Goal: Task Accomplishment & Management: Use online tool/utility

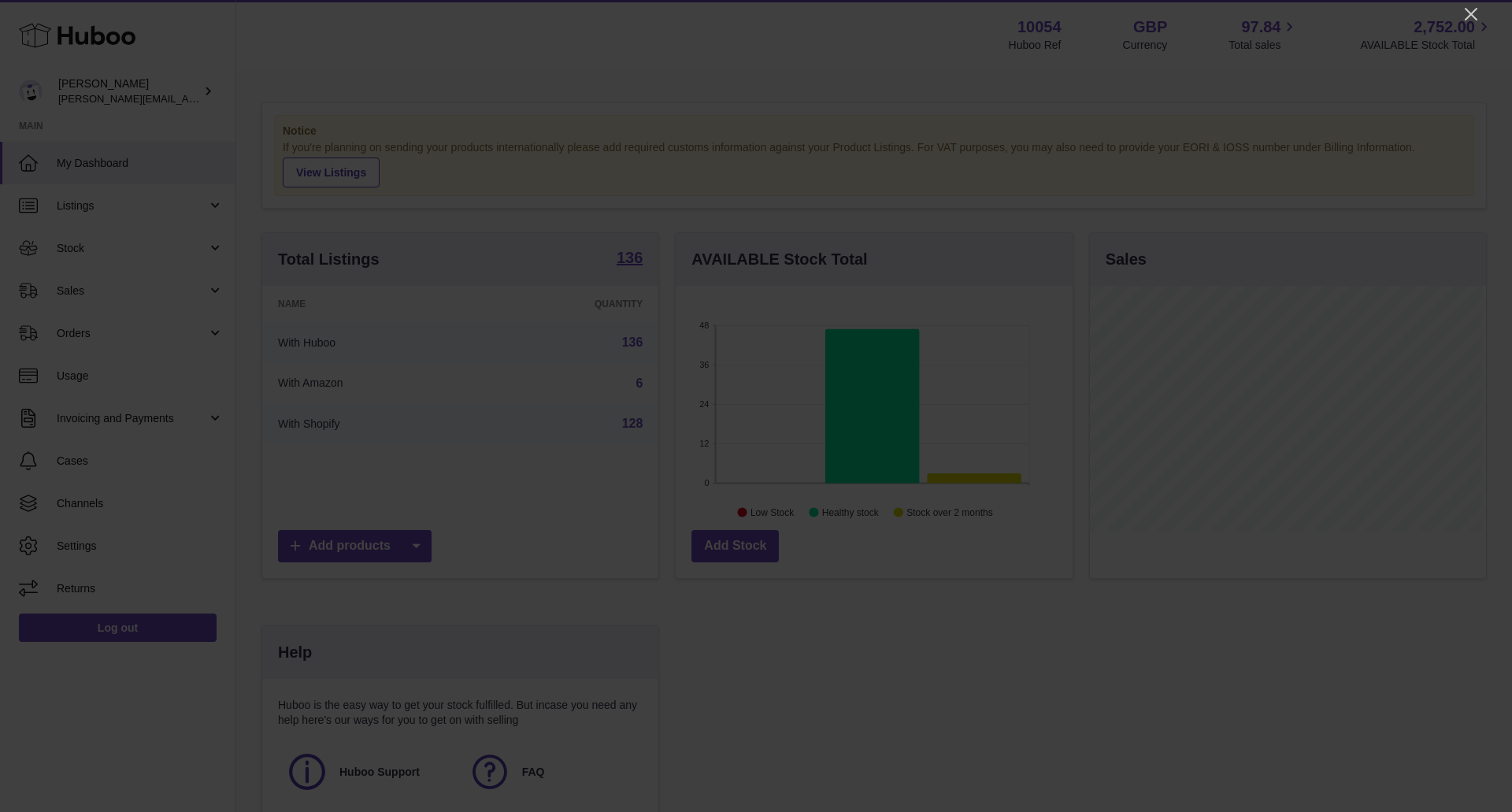
scroll to position [246, 397]
click at [1456, 11] on div at bounding box center [756, 406] width 1512 height 812
click at [1471, 13] on icon "Close" at bounding box center [1470, 14] width 12 height 12
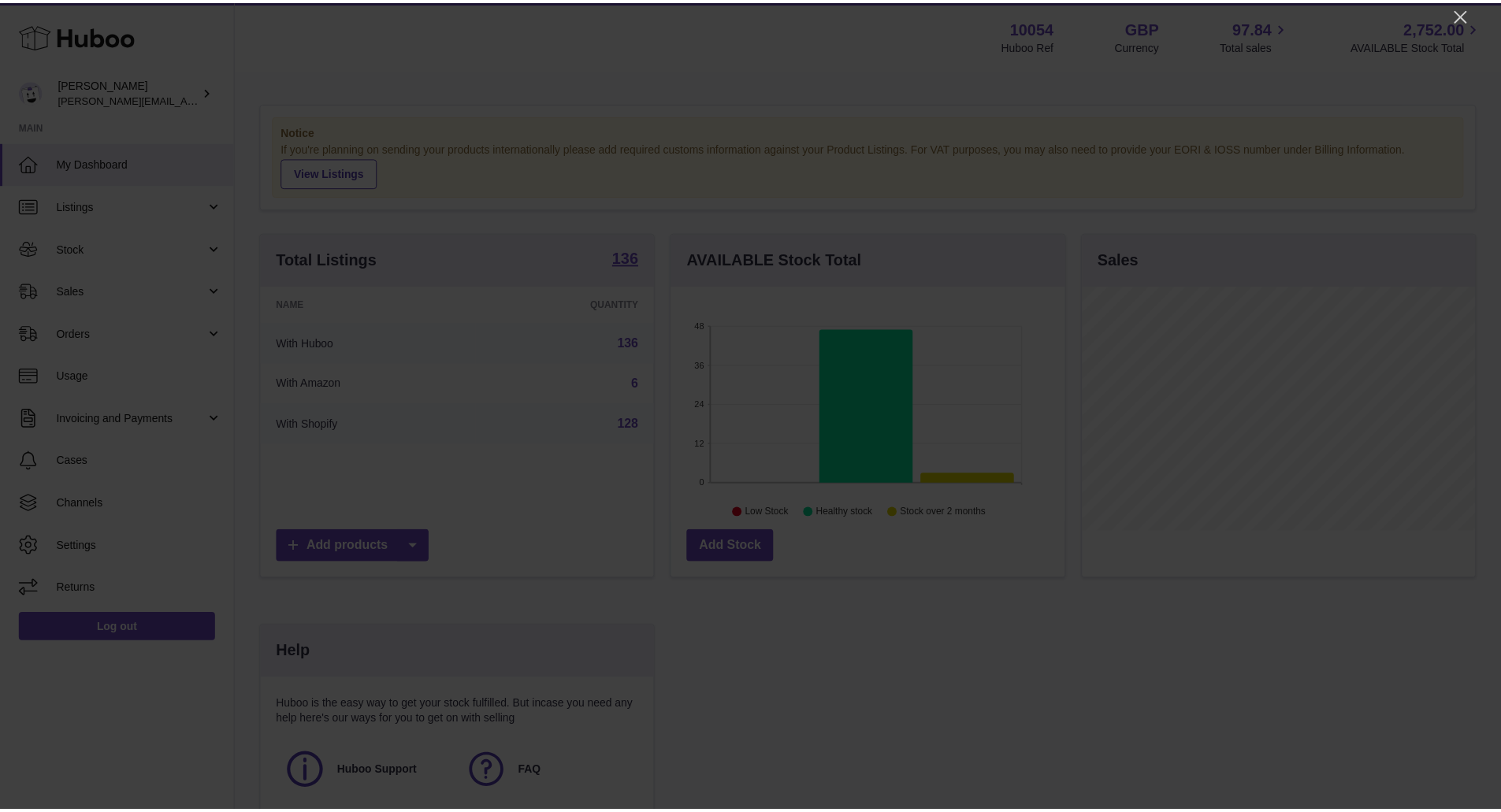
scroll to position [787448, 787682]
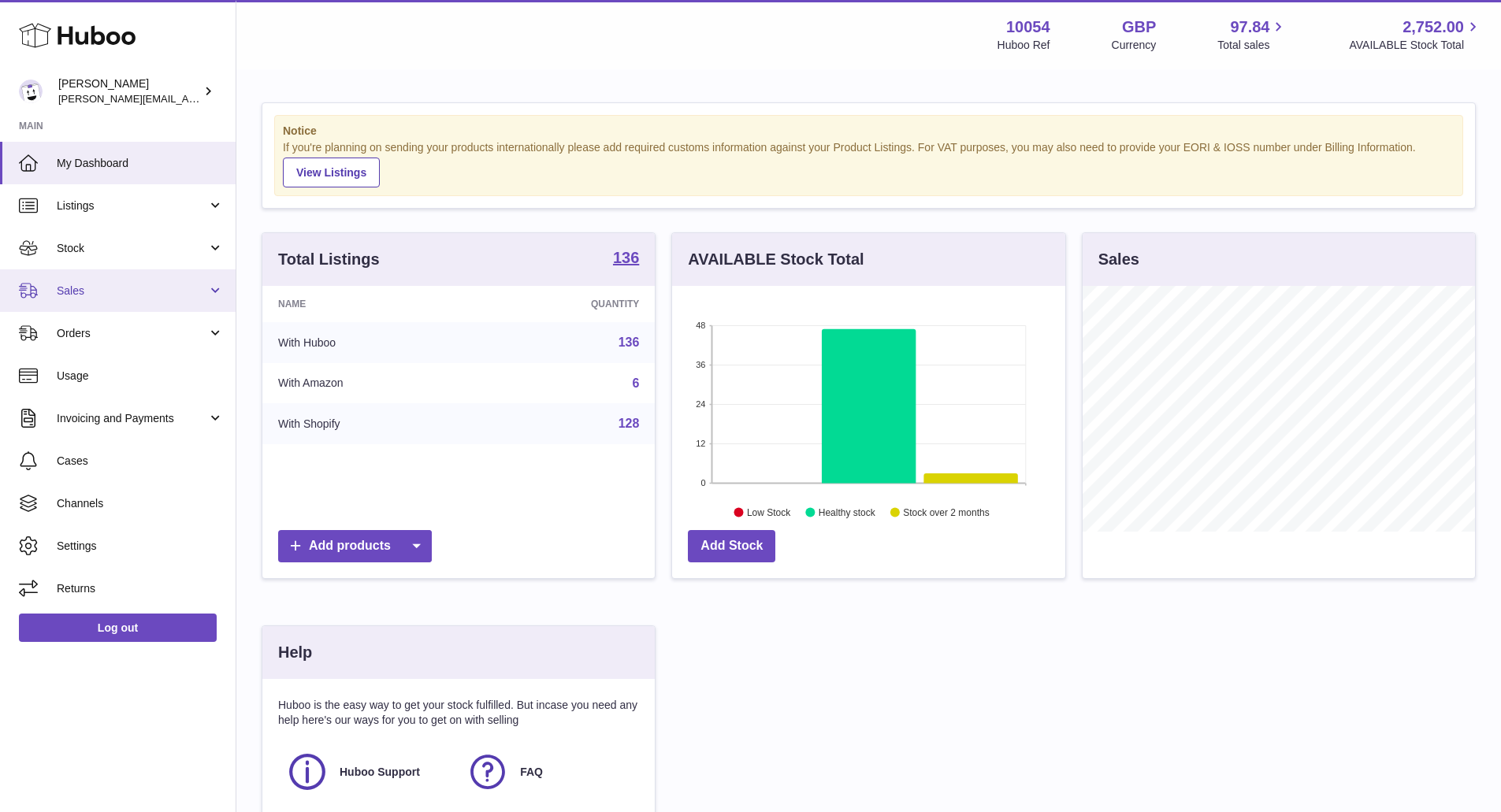
click at [119, 306] on link "Sales" at bounding box center [117, 291] width 235 height 43
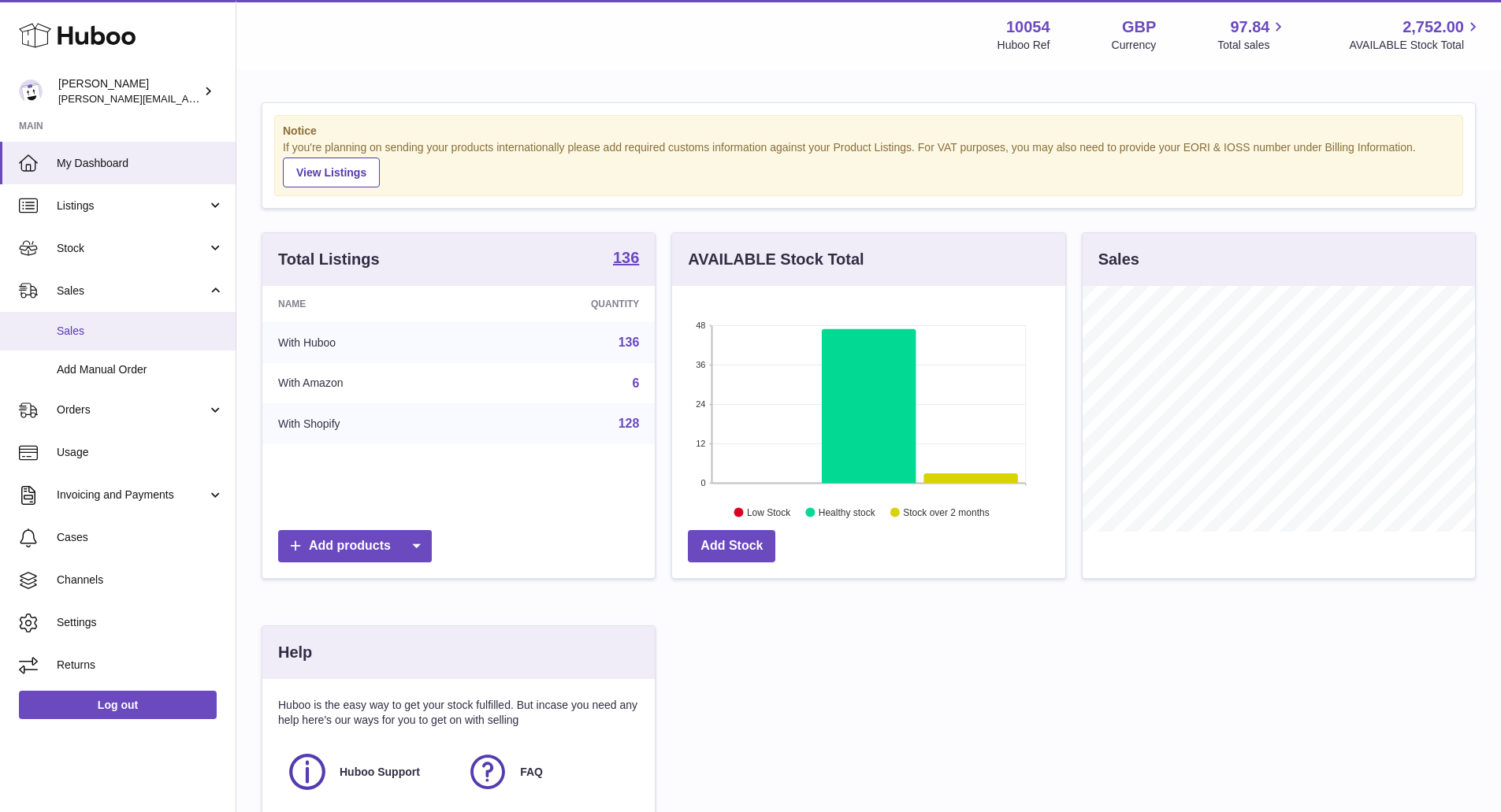
click at [120, 340] on link "Sales" at bounding box center [117, 331] width 235 height 39
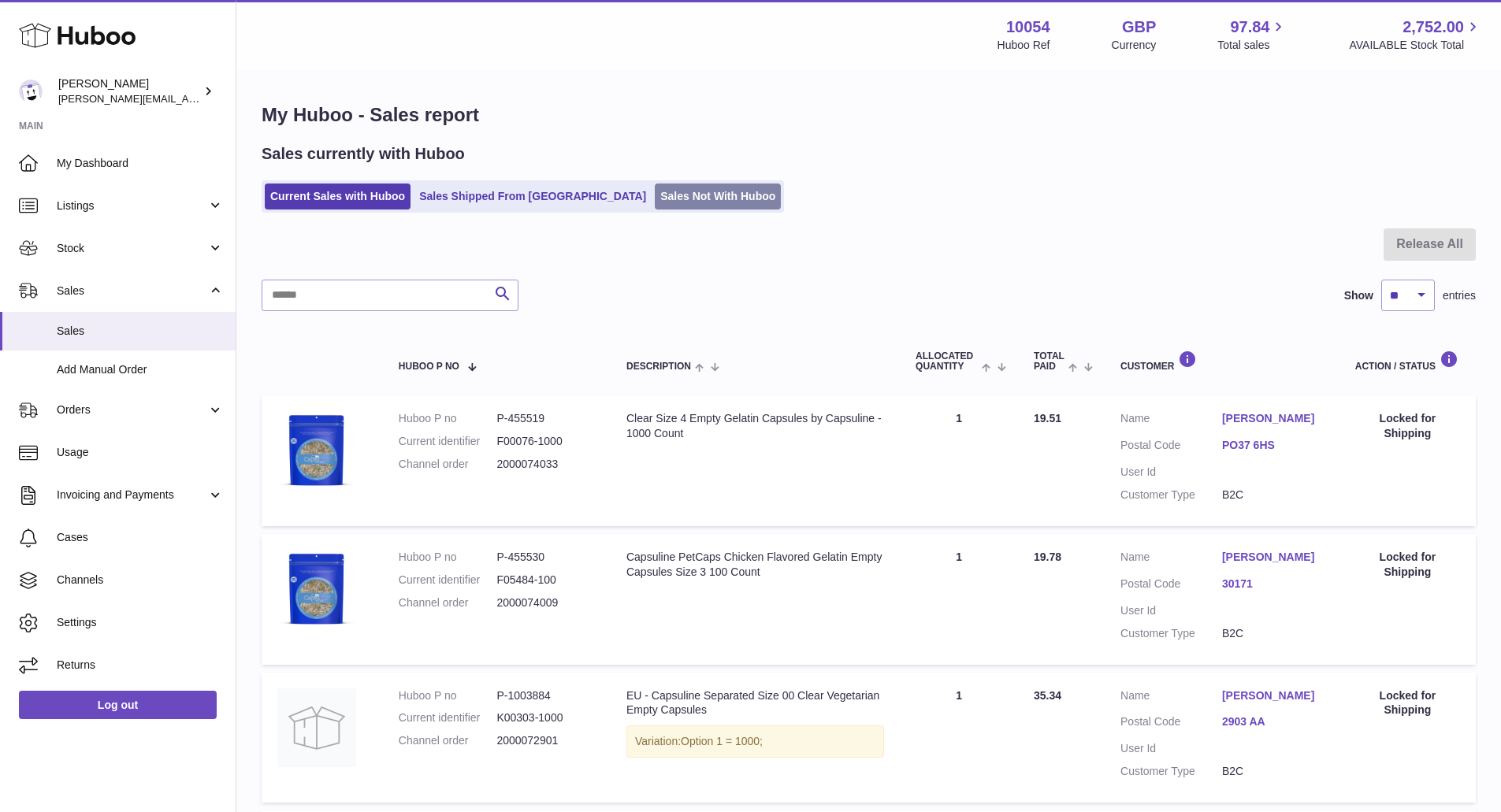
click at [655, 194] on link "Sales Not With Huboo" at bounding box center [718, 197] width 126 height 26
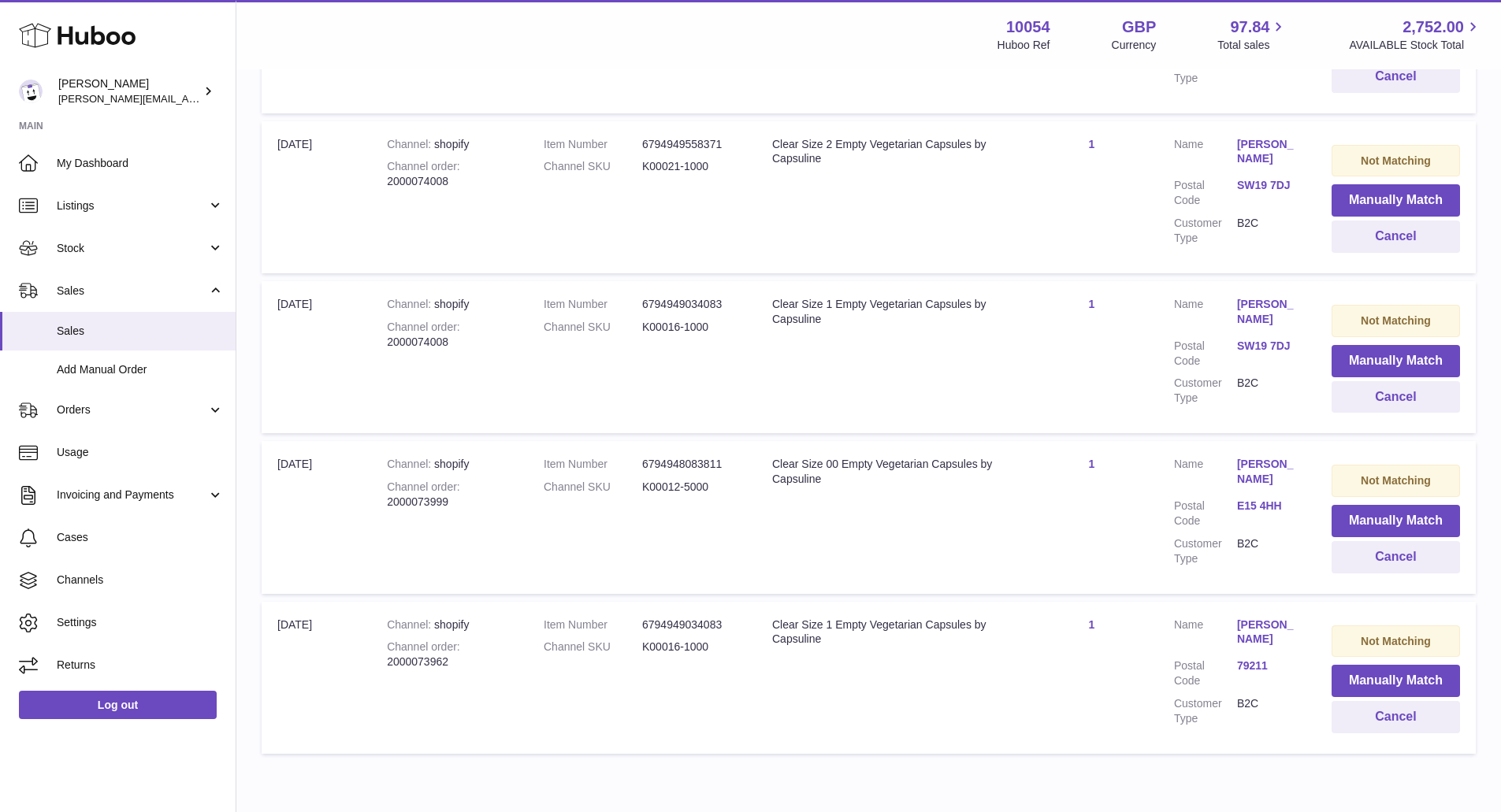
scroll to position [704, 0]
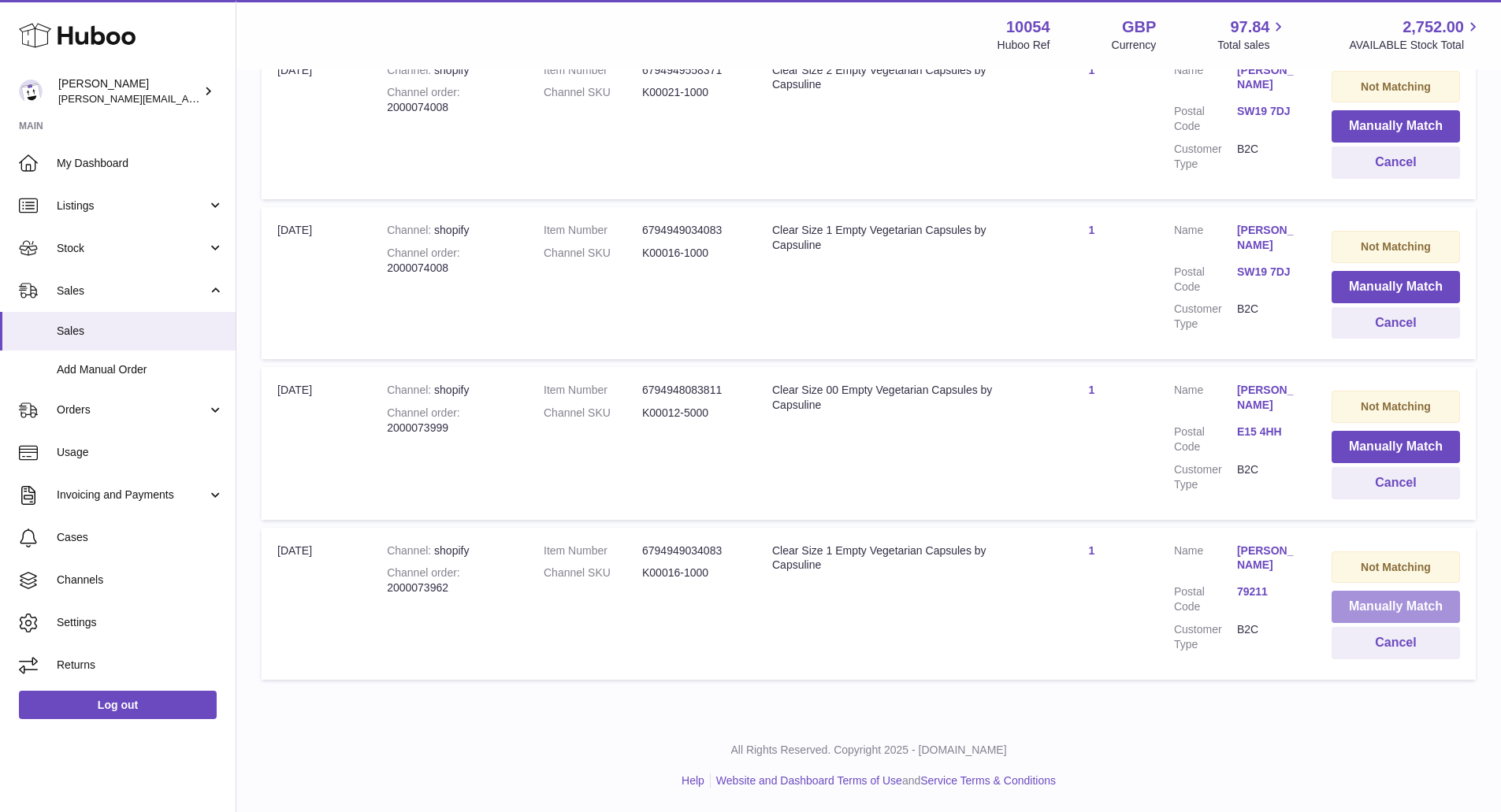
click at [1392, 602] on button "Manually Match" at bounding box center [1396, 606] width 129 height 32
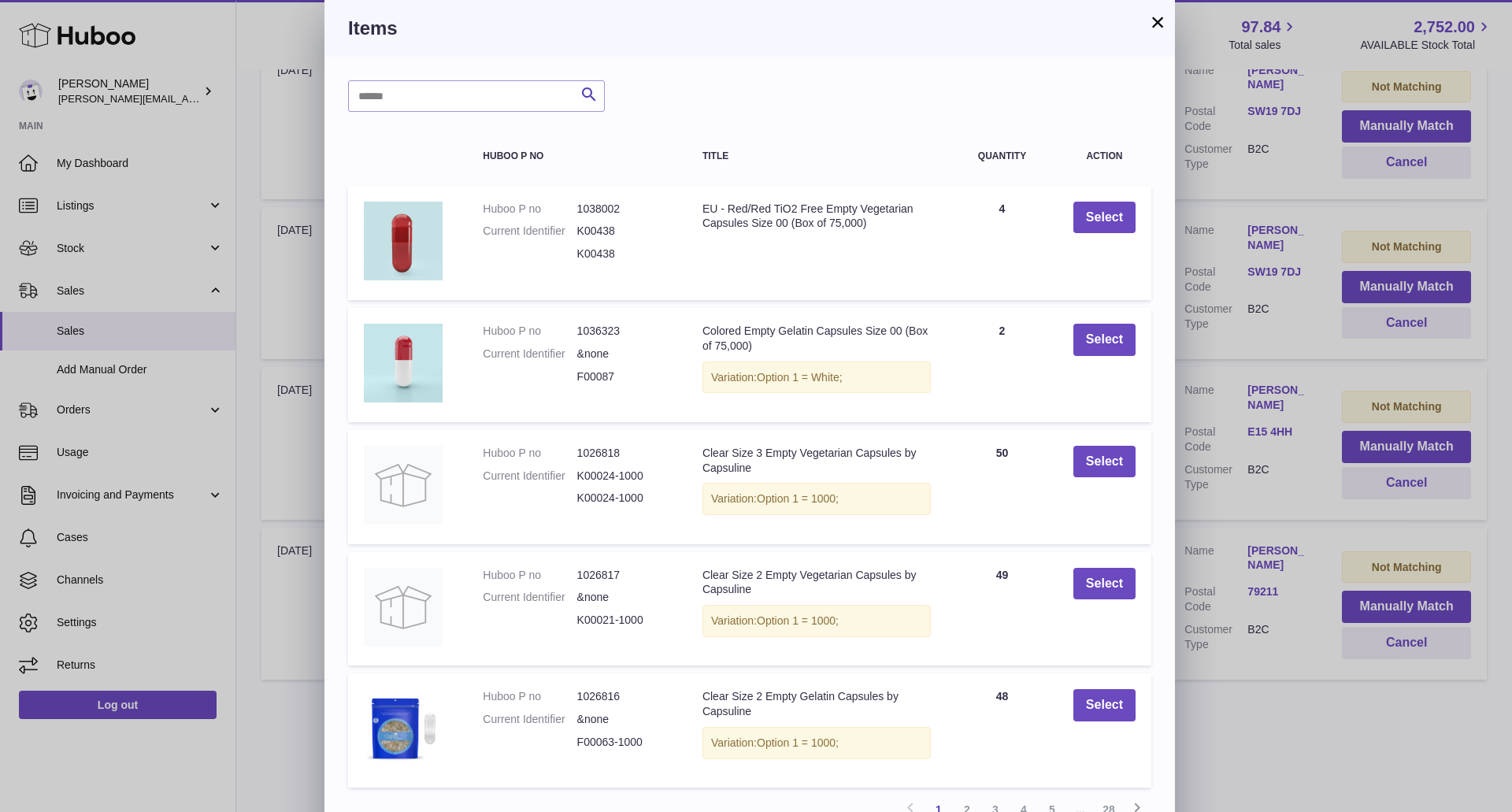
click at [522, 125] on div "Search Huboo P no Title Quantity Action Huboo P no 1038002 Current Identifier K…" at bounding box center [749, 476] width 850 height 839
click at [523, 110] on input "text" at bounding box center [476, 96] width 256 height 31
type input "**********"
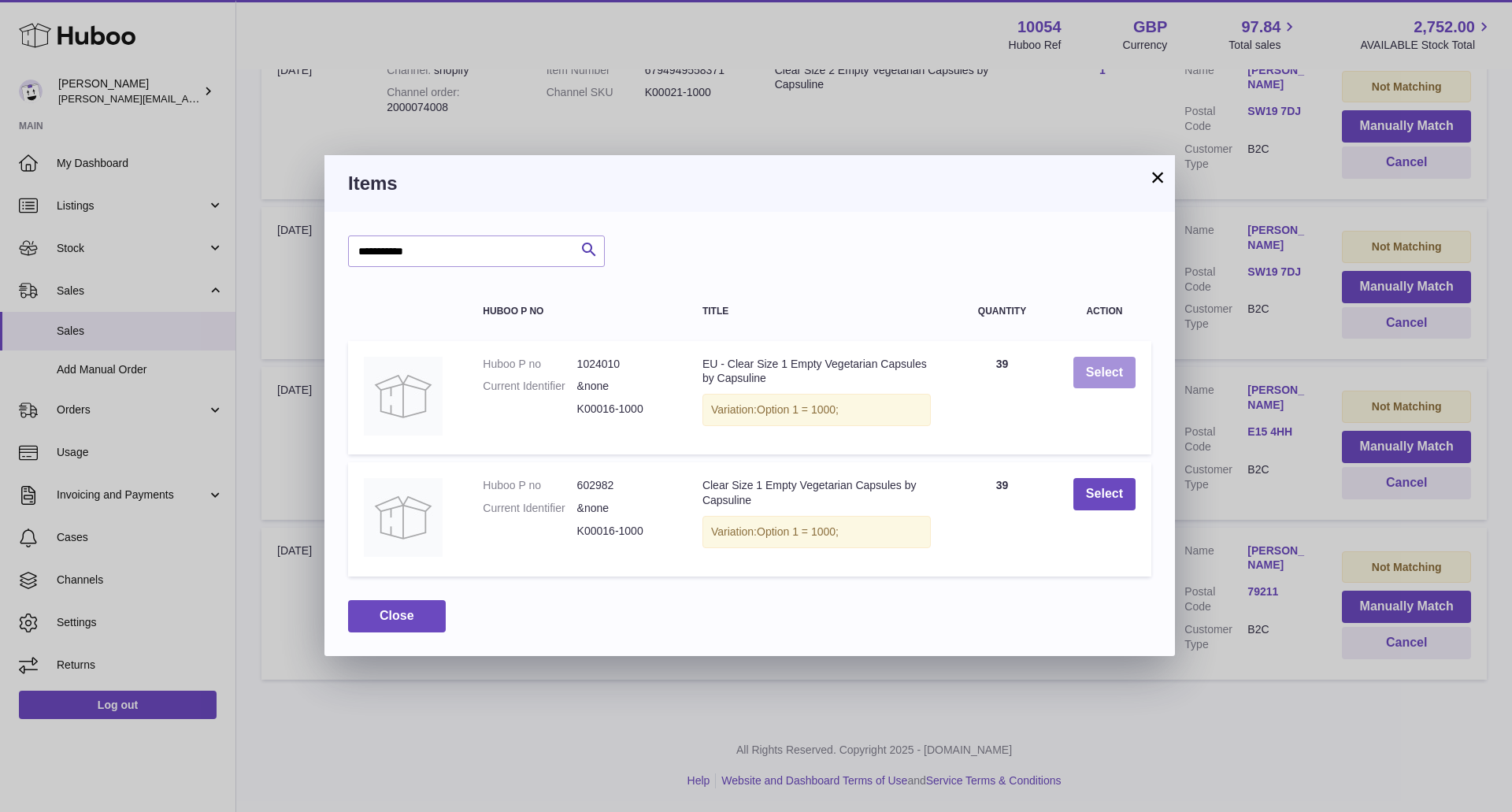
click at [1113, 370] on button "Select" at bounding box center [1104, 372] width 62 height 32
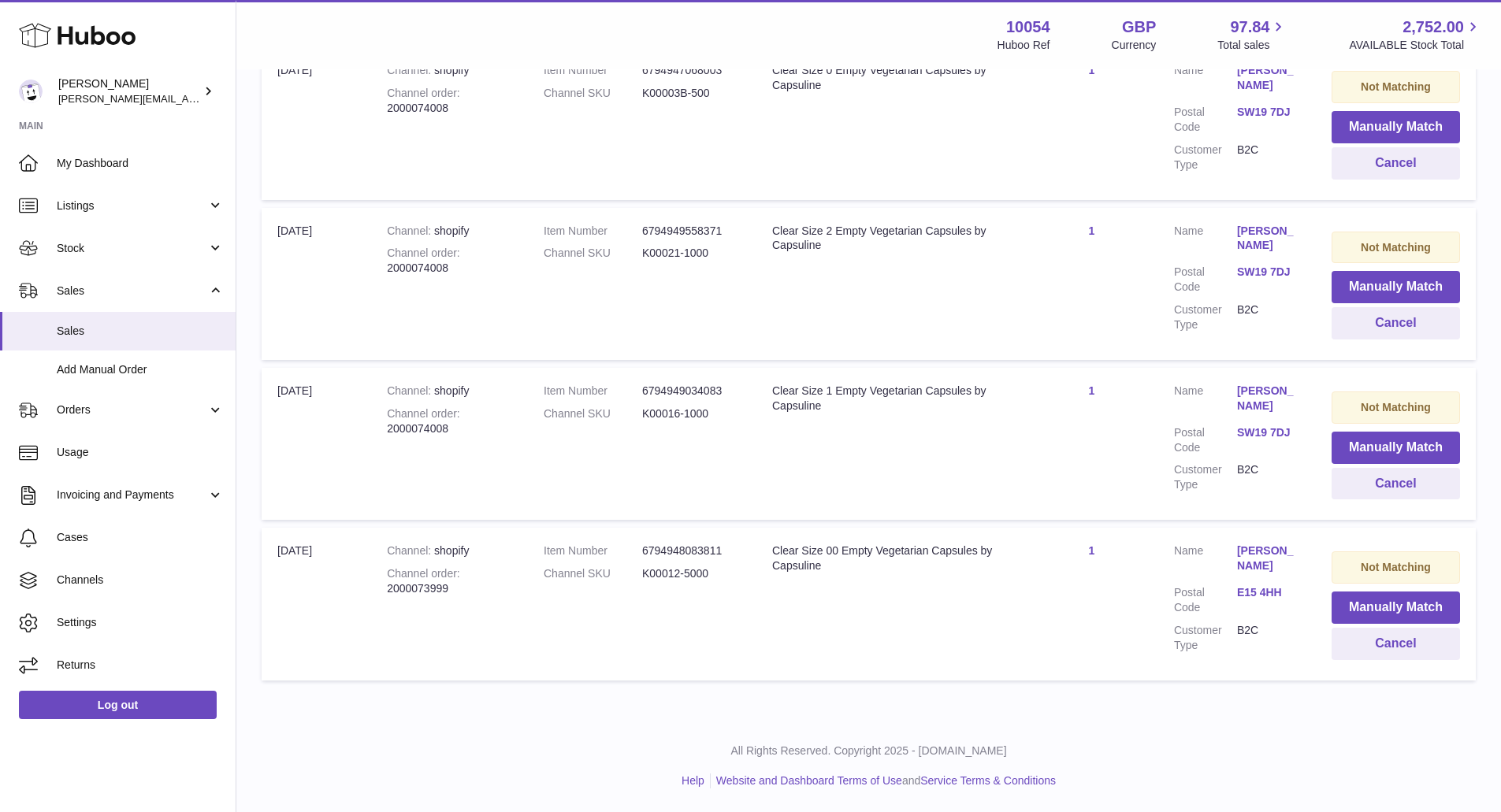
scroll to position [543, 0]
click at [1369, 604] on button "Manually Match" at bounding box center [1396, 607] width 129 height 32
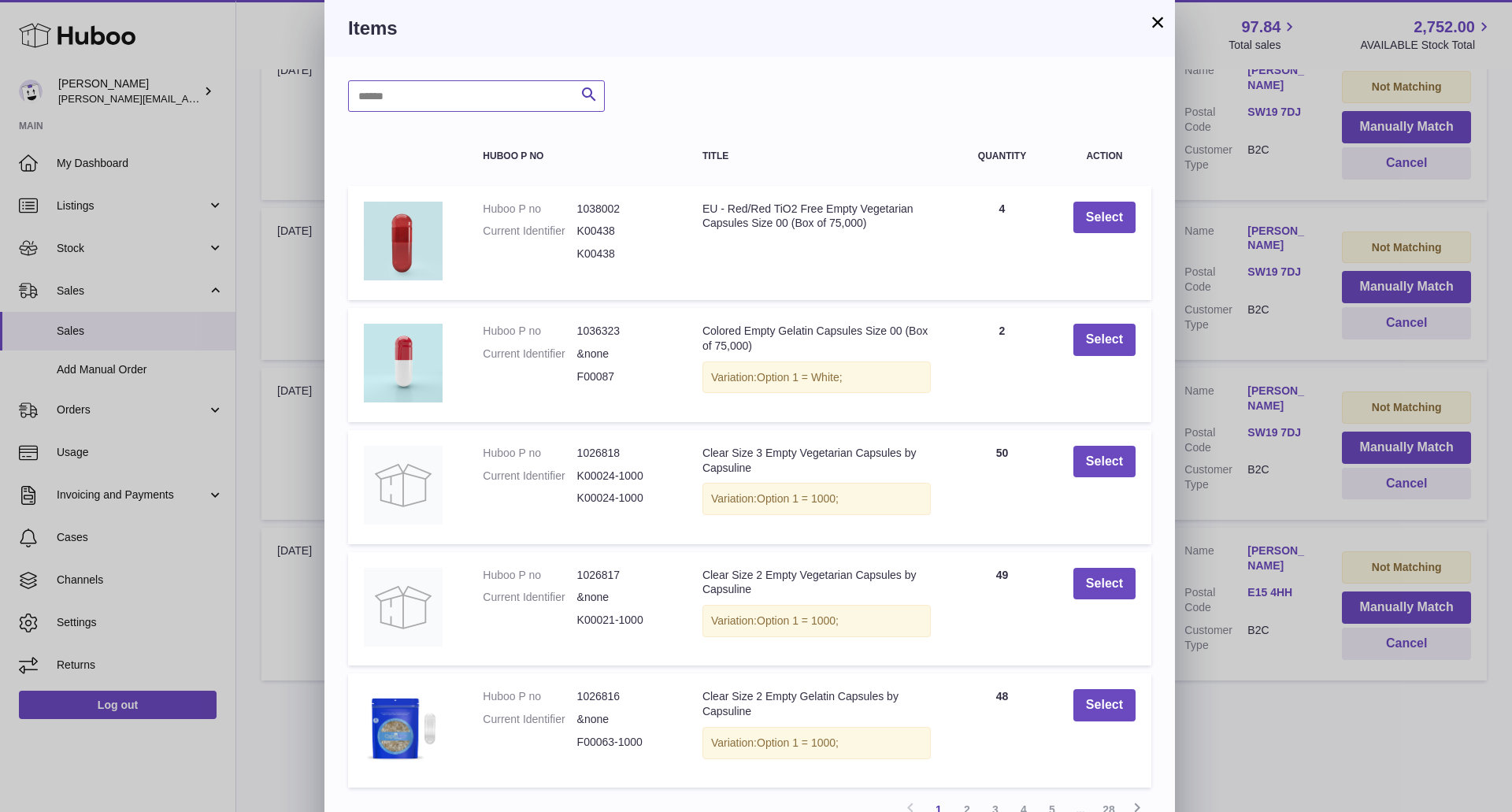
click at [518, 89] on input "text" at bounding box center [476, 96] width 256 height 31
type input "**********"
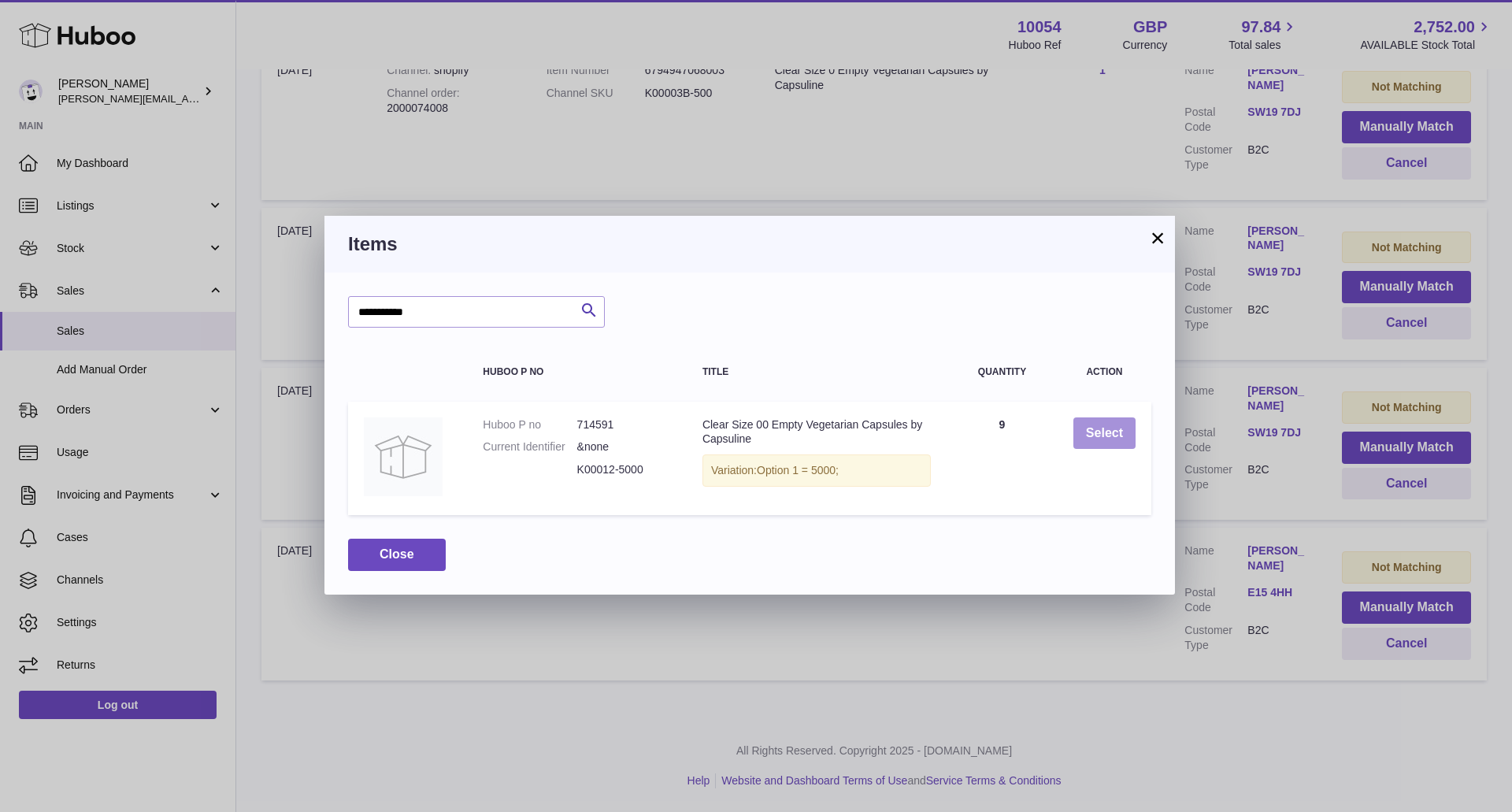
click at [1089, 433] on button "Select" at bounding box center [1104, 433] width 62 height 32
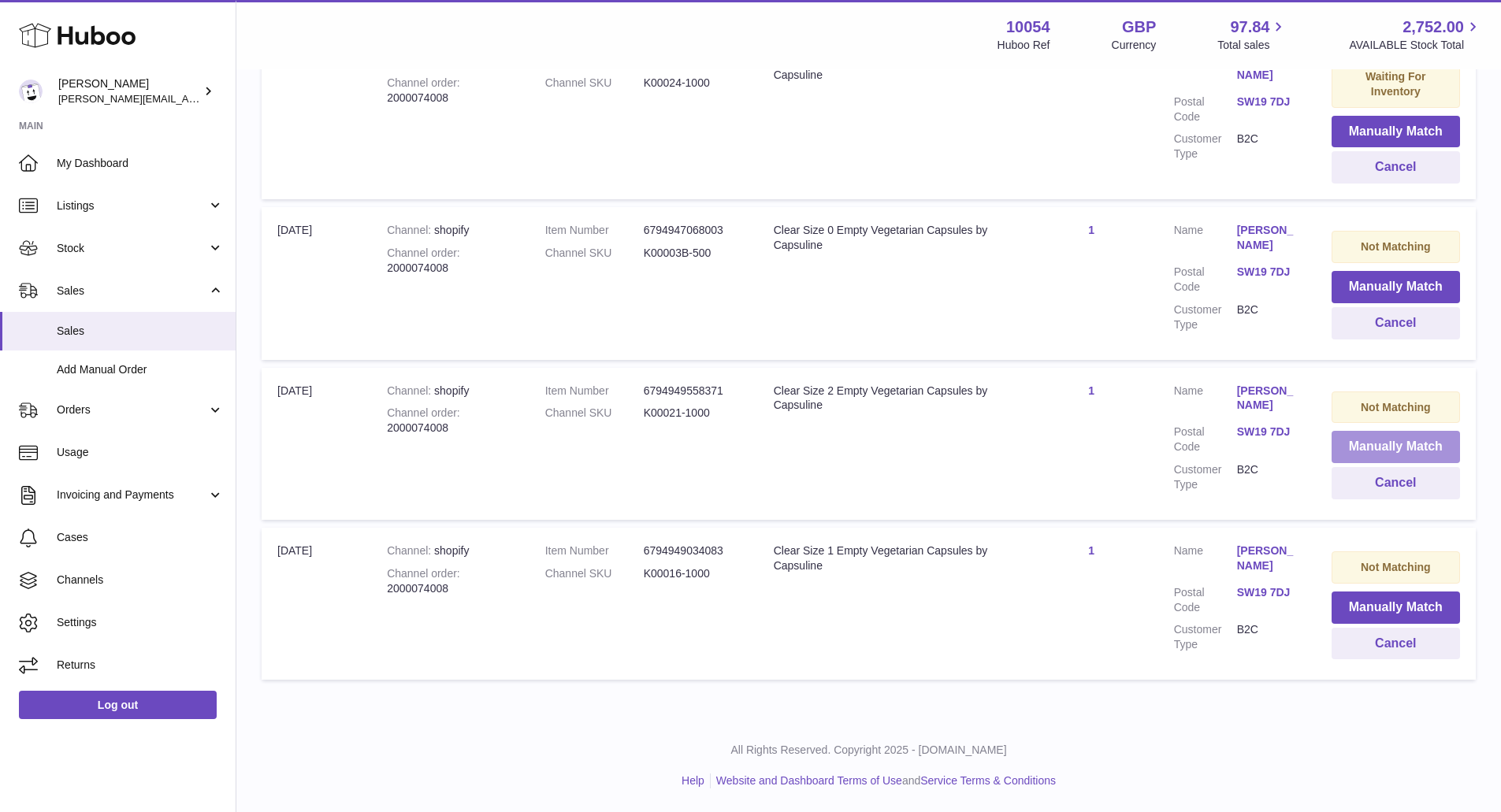
scroll to position [383, 0]
click at [1375, 601] on button "Manually Match" at bounding box center [1396, 607] width 129 height 32
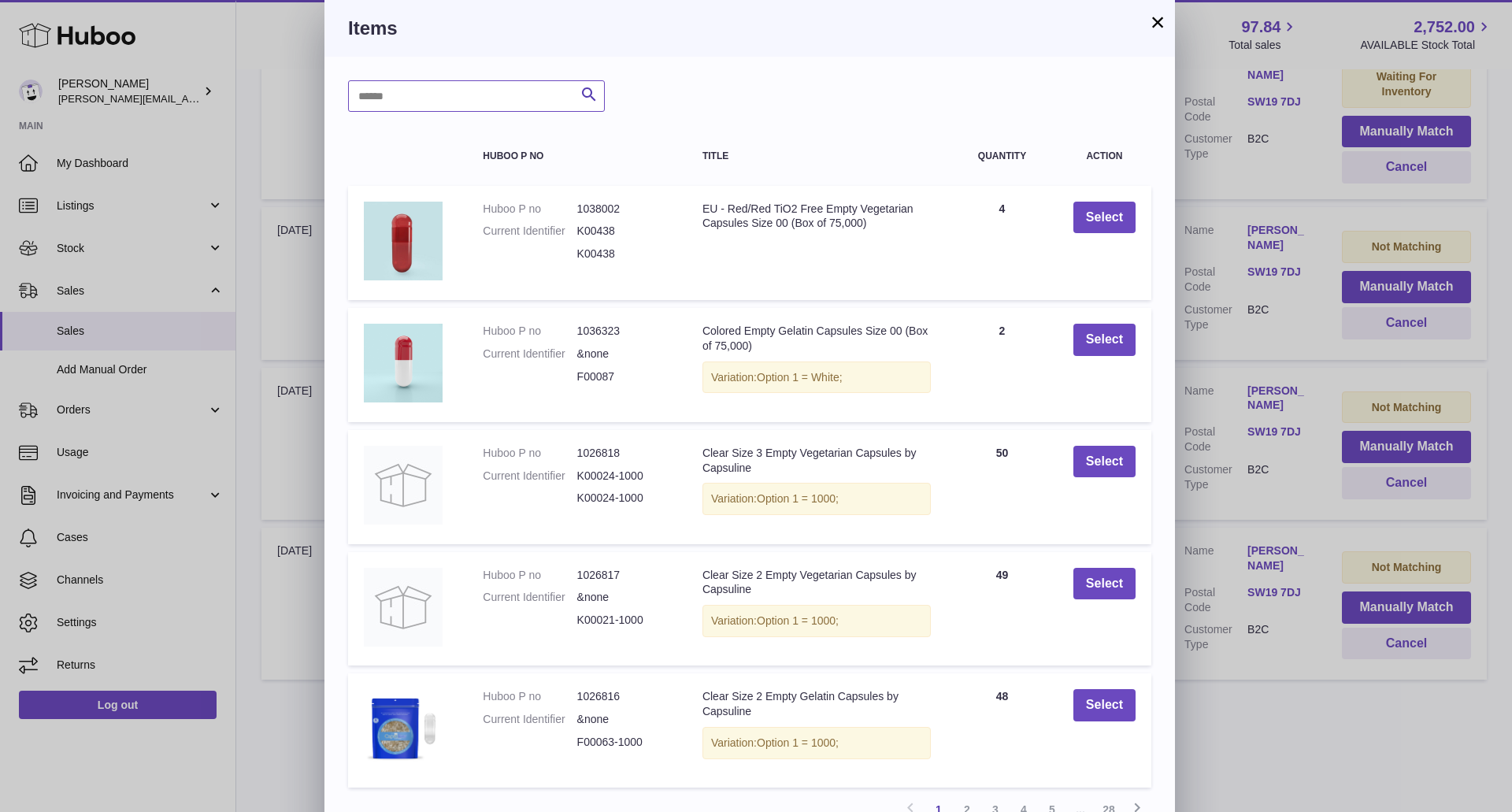
click at [478, 95] on input "text" at bounding box center [476, 96] width 256 height 31
type input "**********"
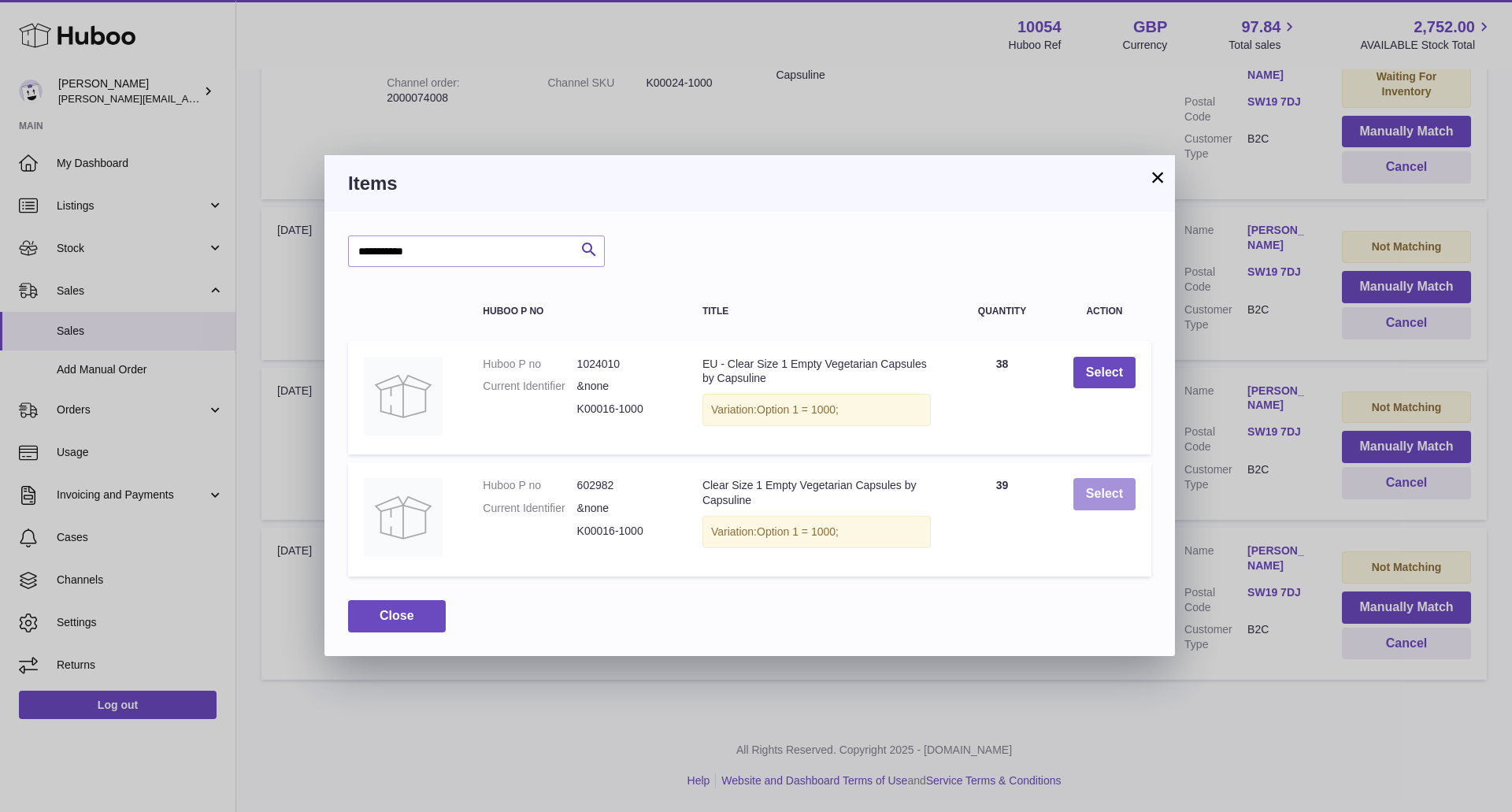
click at [1107, 493] on button "Select" at bounding box center [1104, 494] width 62 height 32
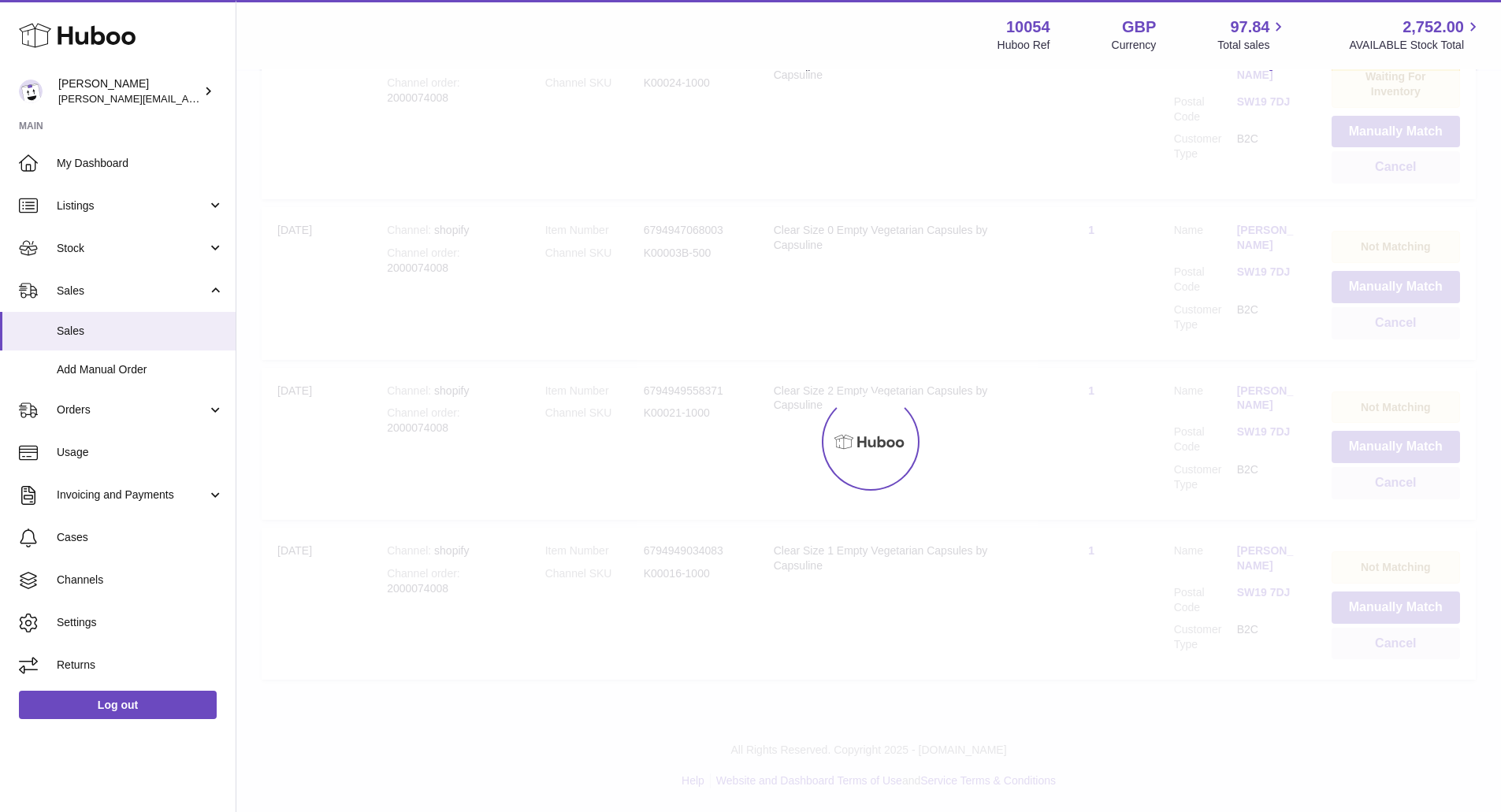
scroll to position [224, 0]
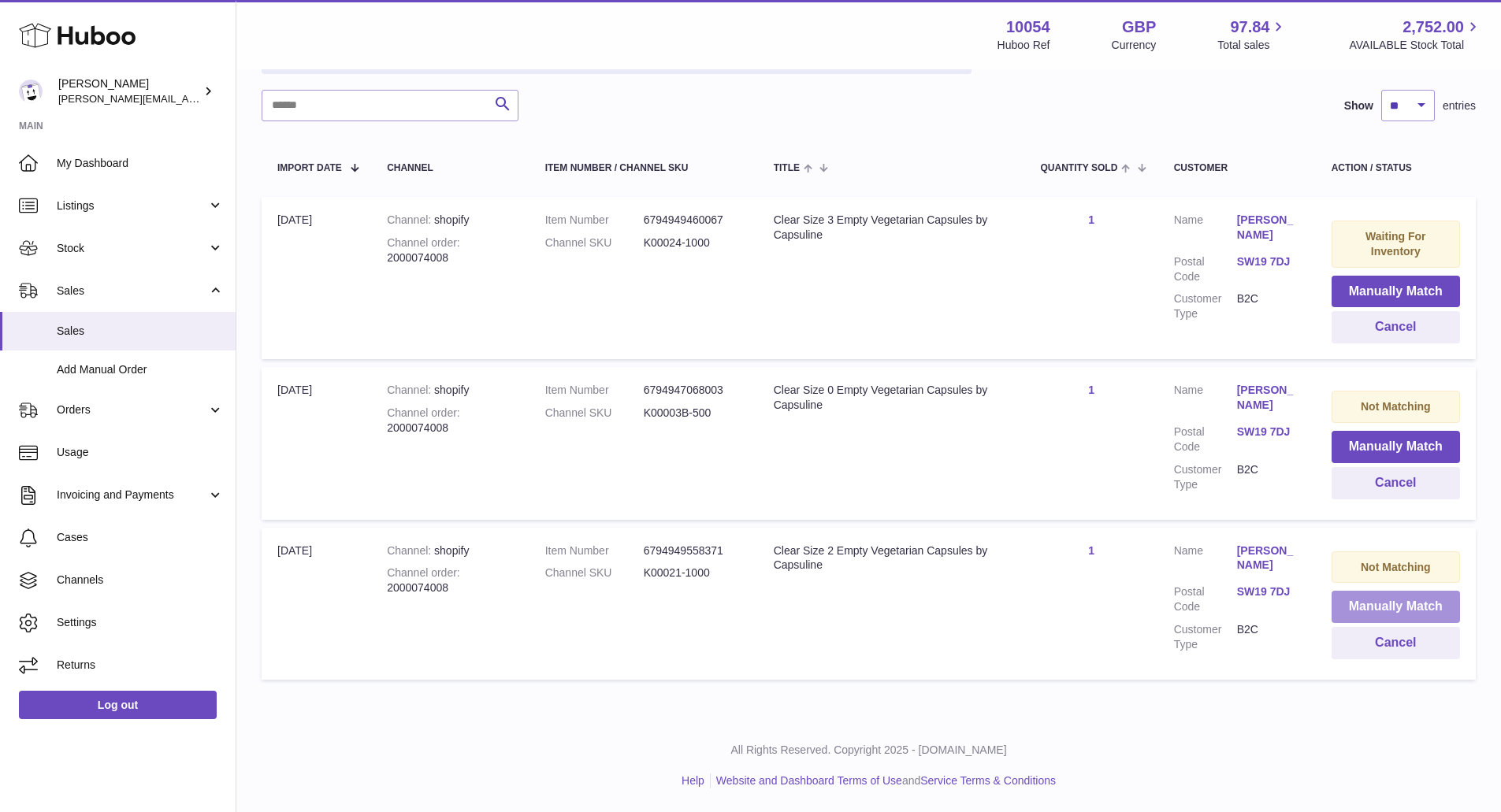
click at [1363, 601] on button "Manually Match" at bounding box center [1396, 606] width 129 height 32
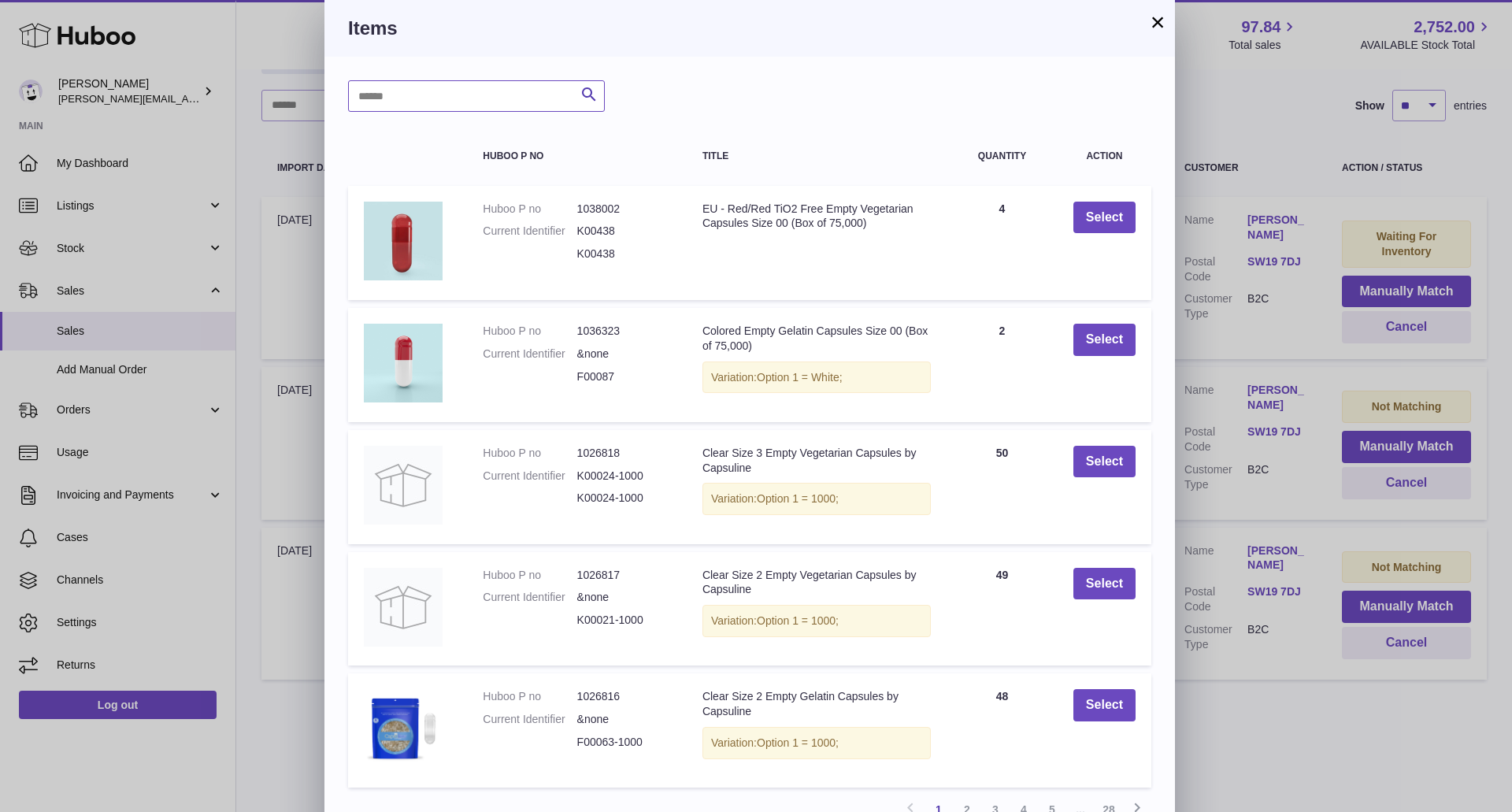
click at [530, 91] on input "text" at bounding box center [476, 96] width 256 height 31
type input "**********"
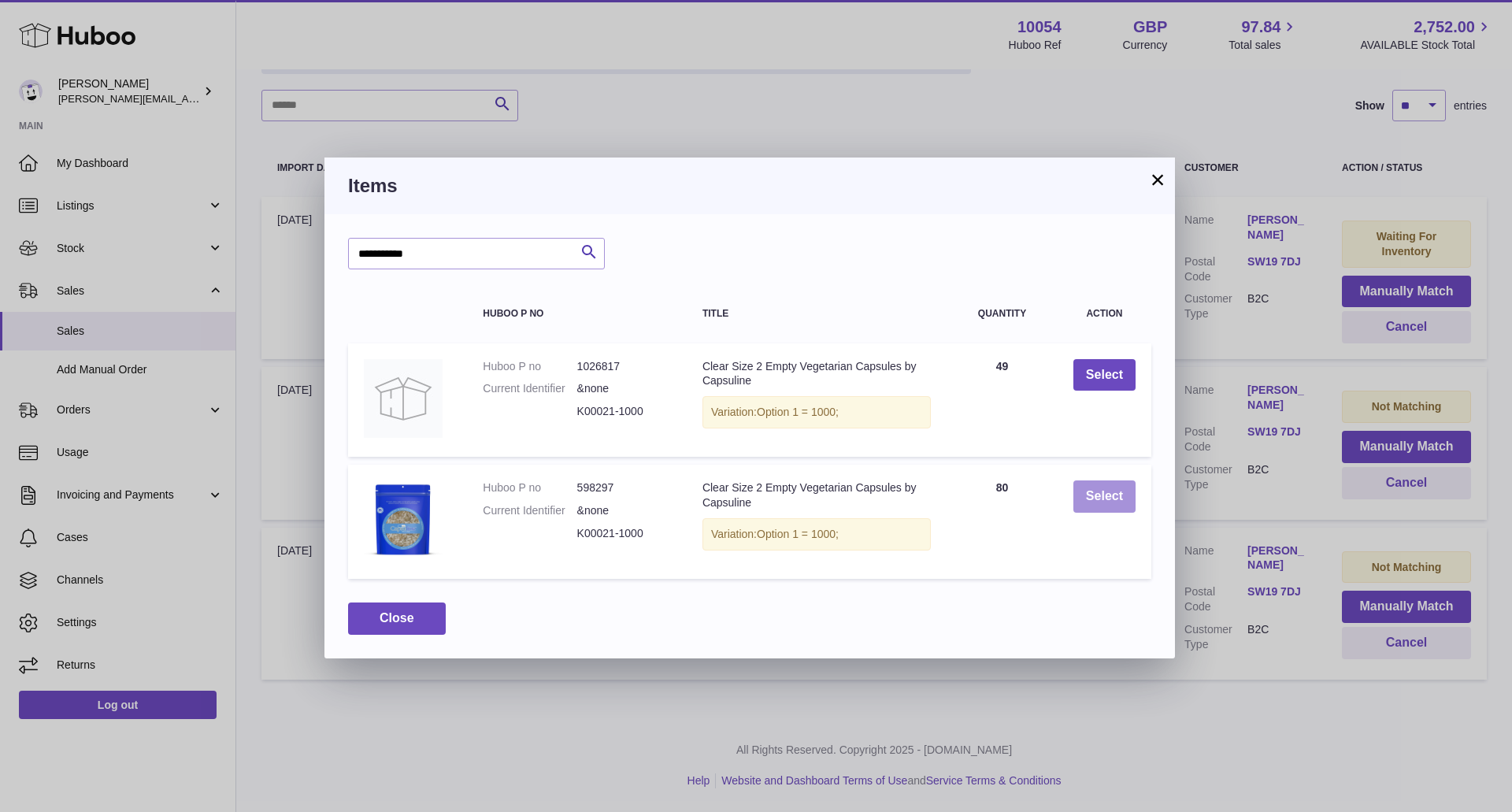
click at [1074, 497] on button "Select" at bounding box center [1104, 496] width 62 height 32
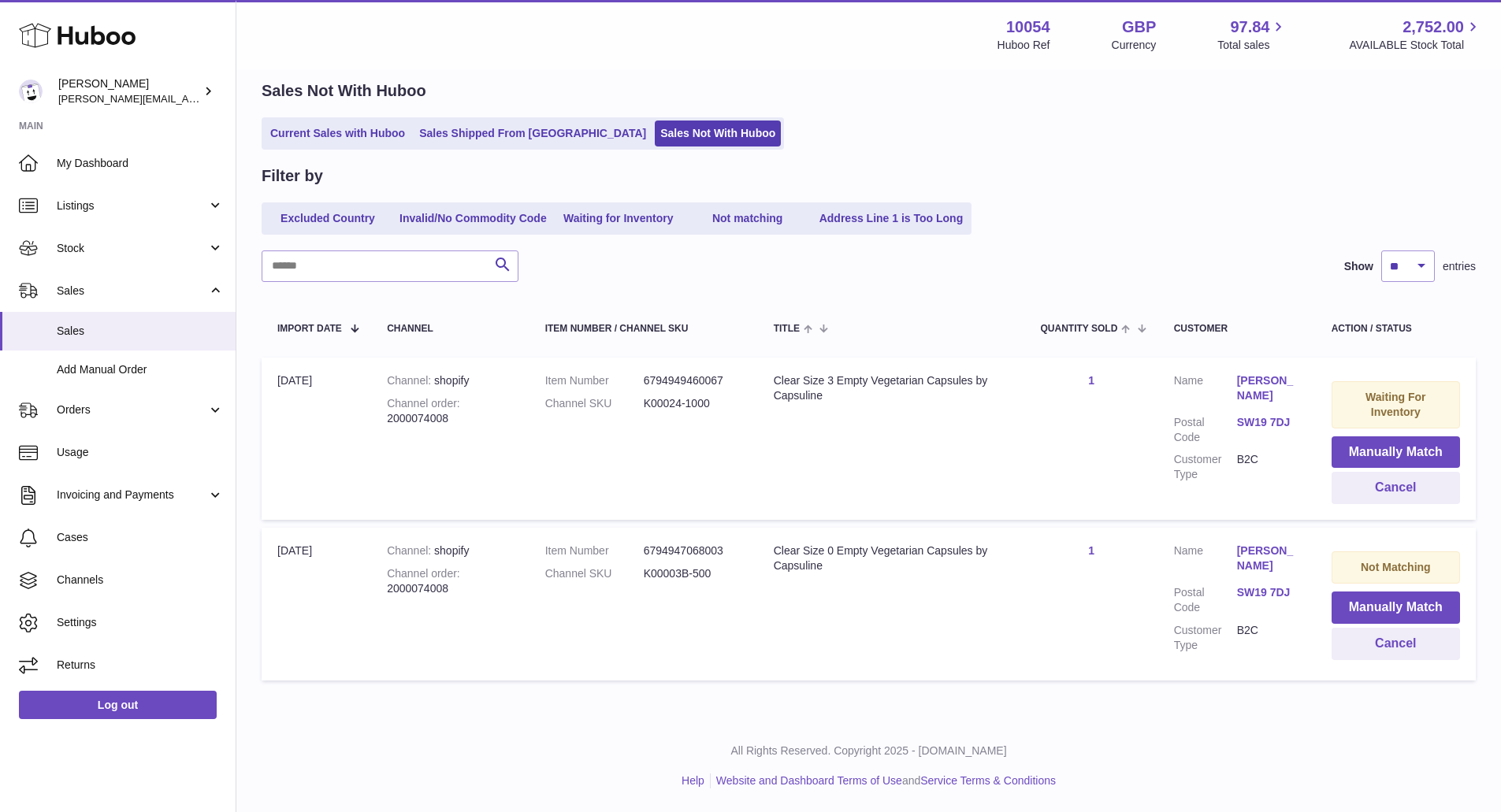
scroll to position [63, 0]
click at [1376, 615] on button "Manually Match" at bounding box center [1396, 607] width 129 height 32
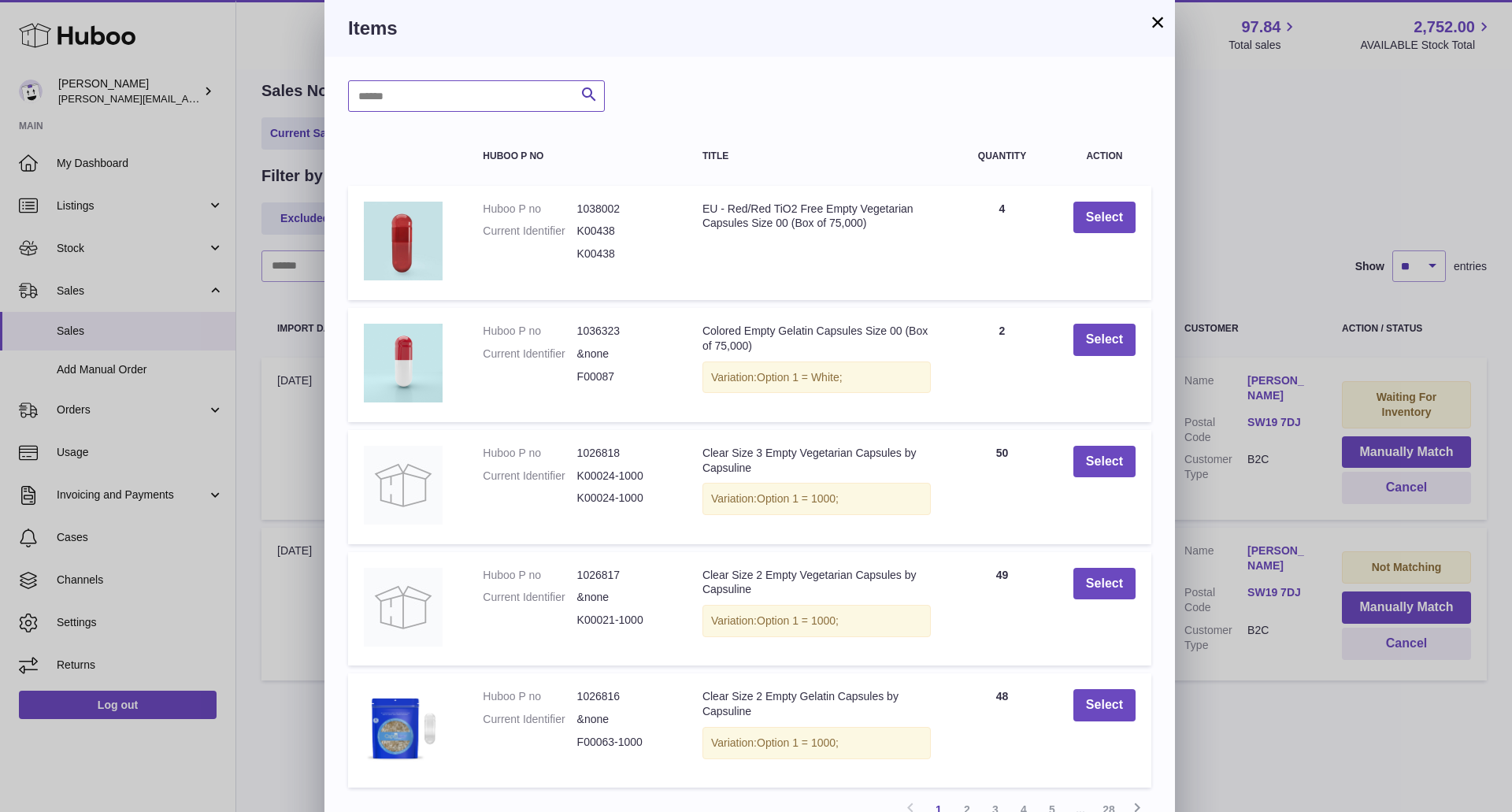
click at [462, 95] on input "text" at bounding box center [476, 96] width 256 height 31
type input "**********"
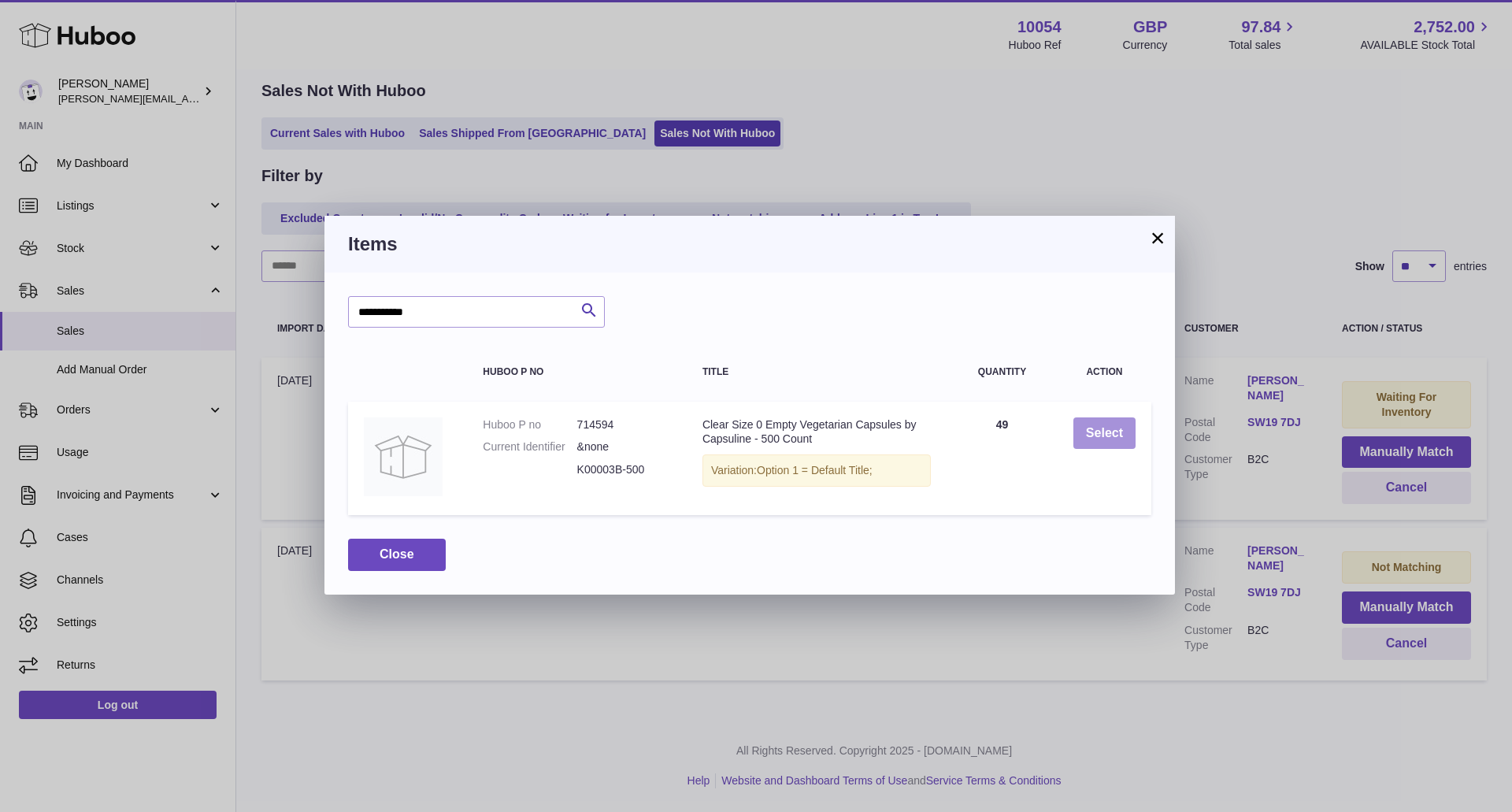
click at [1081, 442] on button "Select" at bounding box center [1104, 433] width 62 height 32
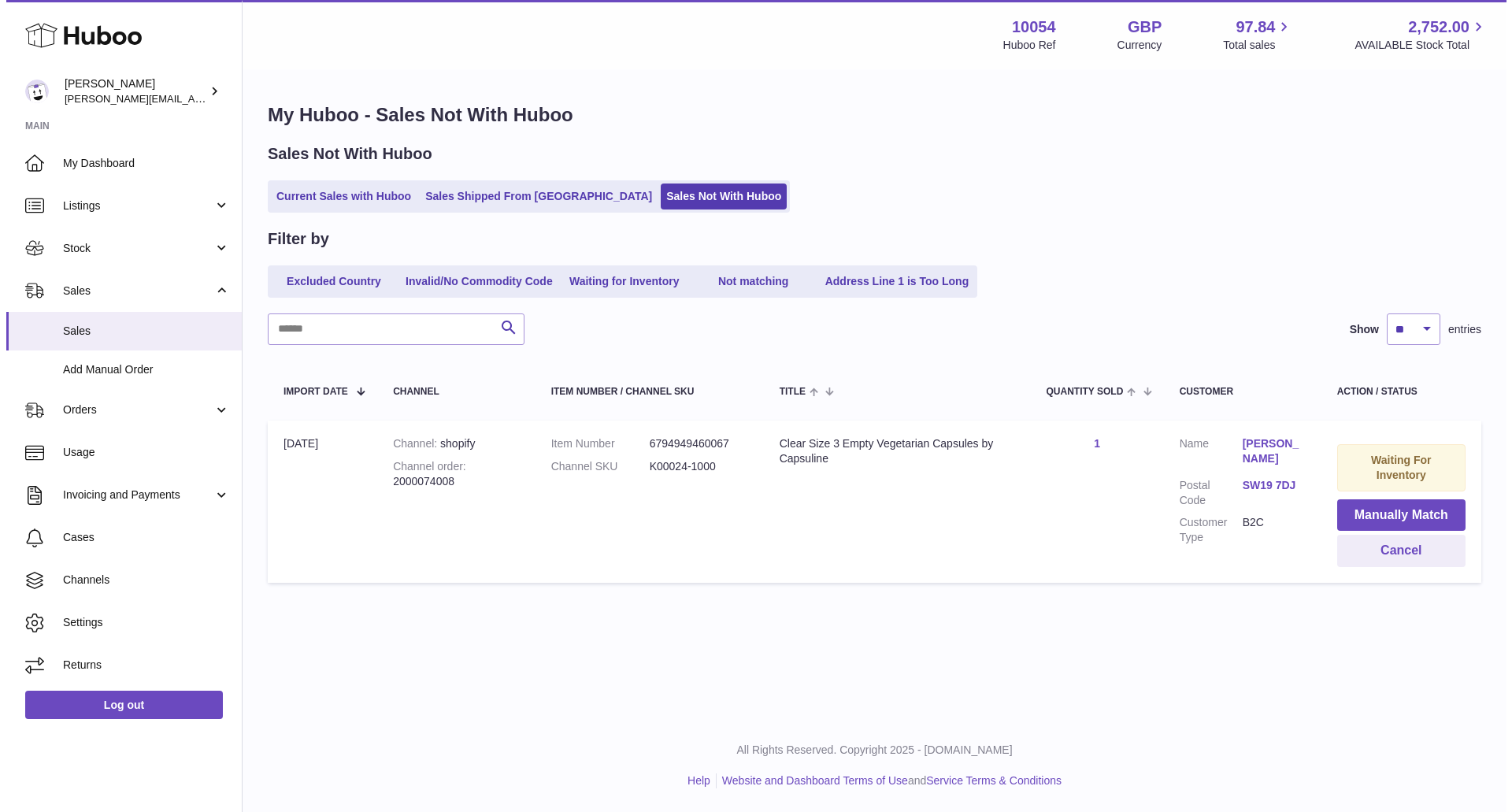
scroll to position [0, 0]
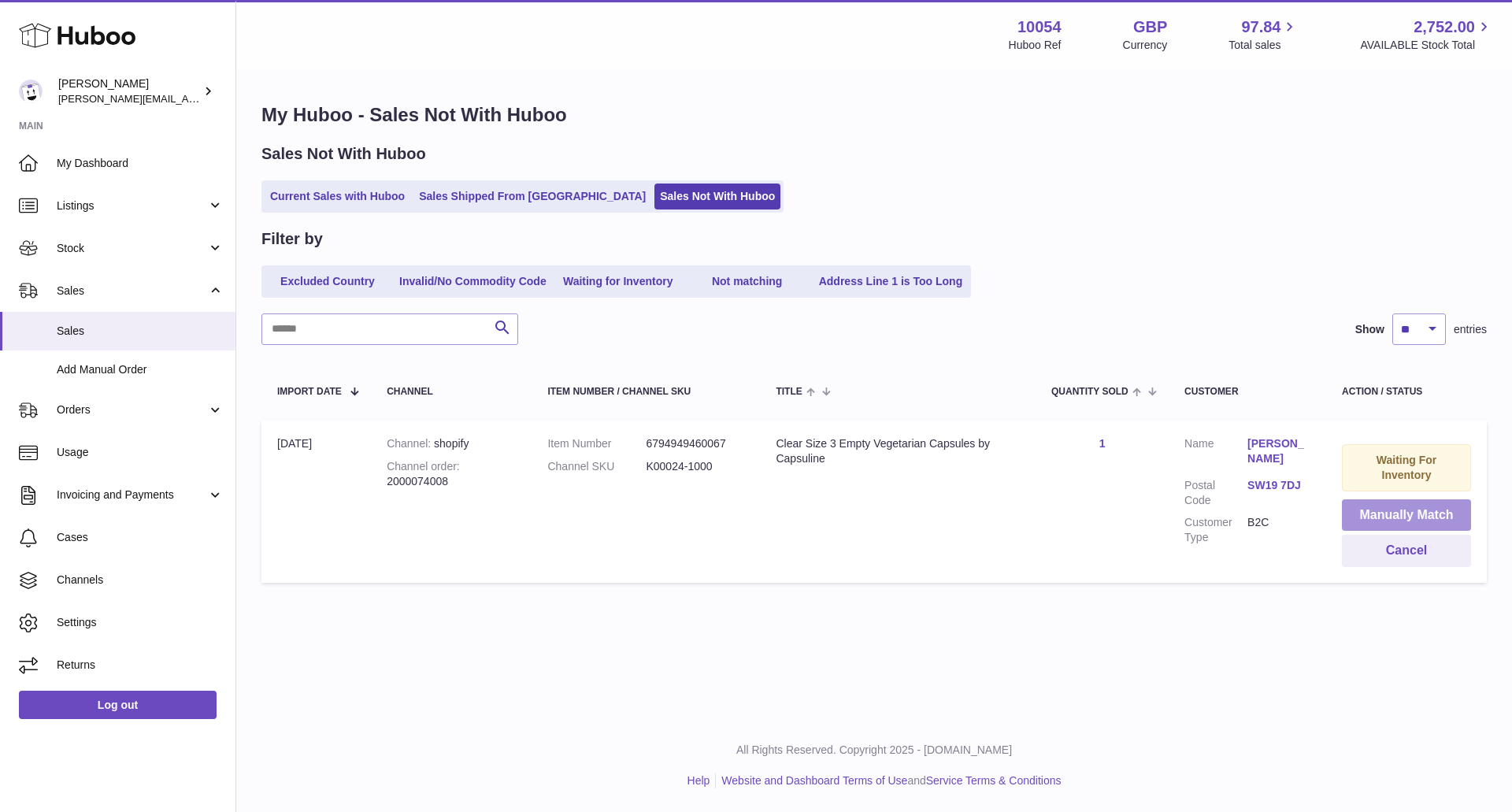
click at [1377, 510] on button "Manually Match" at bounding box center [1406, 515] width 129 height 32
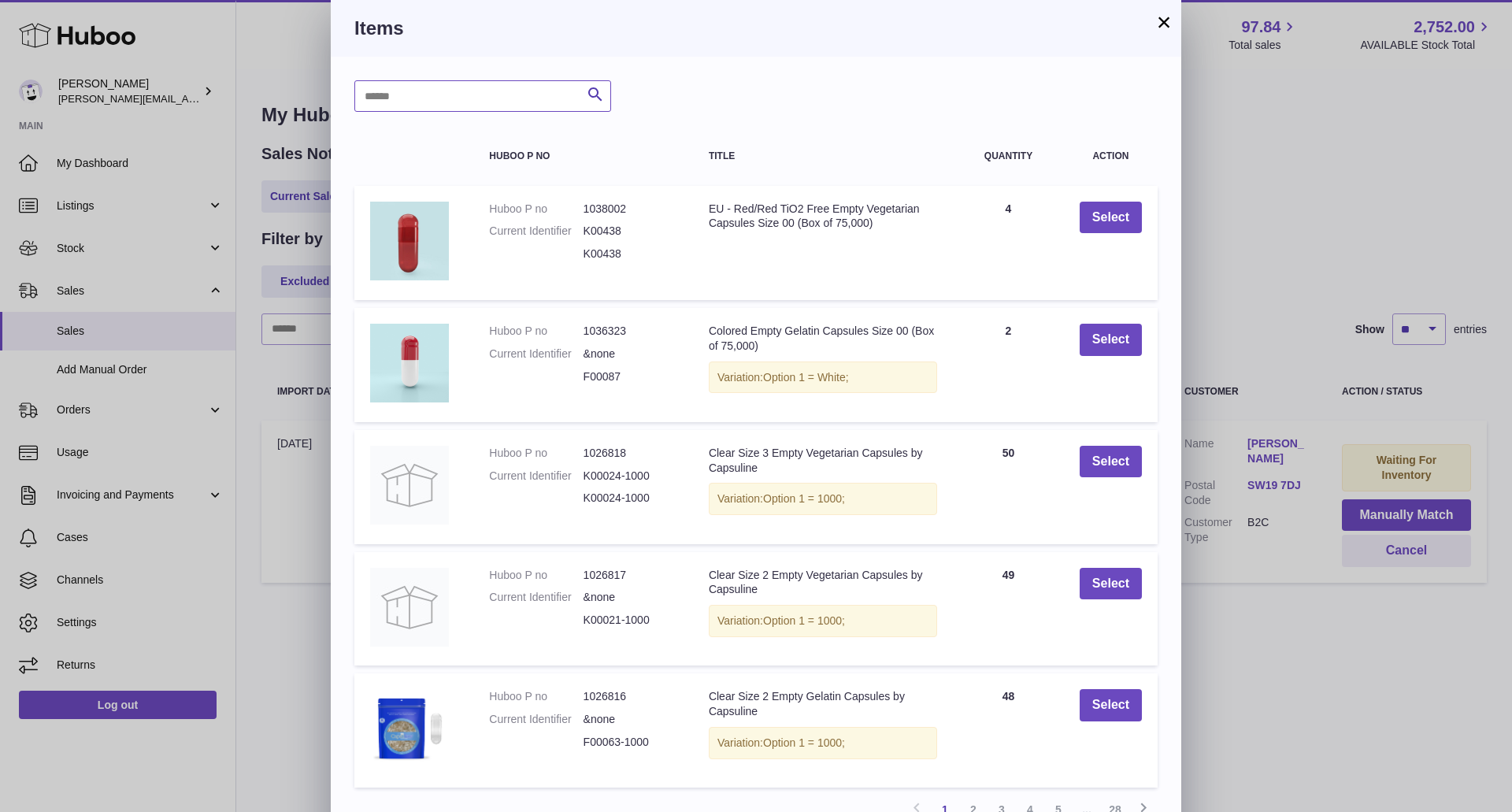
click at [498, 92] on input "text" at bounding box center [482, 96] width 256 height 31
type input "**********"
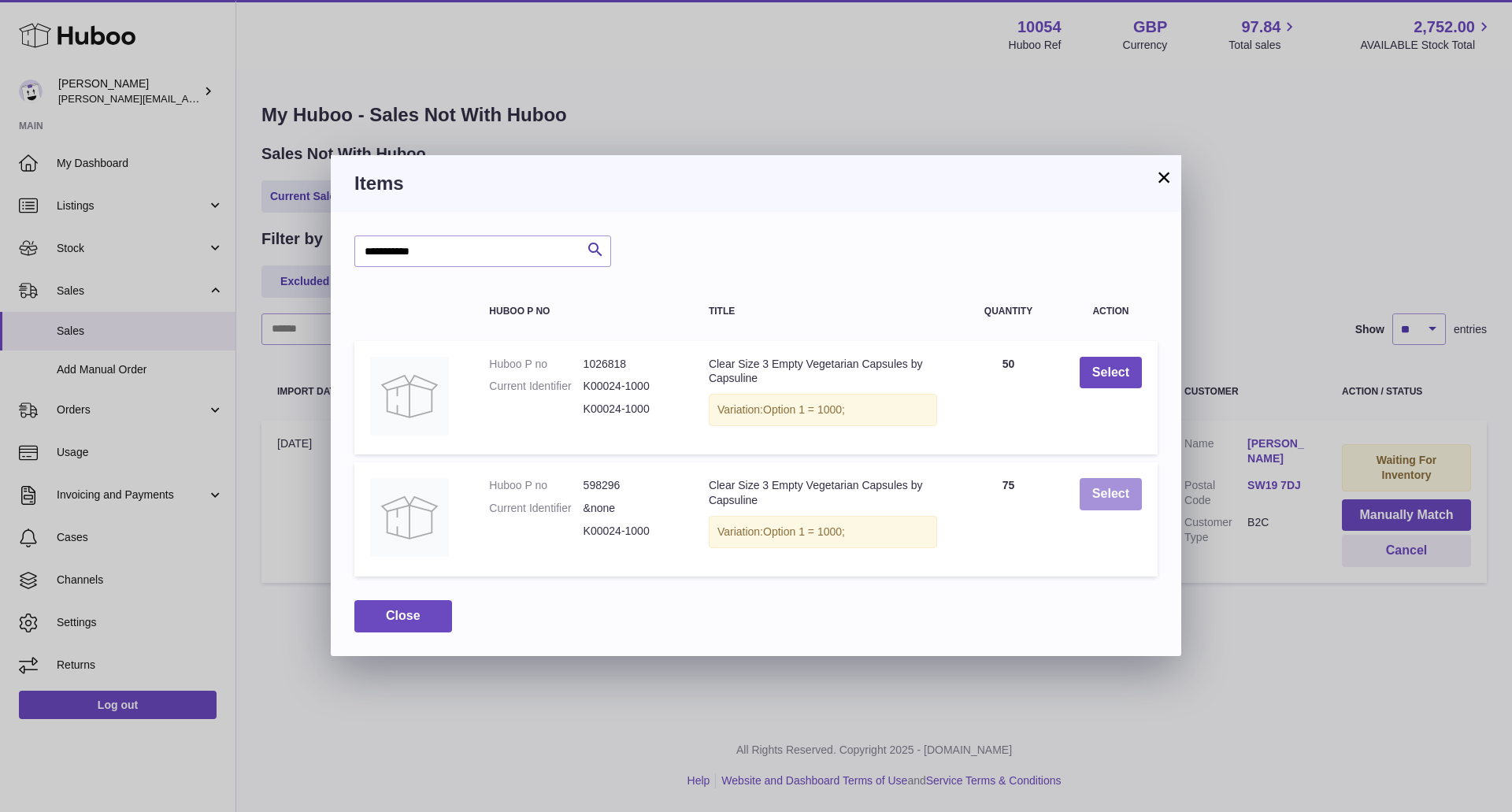
click at [1118, 504] on button "Select" at bounding box center [1111, 494] width 62 height 32
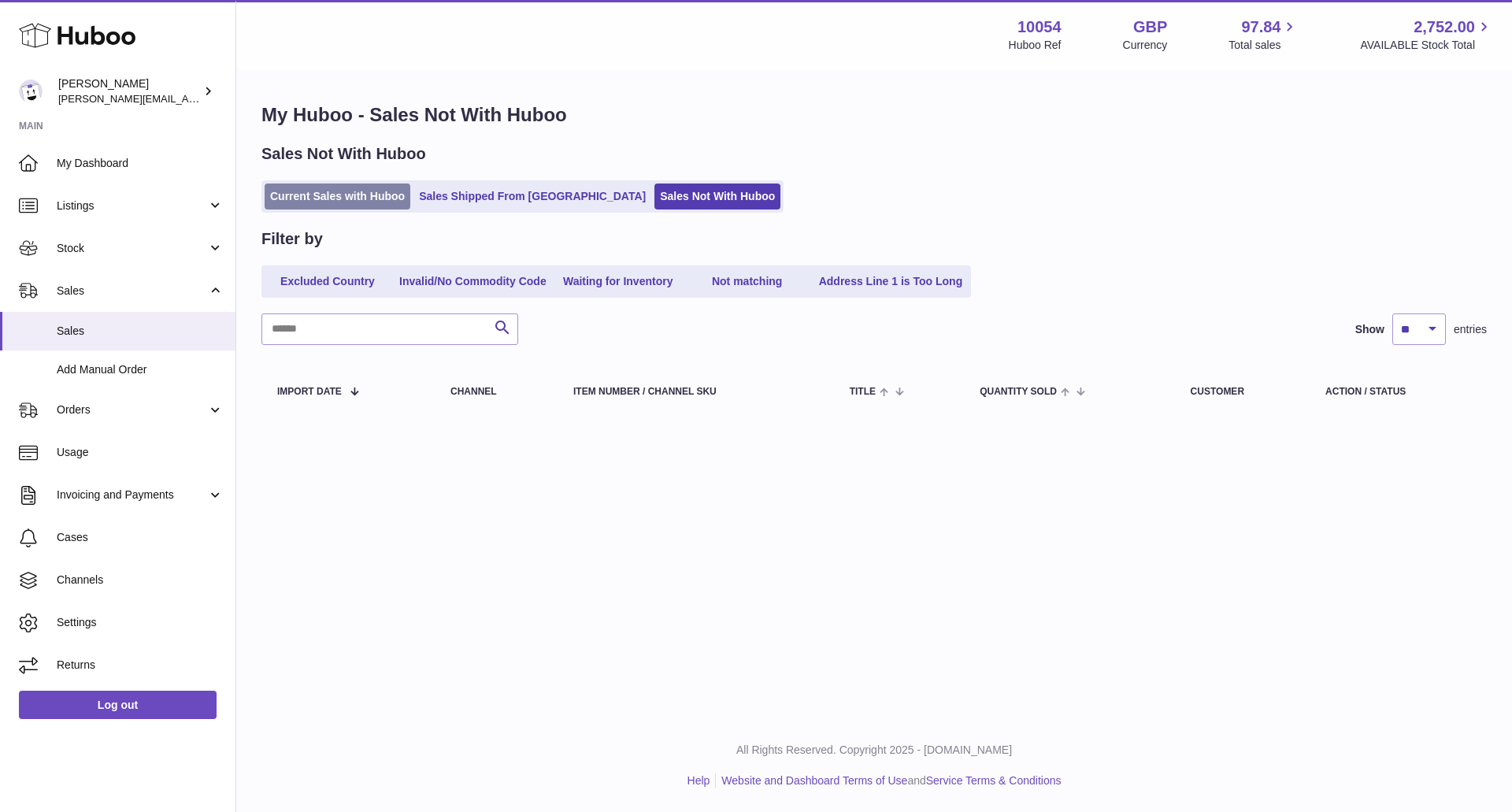
click at [353, 195] on link "Current Sales with Huboo" at bounding box center [337, 197] width 146 height 26
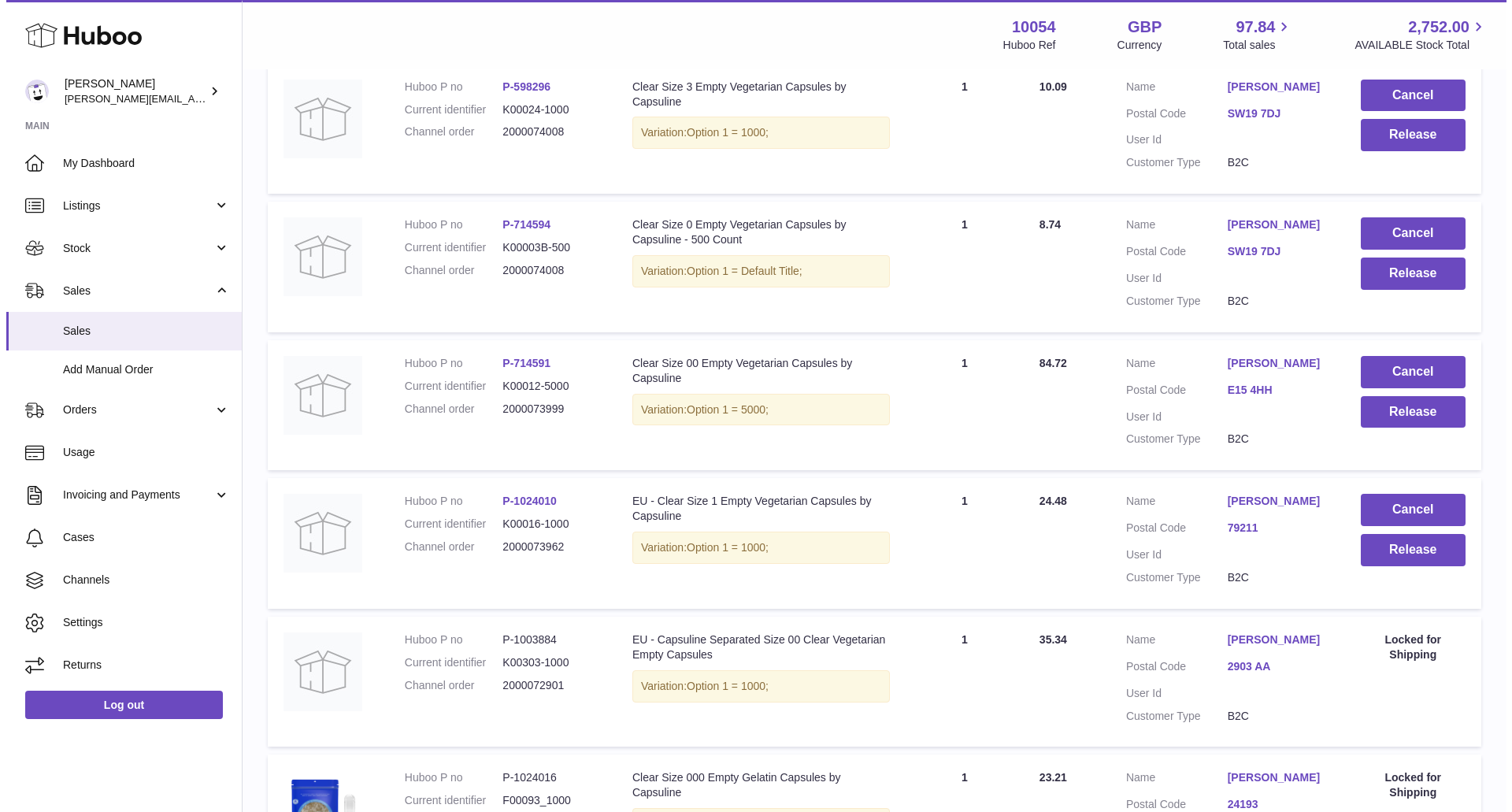
scroll to position [869, 0]
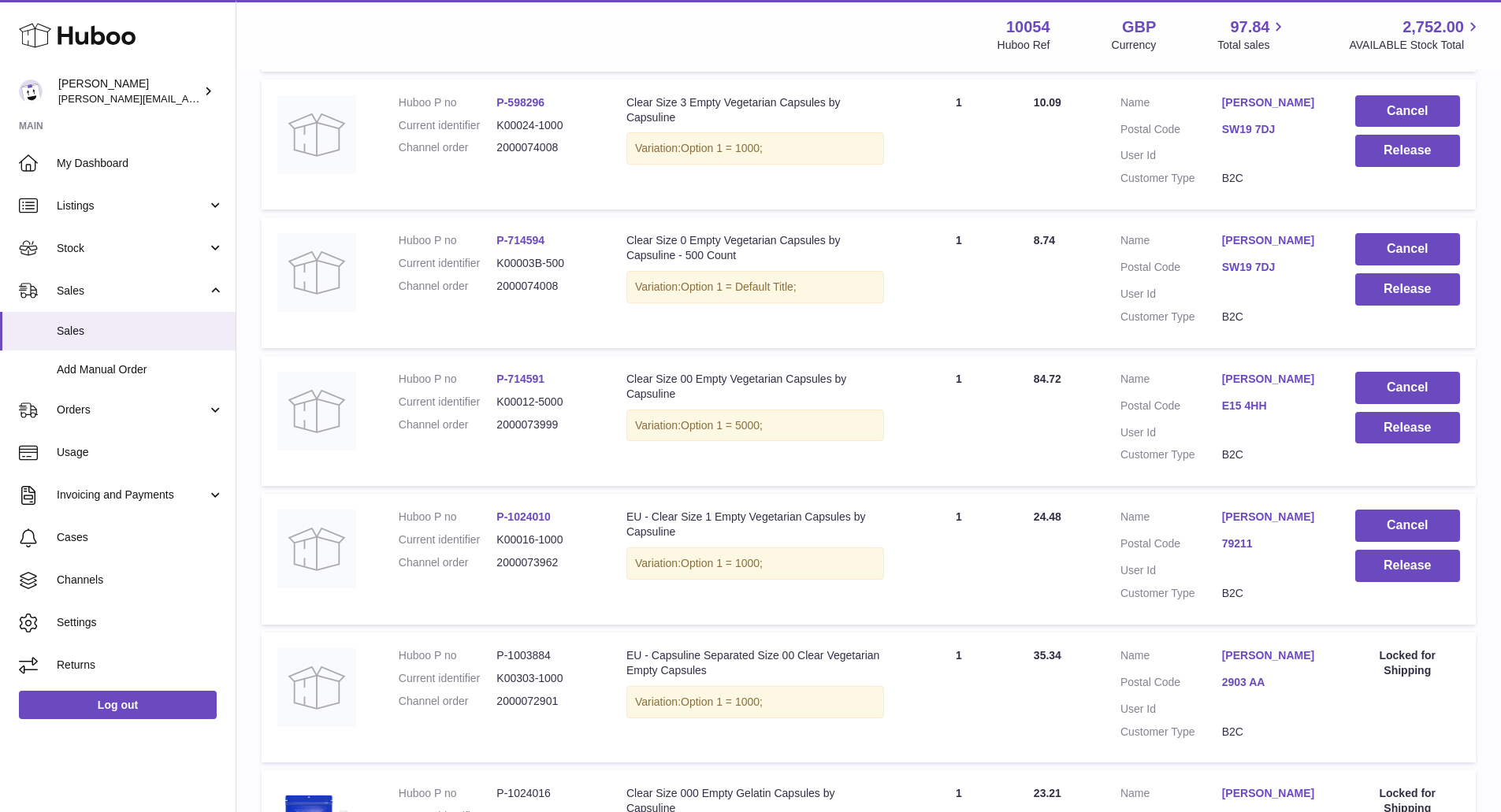
drag, startPoint x: 1253, startPoint y: 542, endPoint x: 1252, endPoint y: 528, distance: 14.0
click at [1253, 528] on dd "[PERSON_NAME]" at bounding box center [1273, 519] width 102 height 19
click at [1250, 524] on link "[PERSON_NAME]" at bounding box center [1273, 517] width 102 height 15
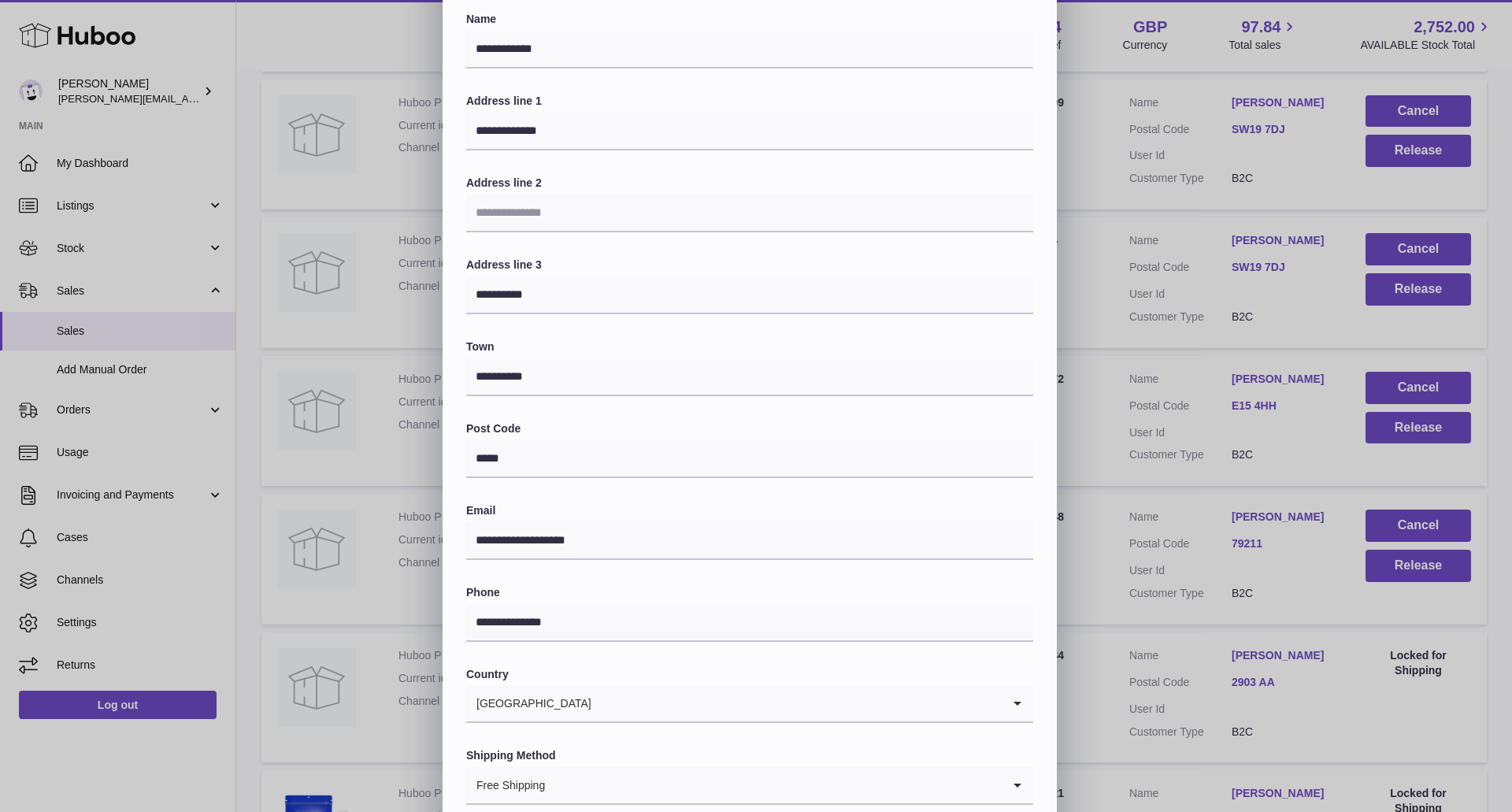
scroll to position [180, 0]
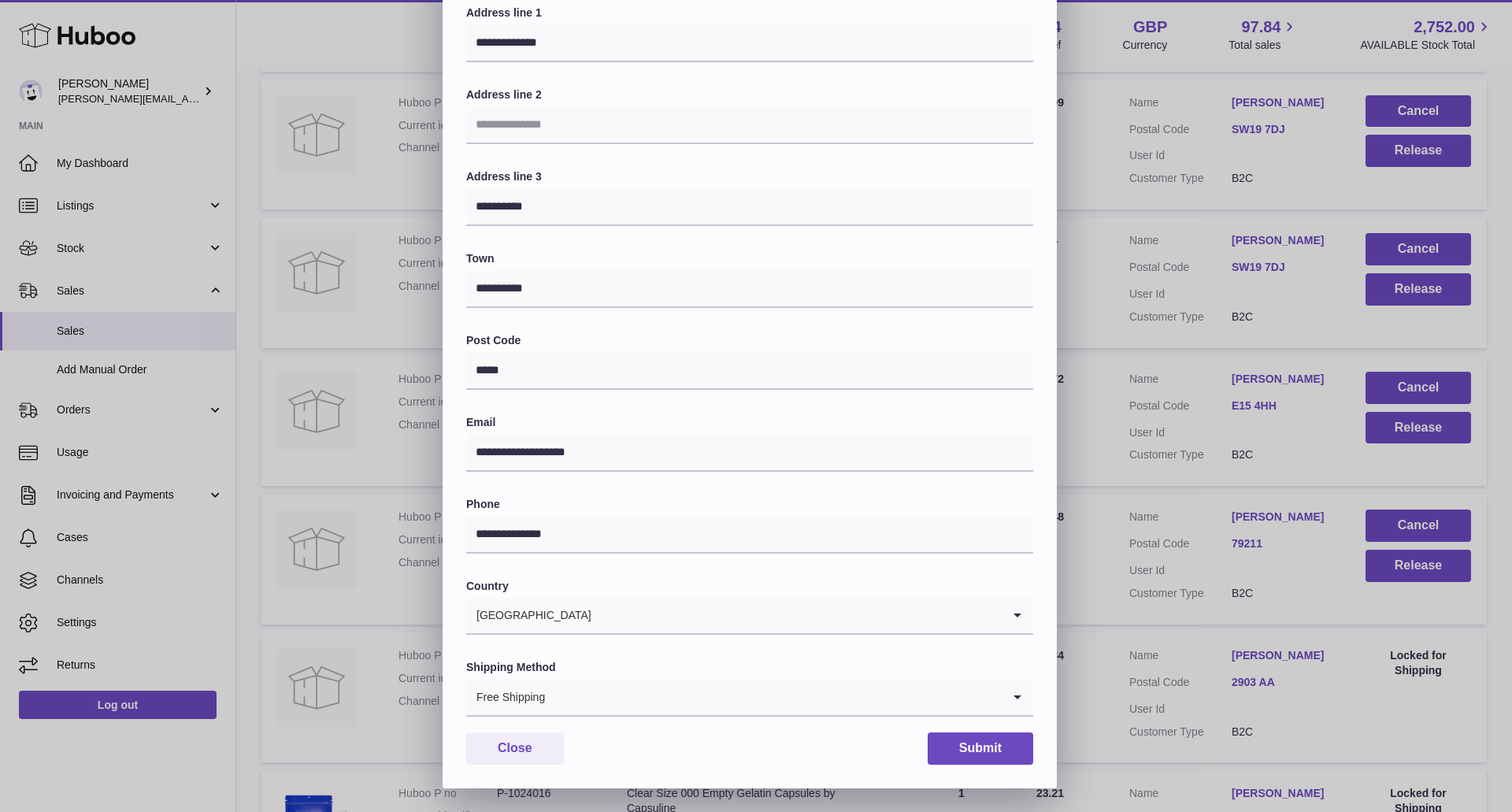
click at [620, 687] on input "Search for option" at bounding box center [773, 697] width 456 height 36
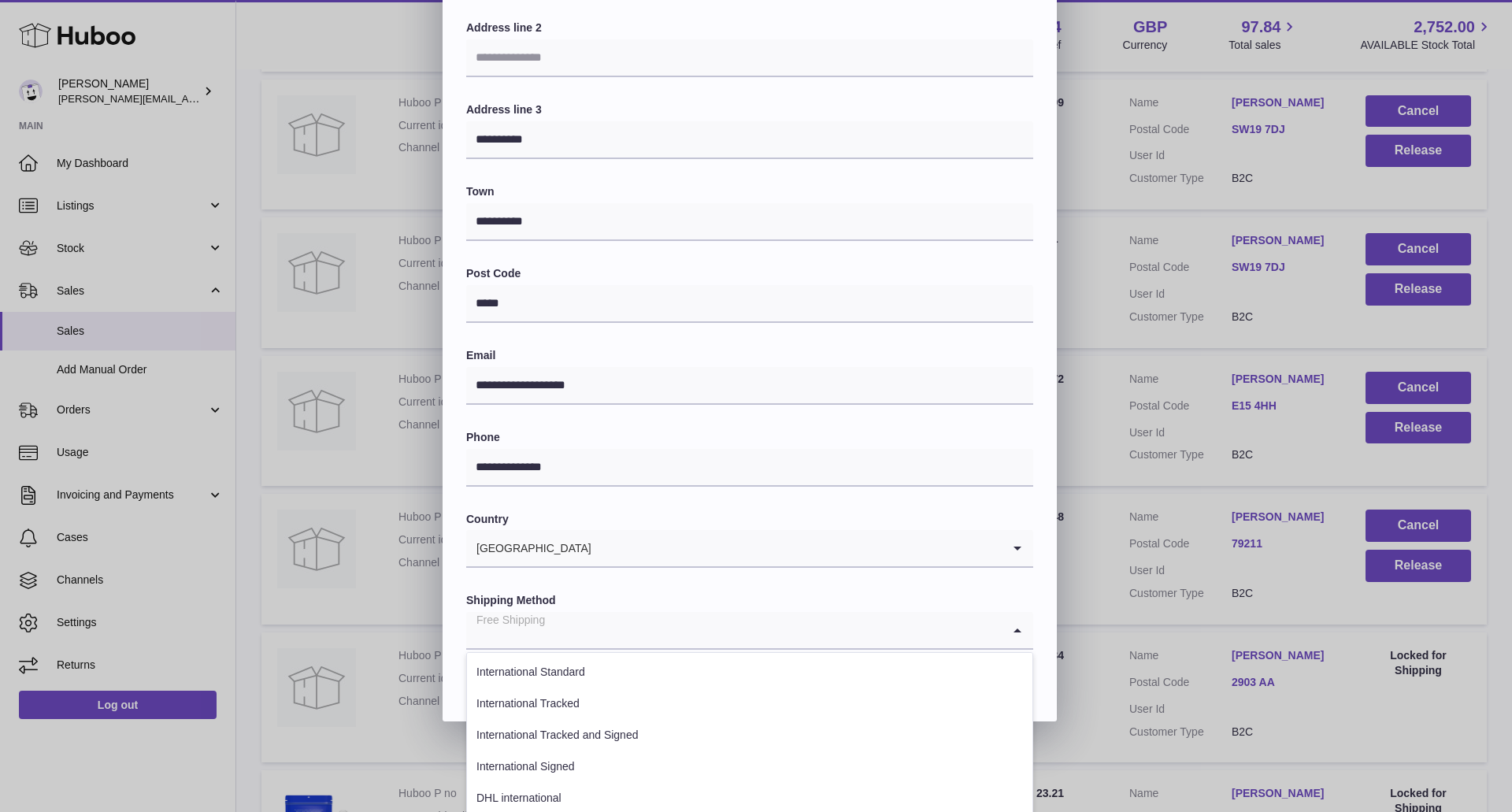
scroll to position [338, 0]
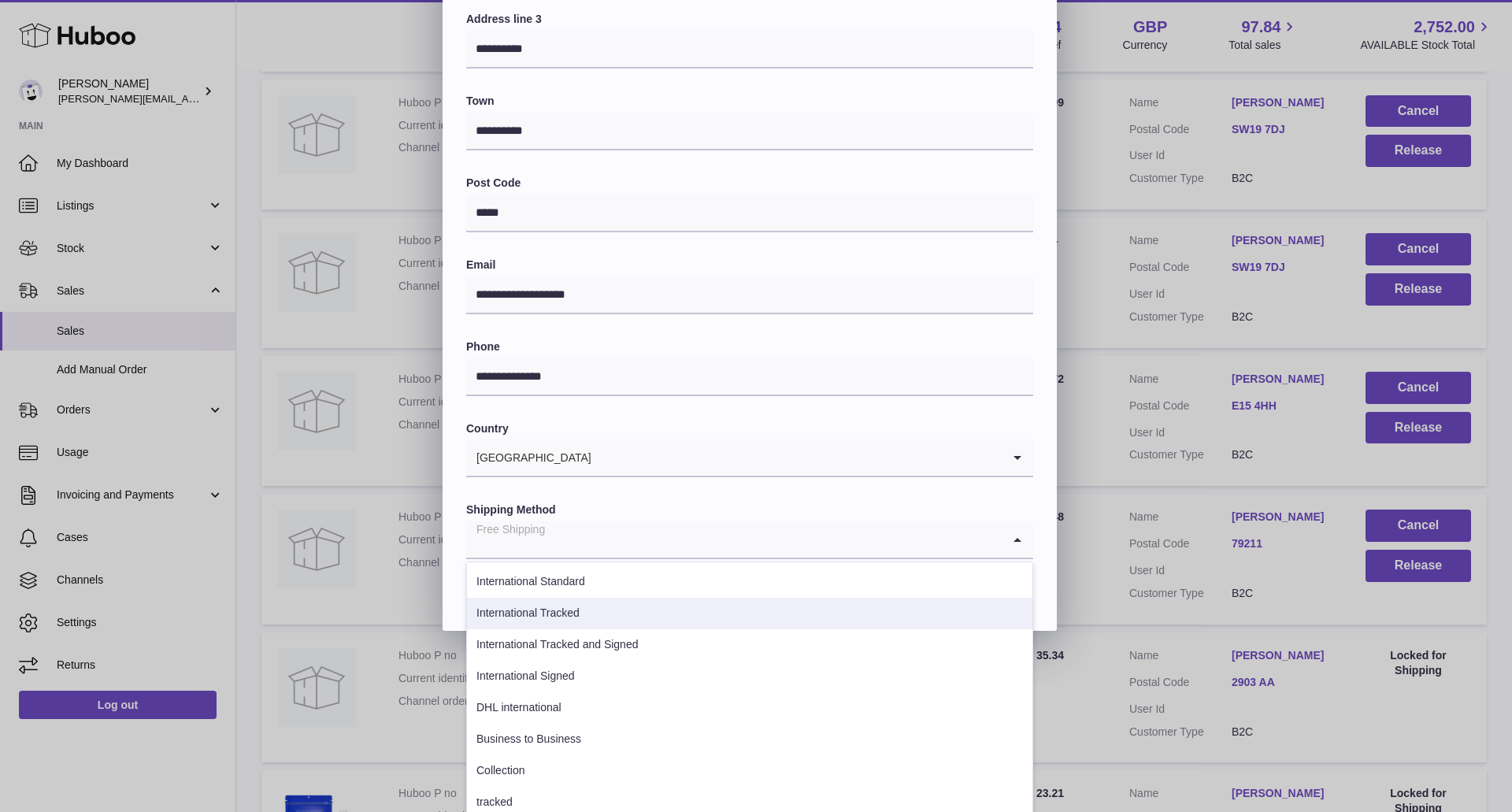
click at [622, 624] on li "International Tracked" at bounding box center [749, 614] width 565 height 31
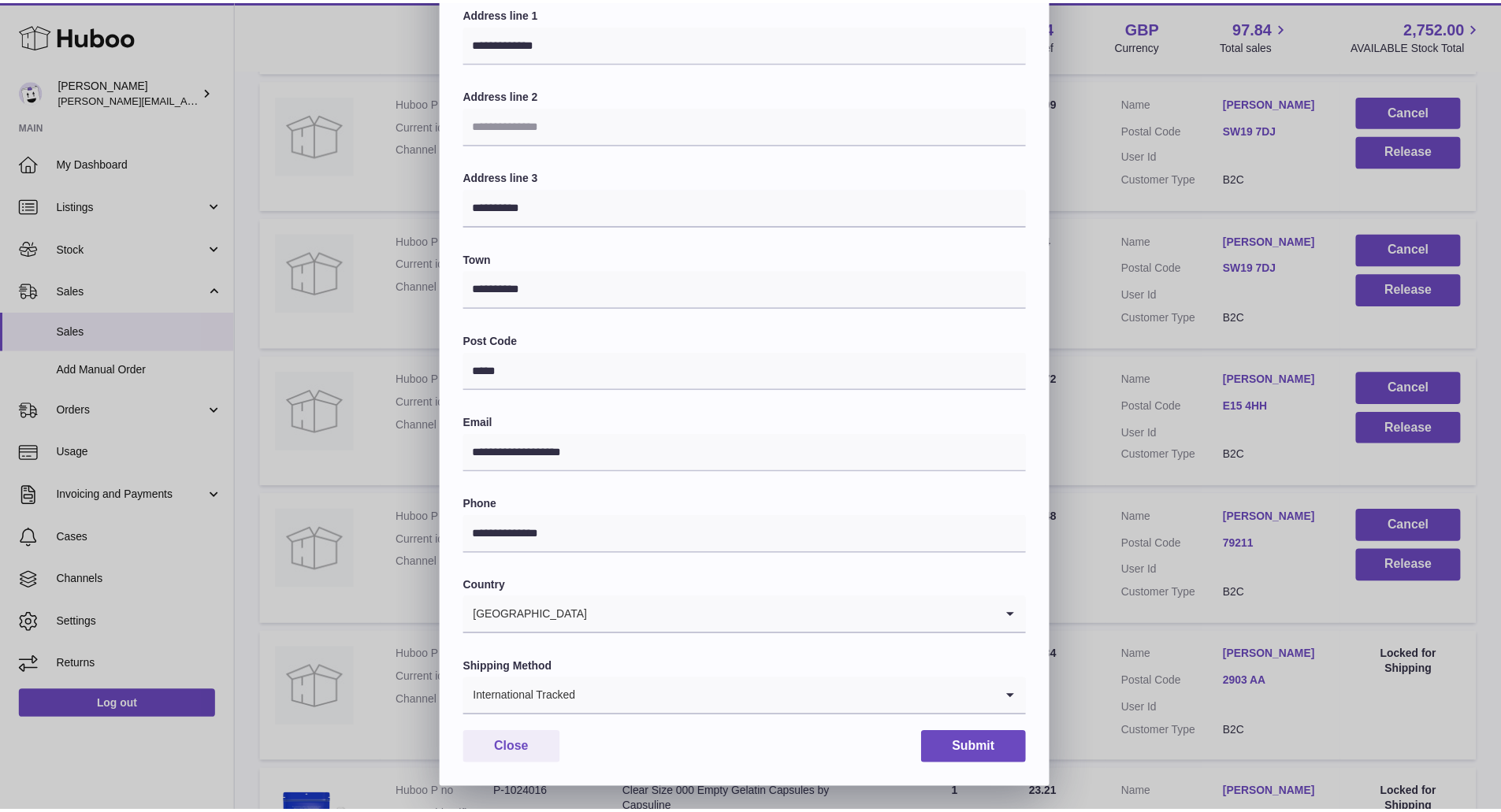
scroll to position [180, 0]
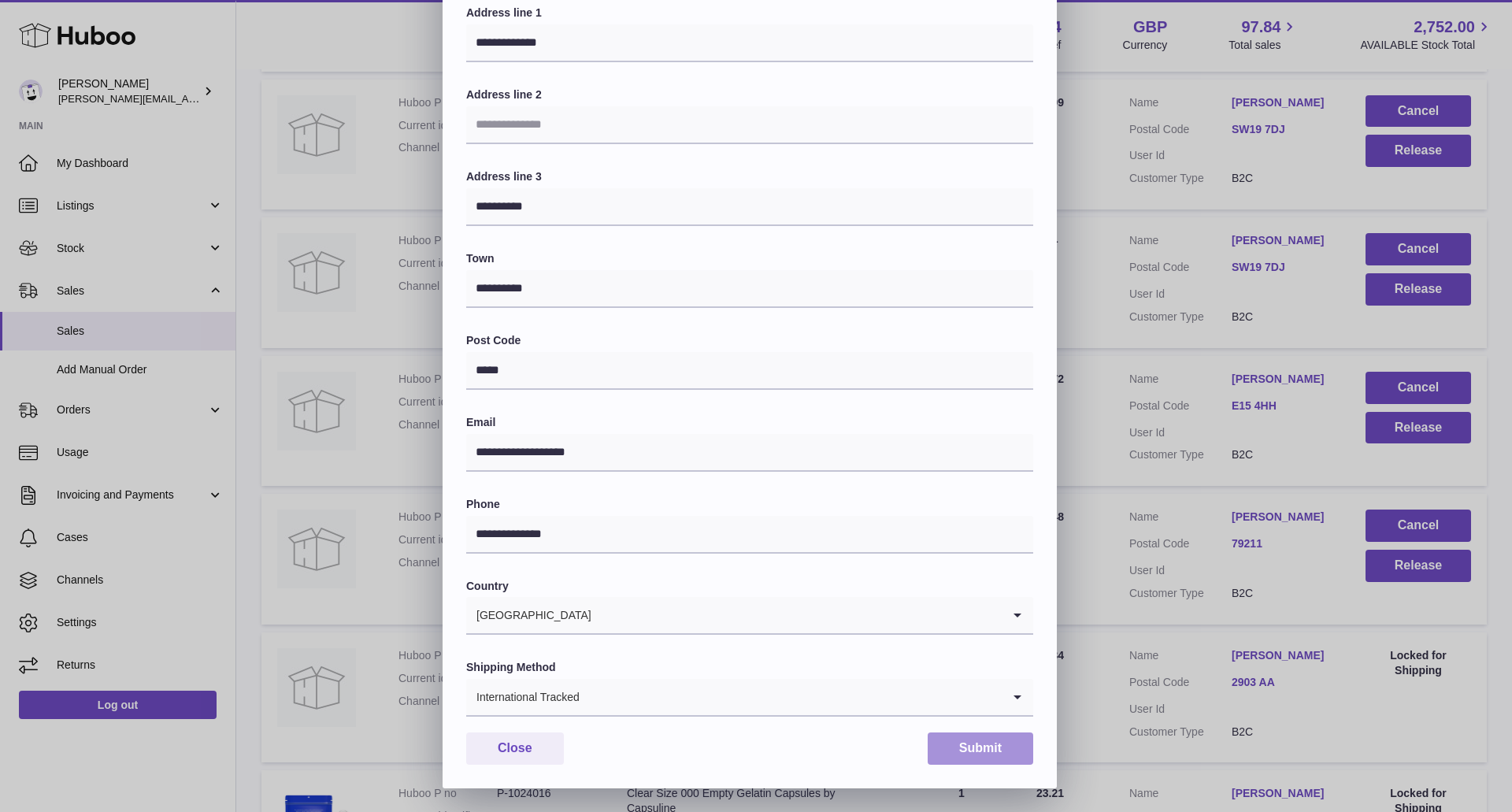
click at [980, 762] on button "Submit" at bounding box center [980, 748] width 106 height 32
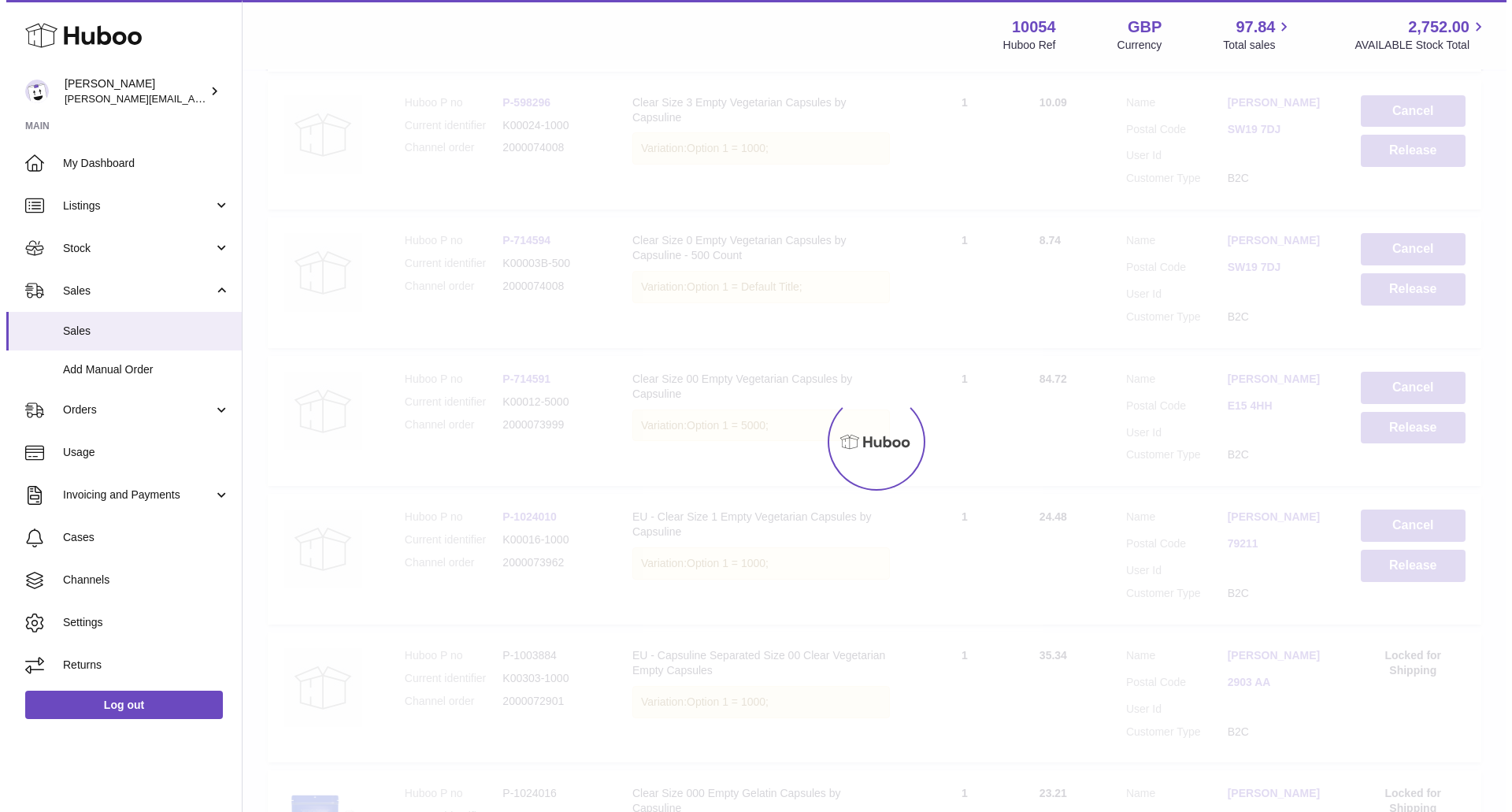
scroll to position [0, 0]
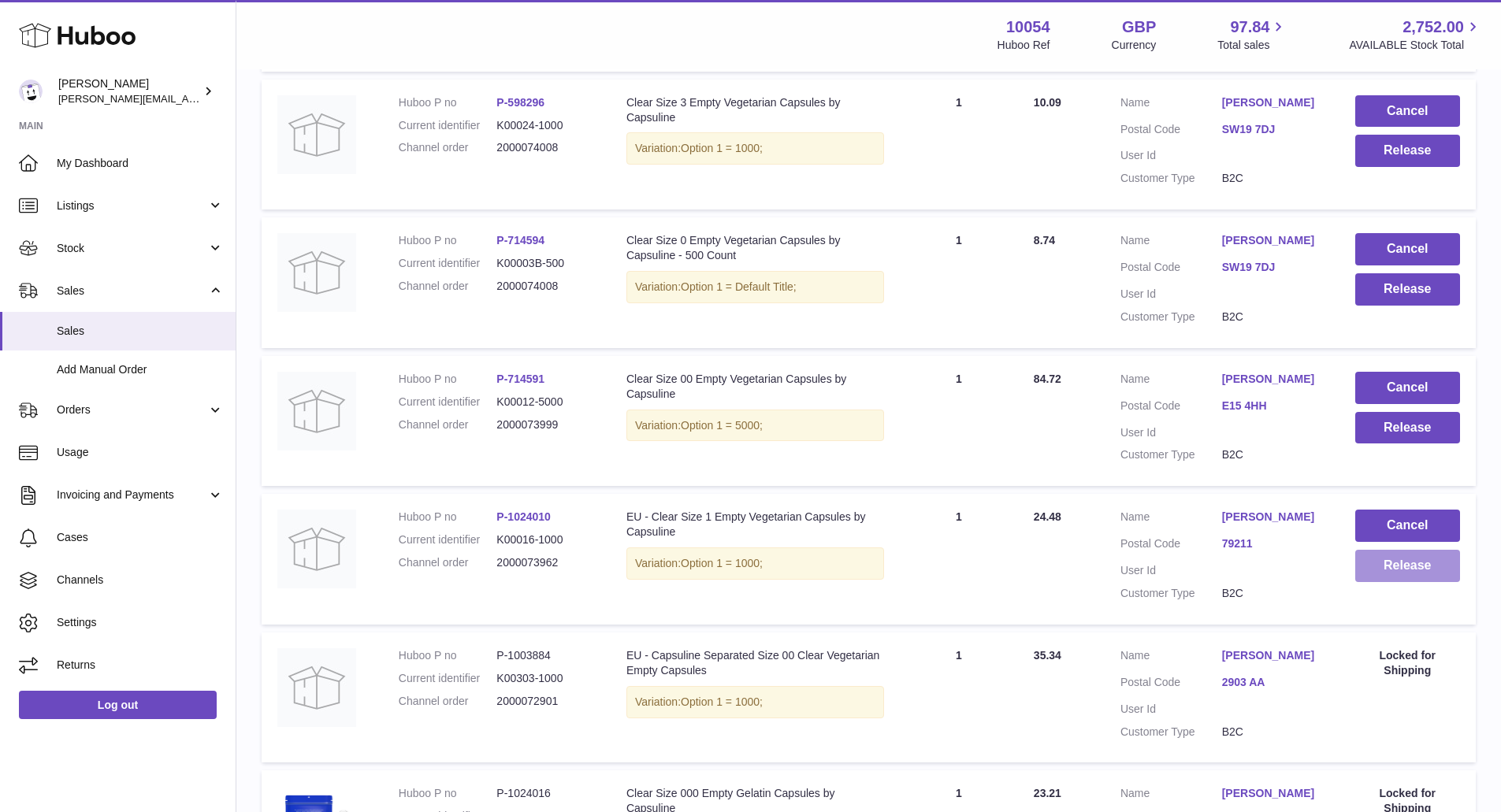
click at [1382, 570] on button "Release" at bounding box center [1408, 565] width 105 height 32
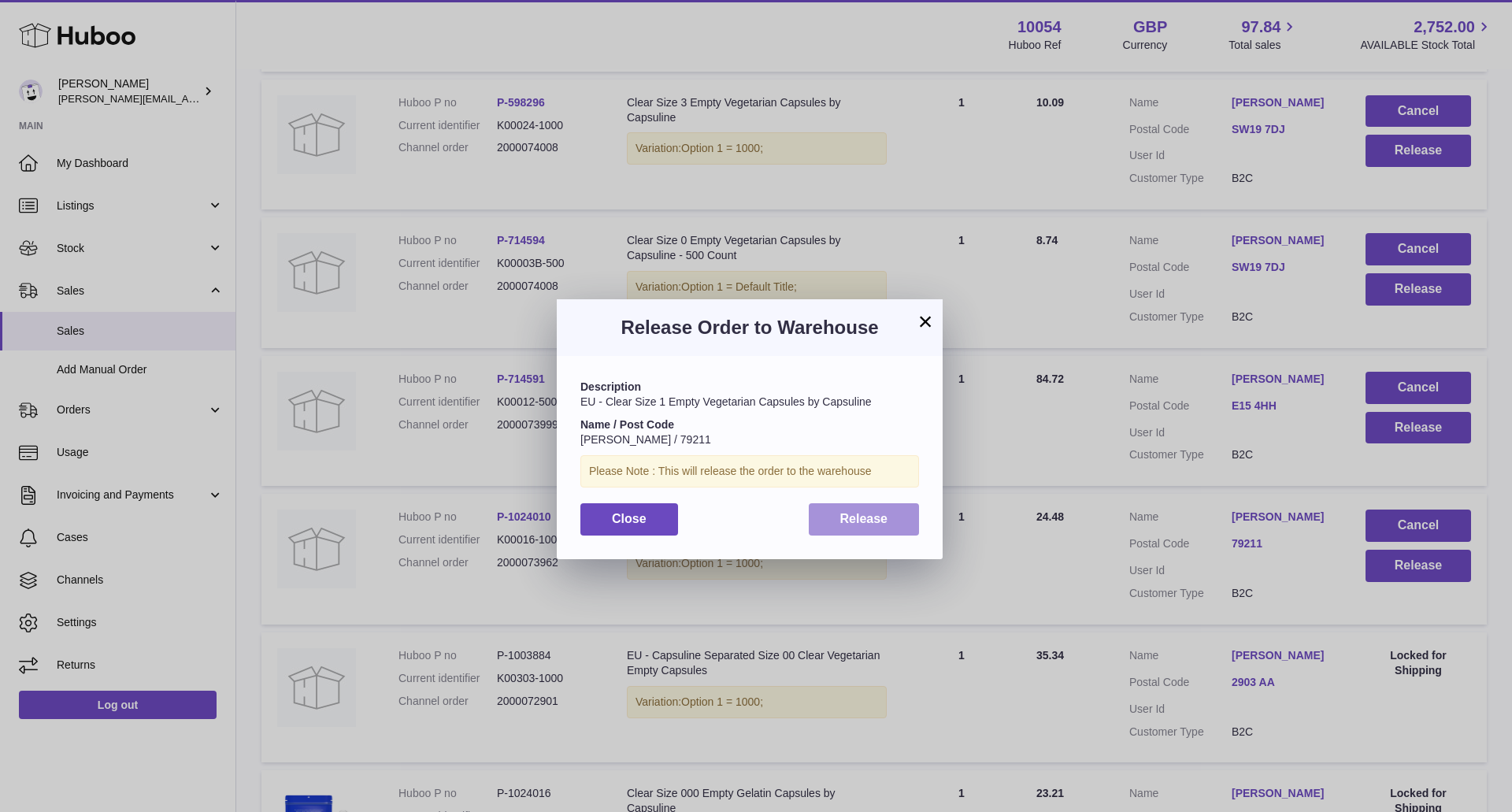
click at [822, 517] on button "Release" at bounding box center [864, 519] width 111 height 32
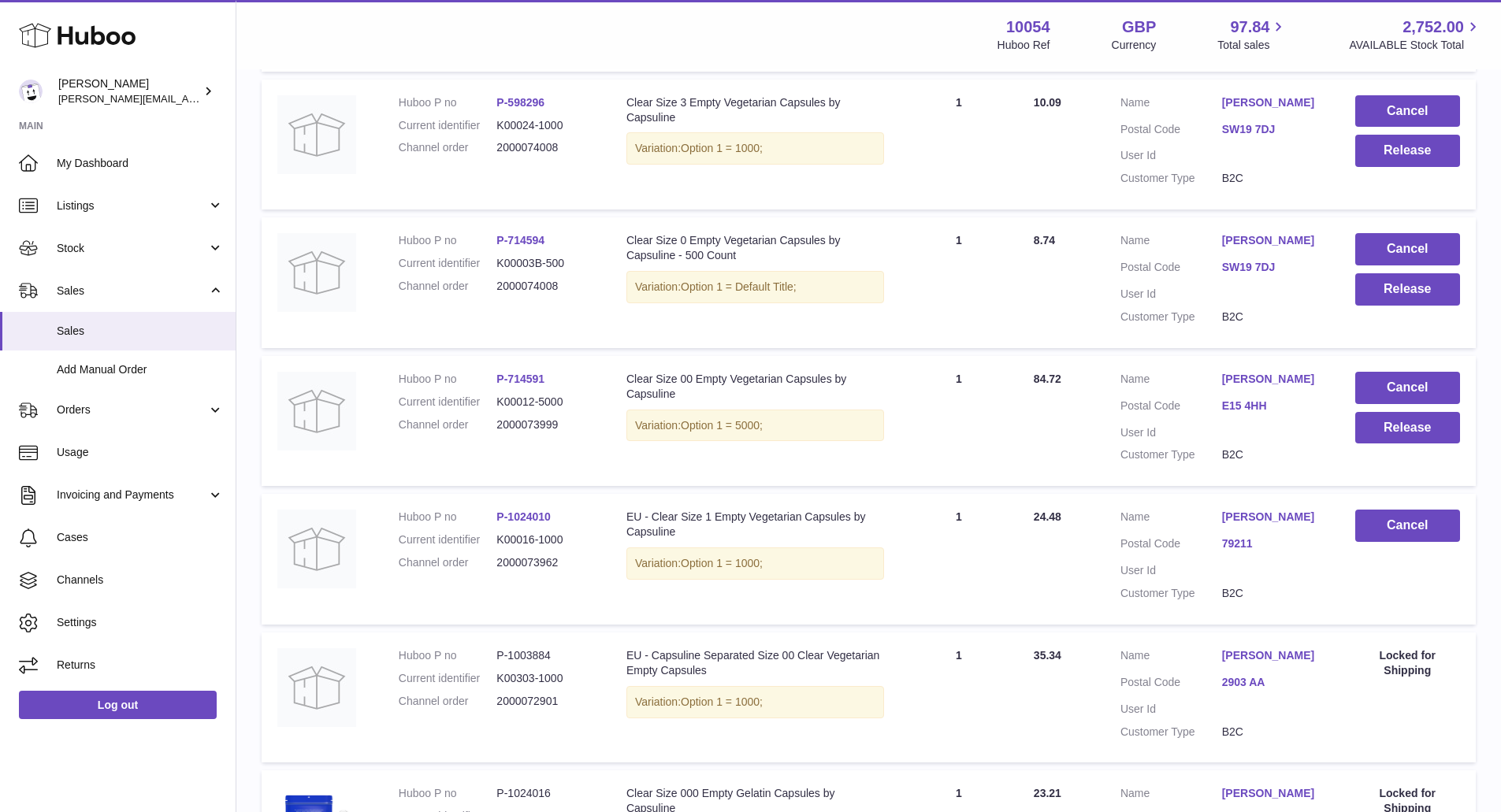
click at [1241, 413] on link "E15 4HH" at bounding box center [1273, 406] width 102 height 15
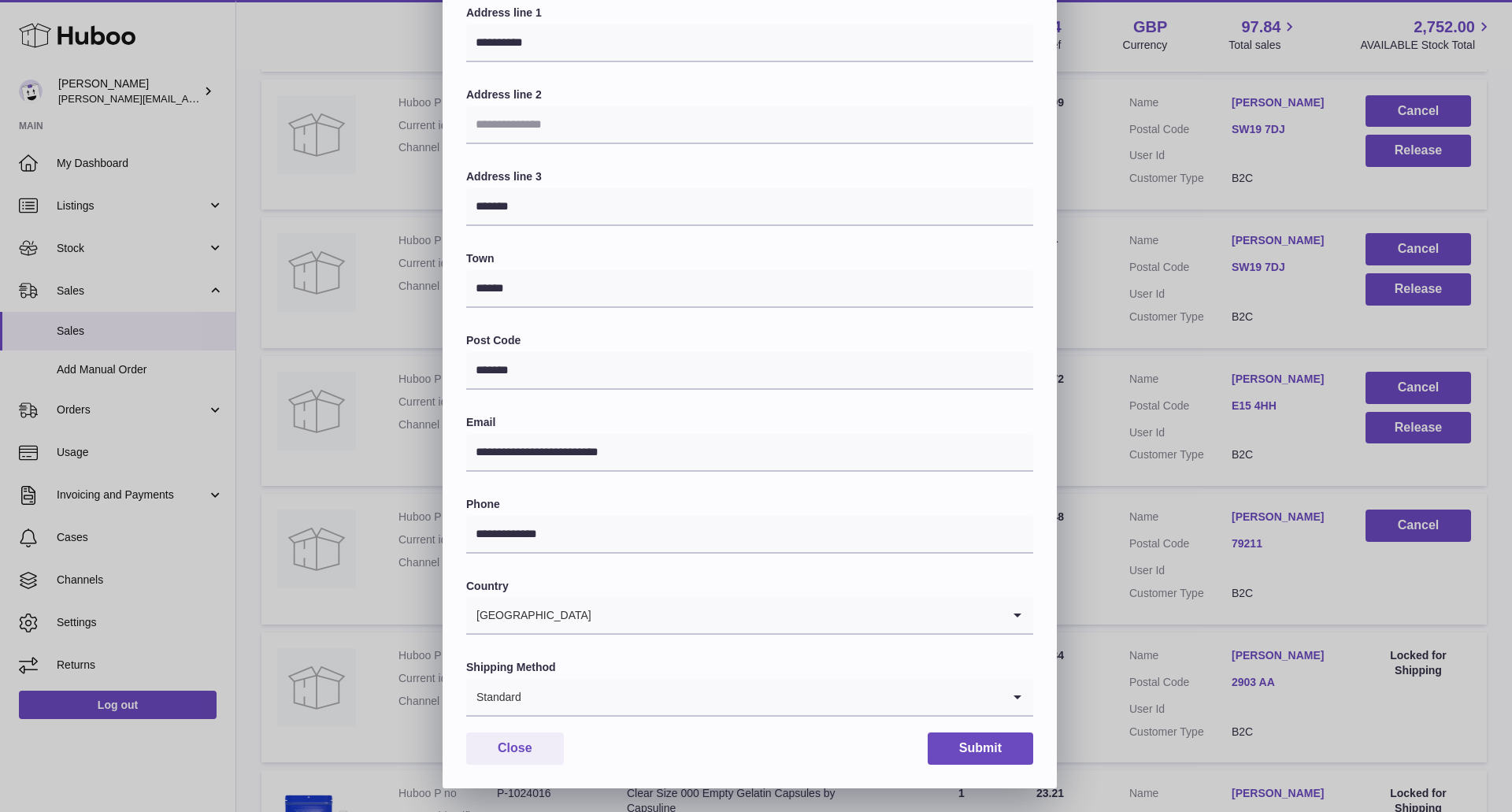
click at [587, 697] on input "Search for option" at bounding box center [761, 697] width 479 height 36
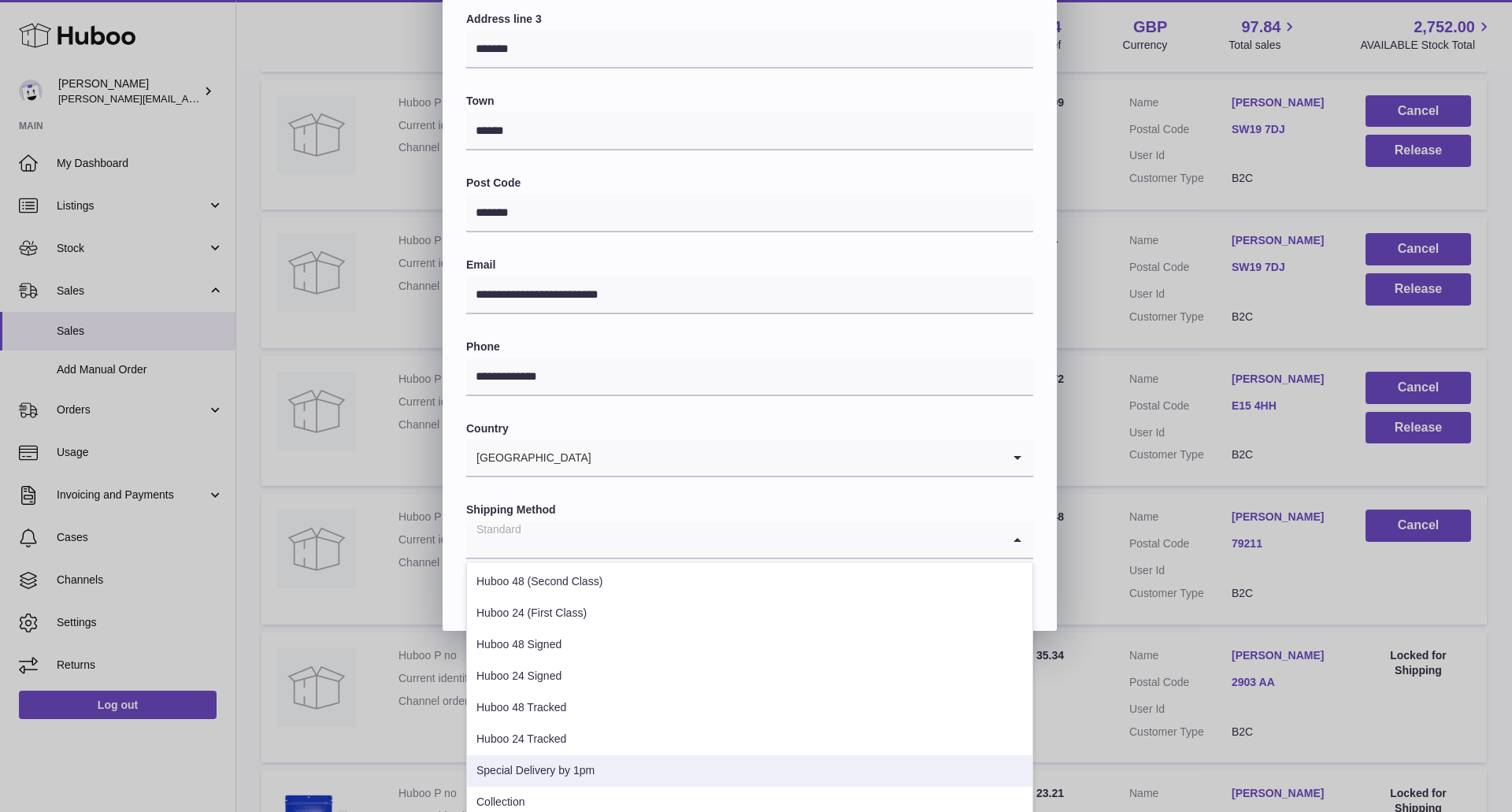
drag, startPoint x: 575, startPoint y: 773, endPoint x: 577, endPoint y: 759, distance: 14.1
click at [573, 771] on li "Special Delivery by 1pm" at bounding box center [749, 771] width 565 height 31
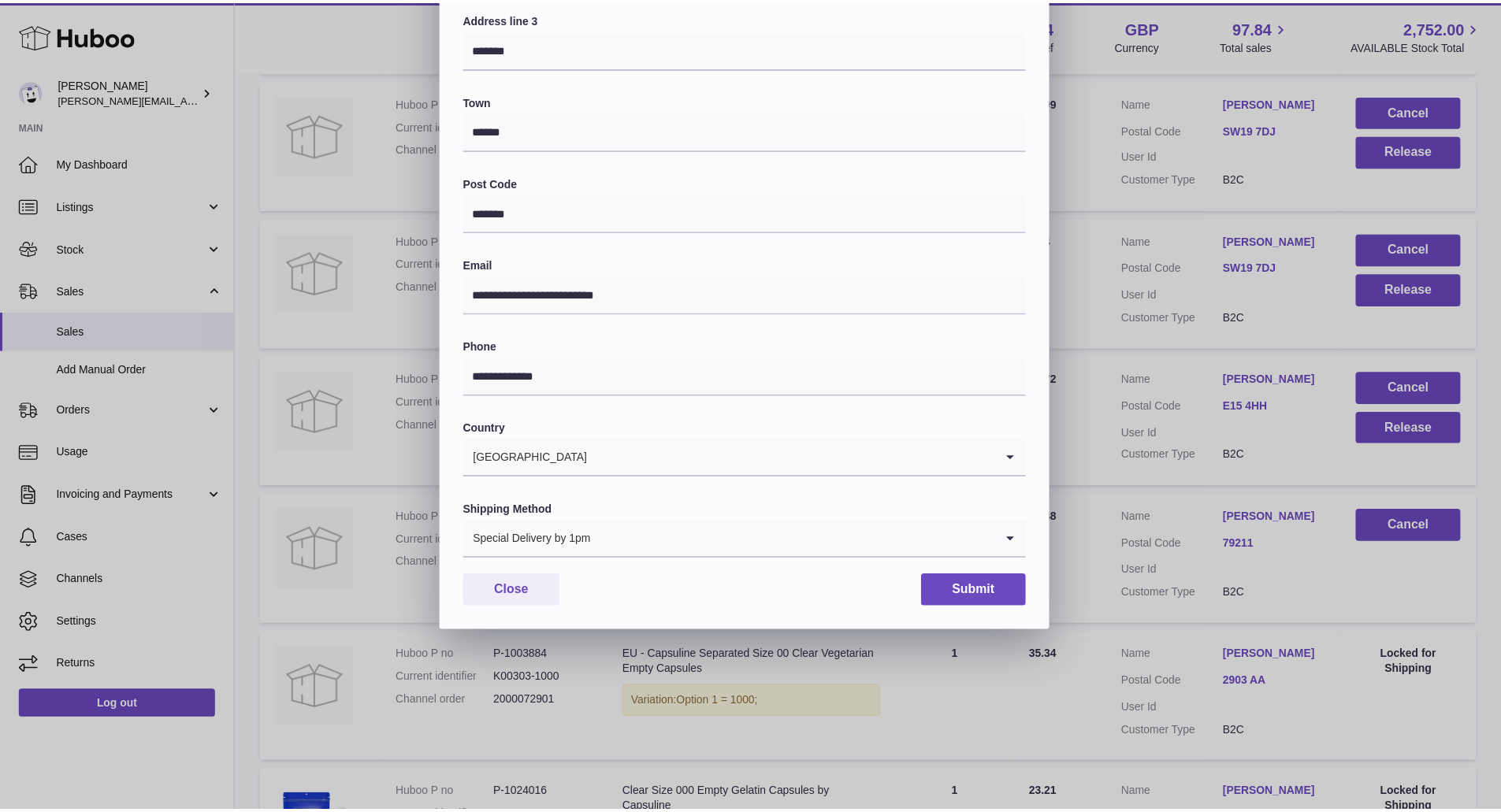
scroll to position [180, 0]
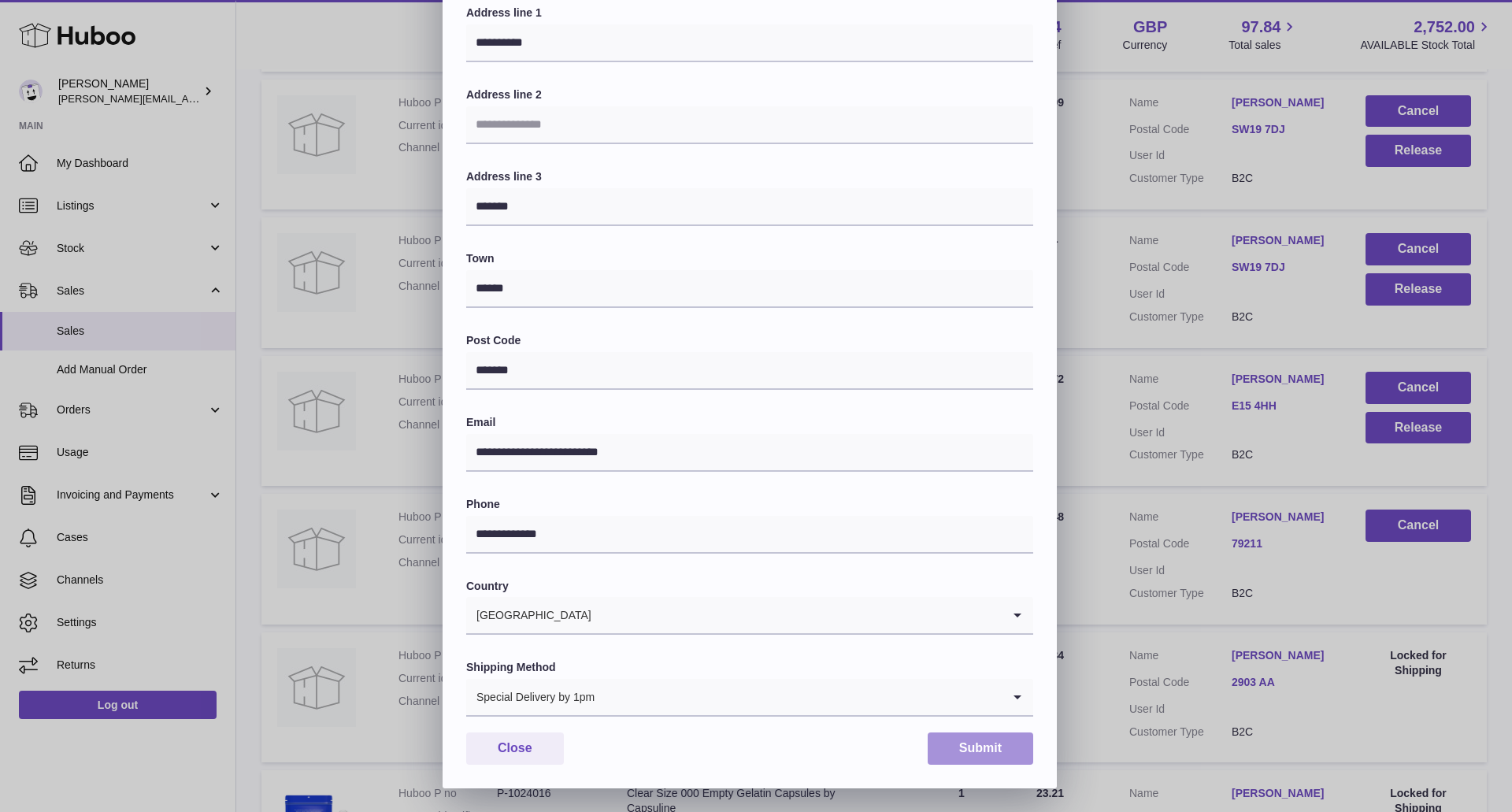
drag, startPoint x: 985, startPoint y: 737, endPoint x: 979, endPoint y: 731, distance: 8.5
click at [980, 737] on button "Submit" at bounding box center [980, 748] width 106 height 32
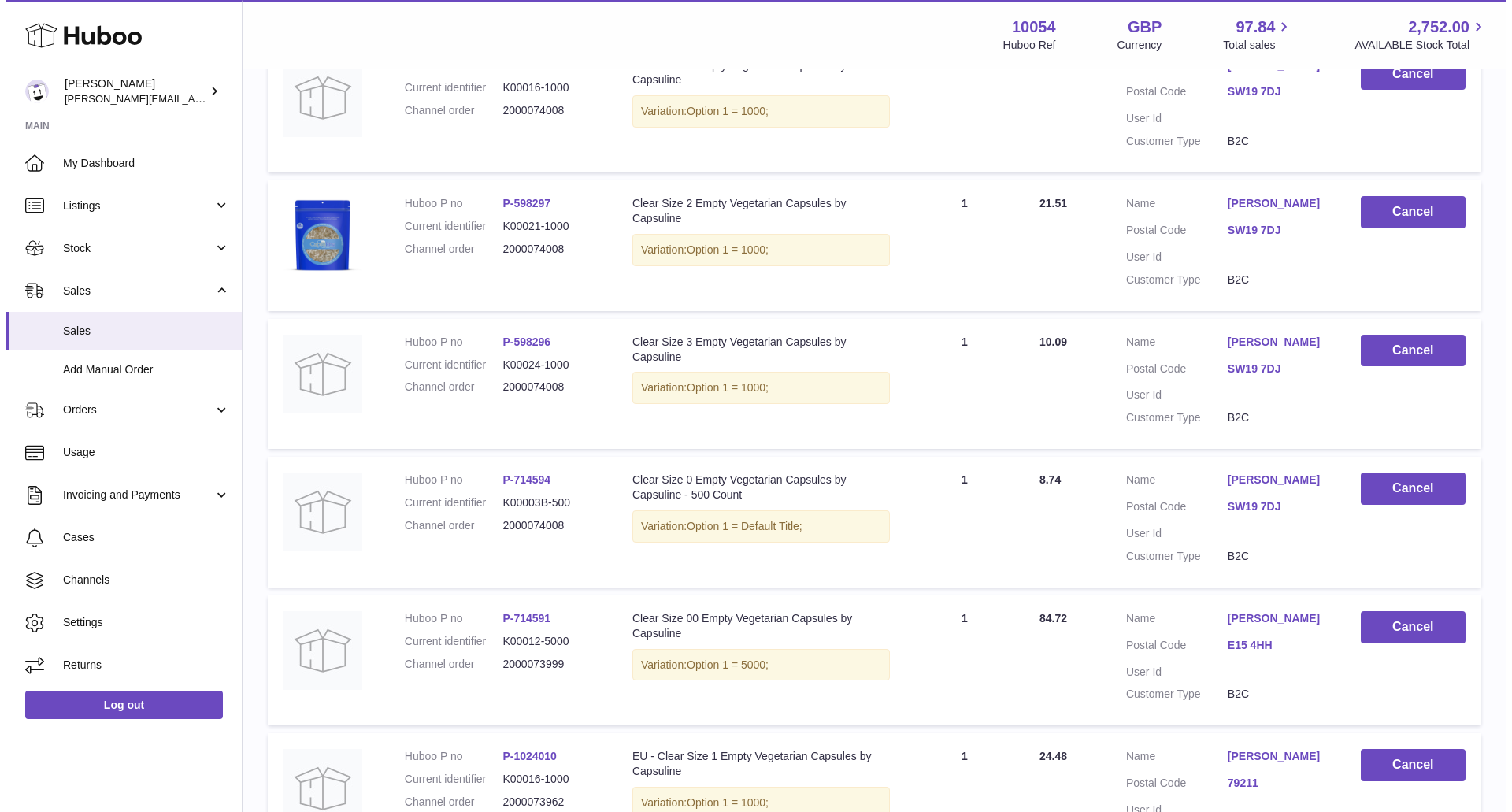
scroll to position [236, 0]
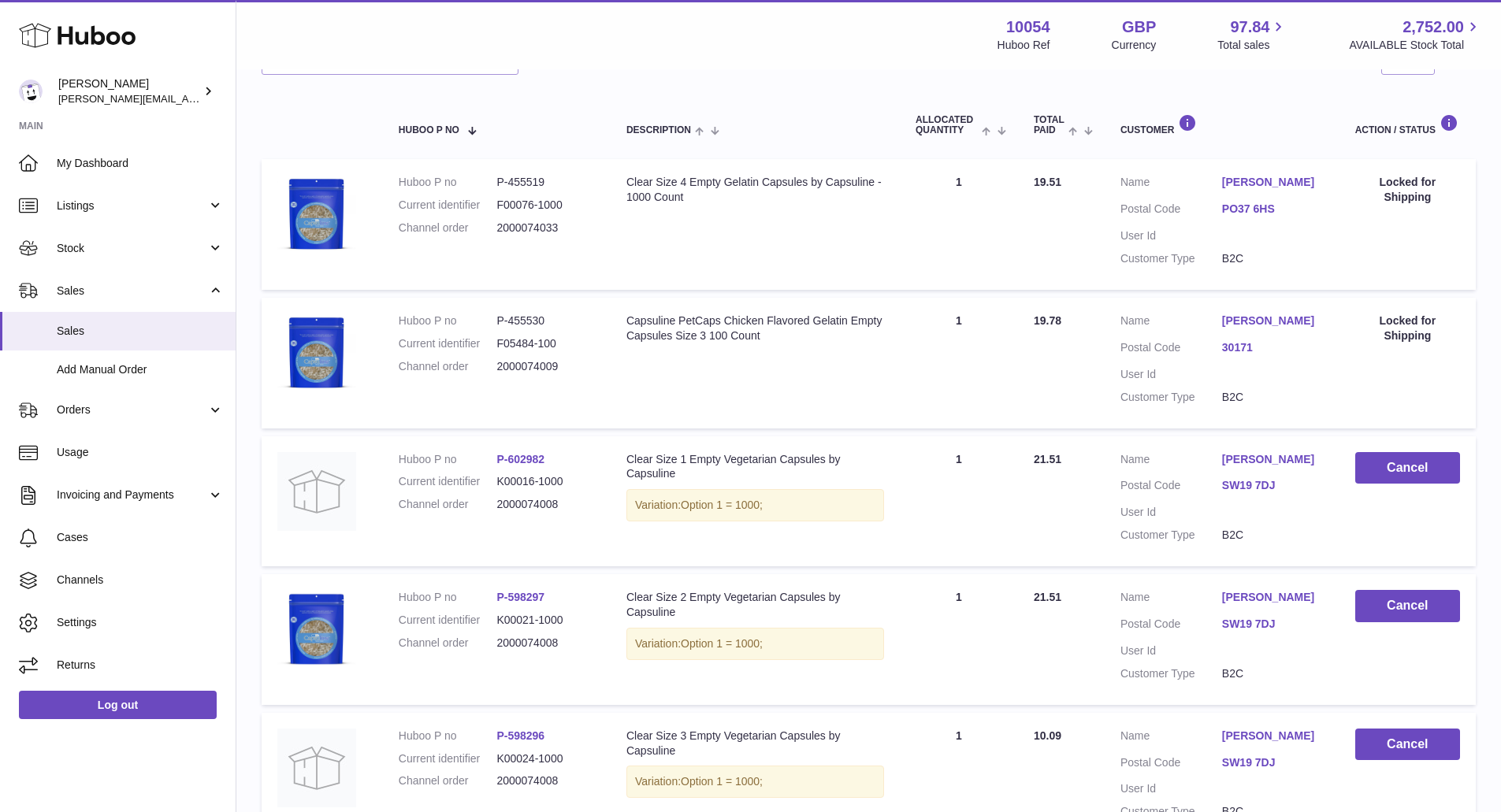
click at [1267, 467] on link "[PERSON_NAME]" at bounding box center [1273, 460] width 102 height 15
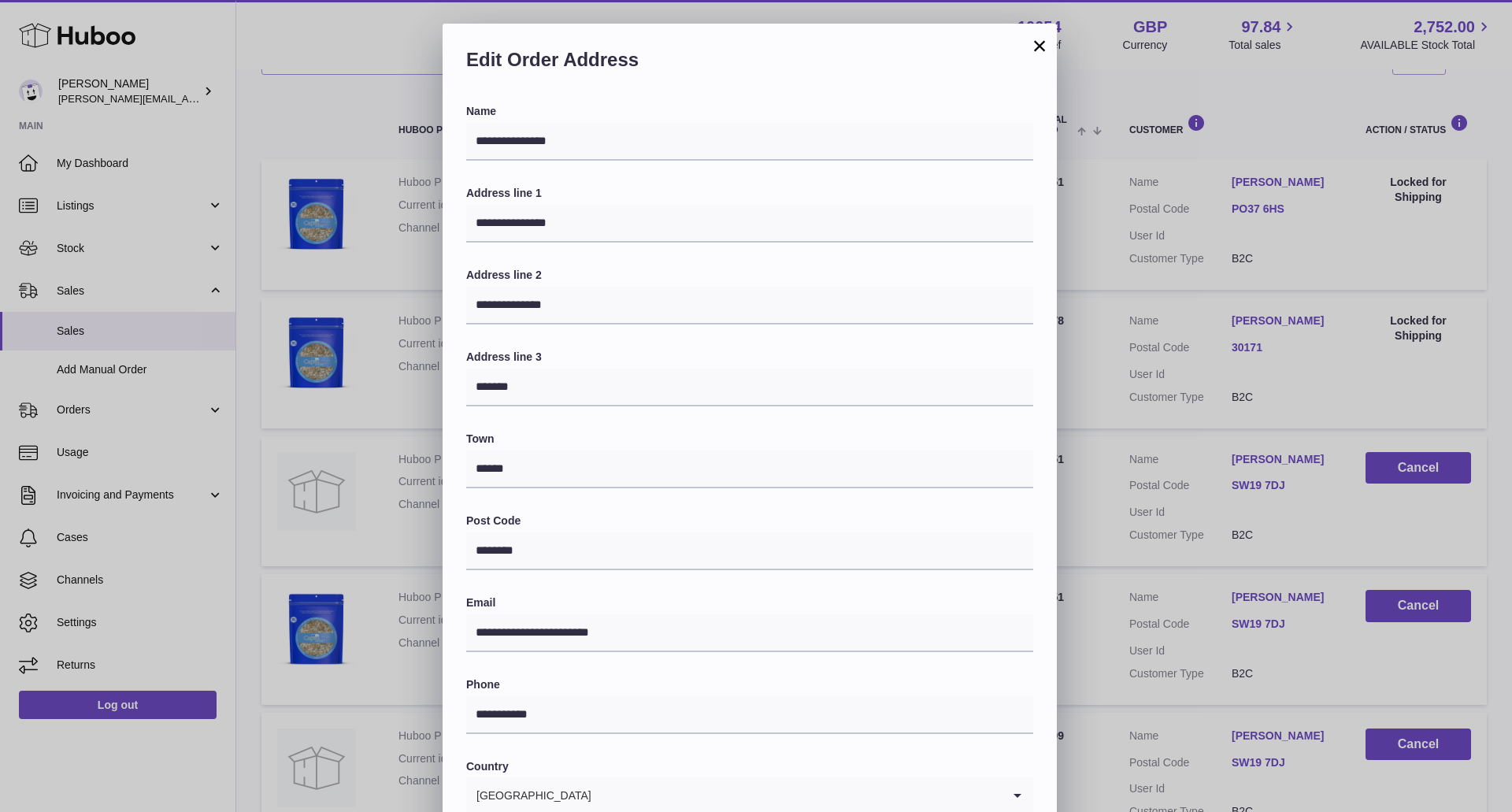
scroll to position [180, 0]
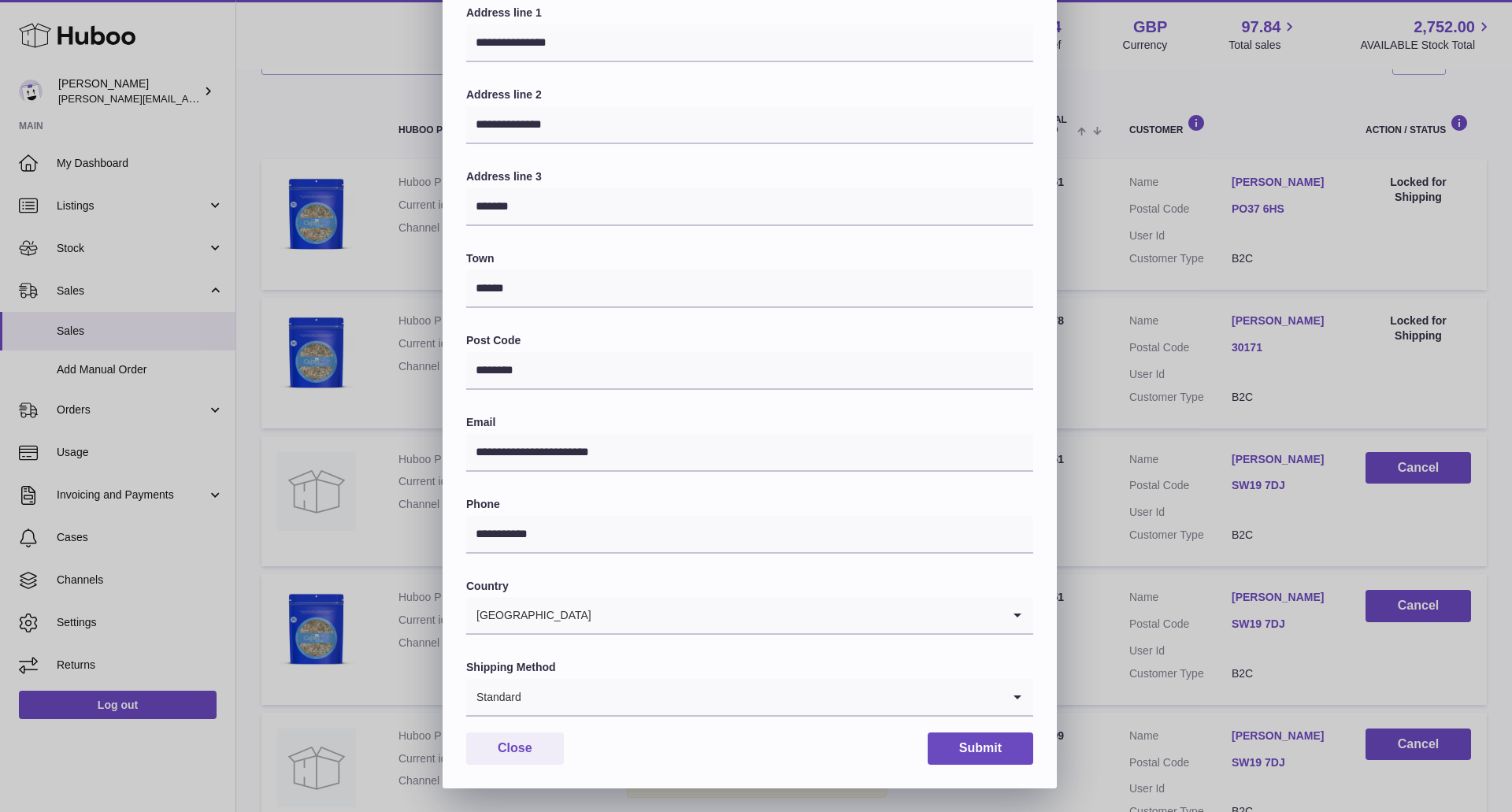
click at [721, 692] on input "Search for option" at bounding box center [761, 697] width 479 height 36
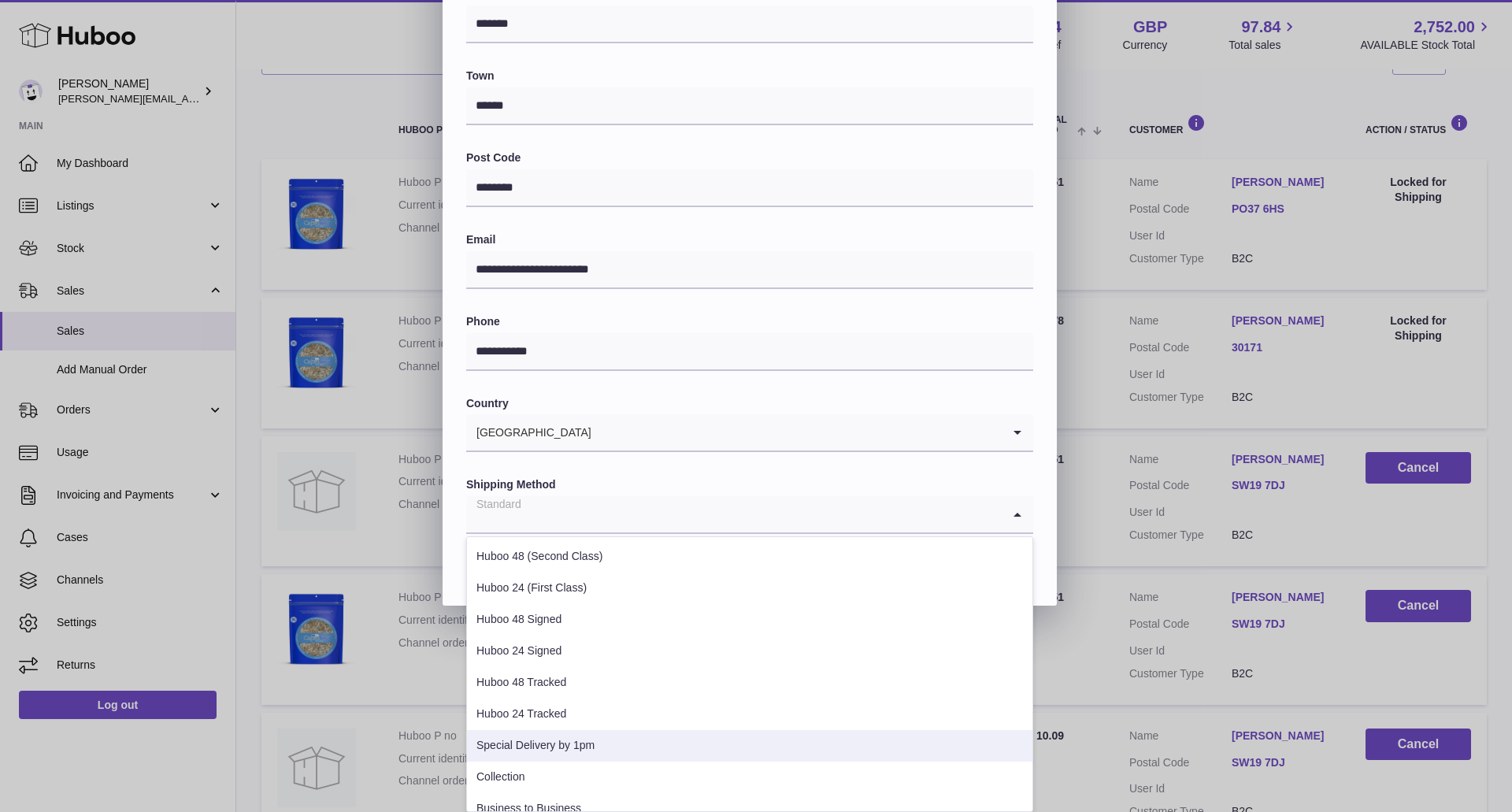
click at [551, 742] on li "Special Delivery by 1pm" at bounding box center [749, 746] width 565 height 31
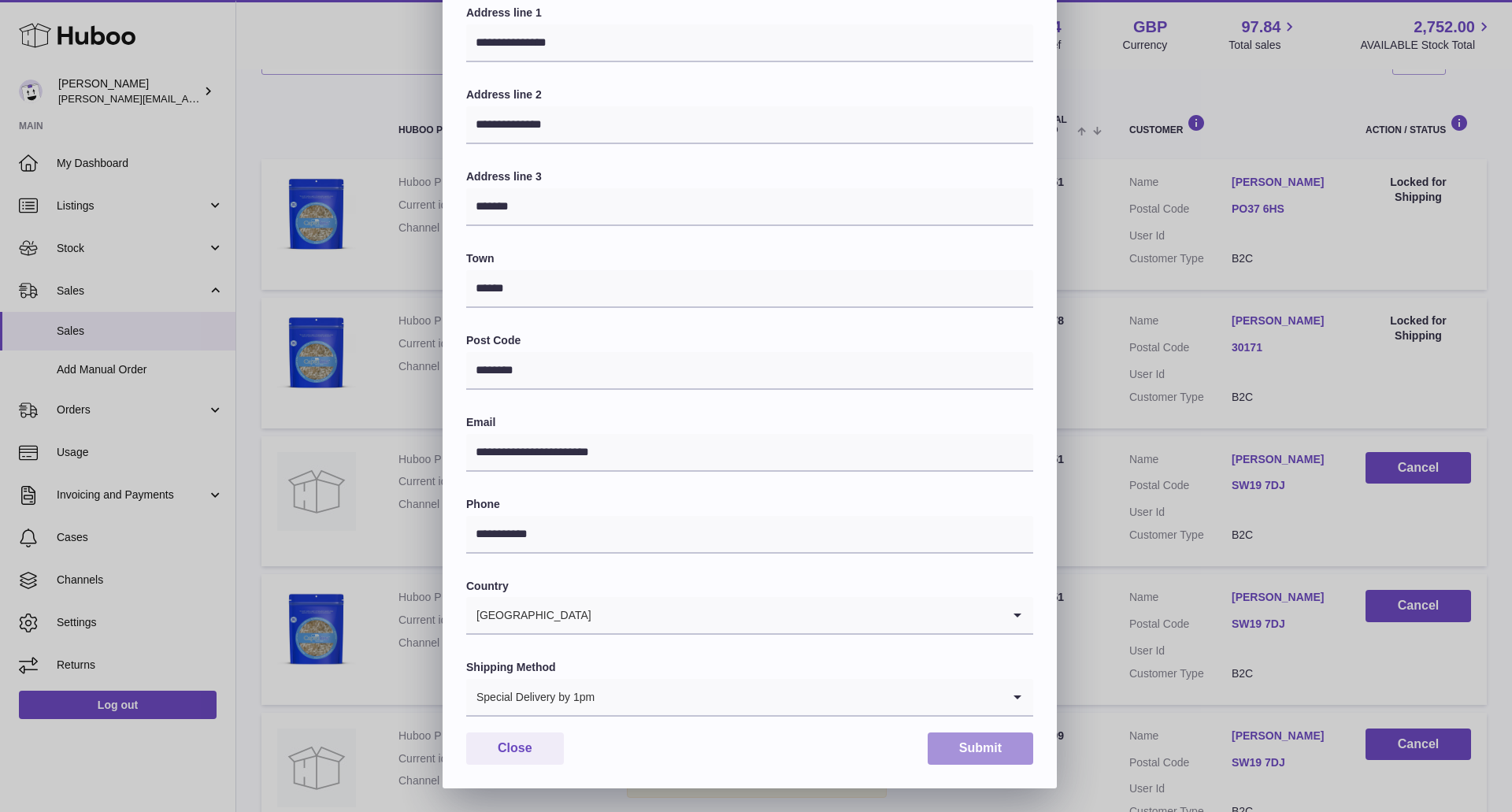
drag, startPoint x: 964, startPoint y: 742, endPoint x: 961, endPoint y: 734, distance: 8.5
click at [963, 742] on button "Submit" at bounding box center [980, 748] width 106 height 32
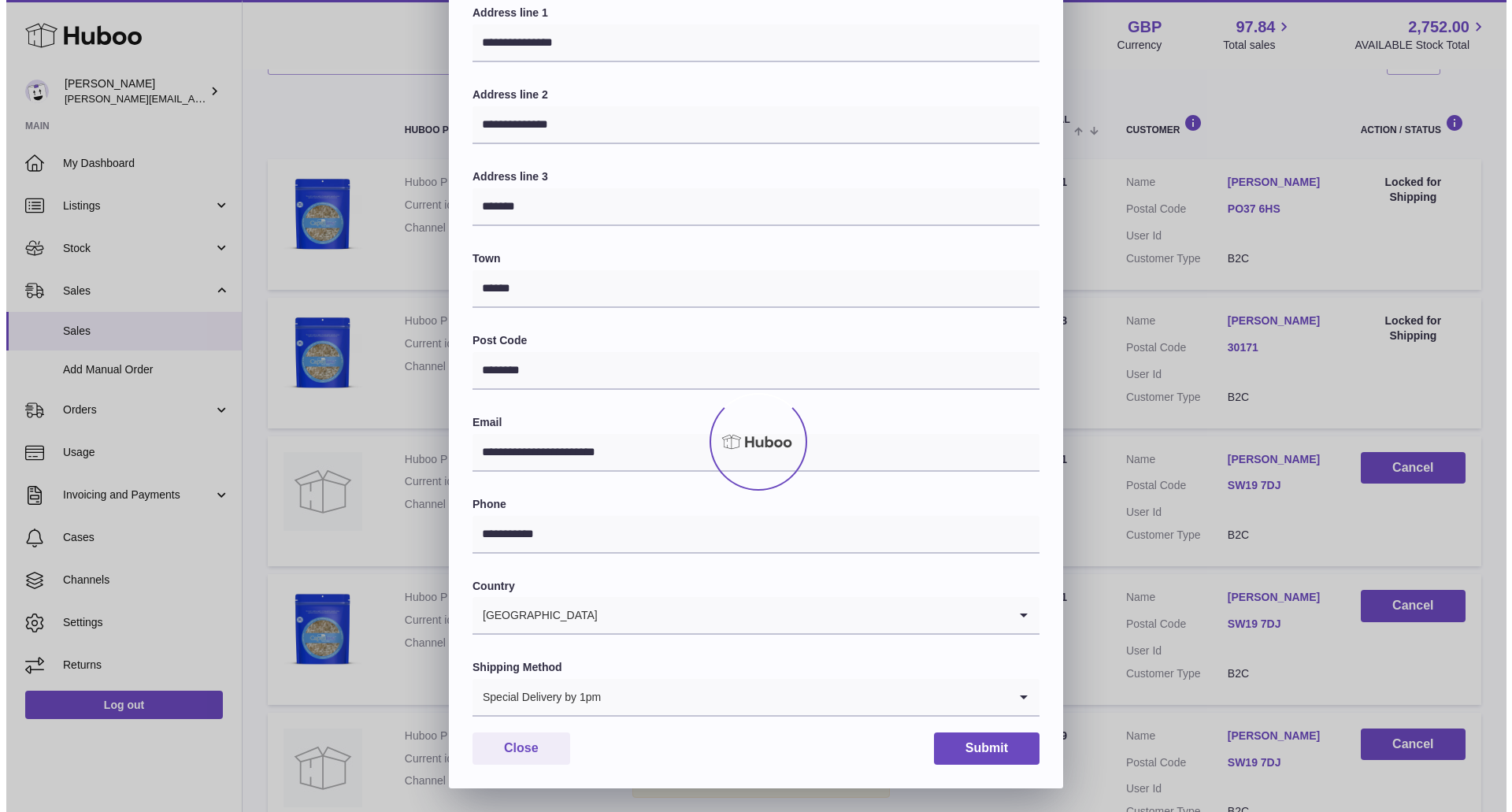
scroll to position [0, 0]
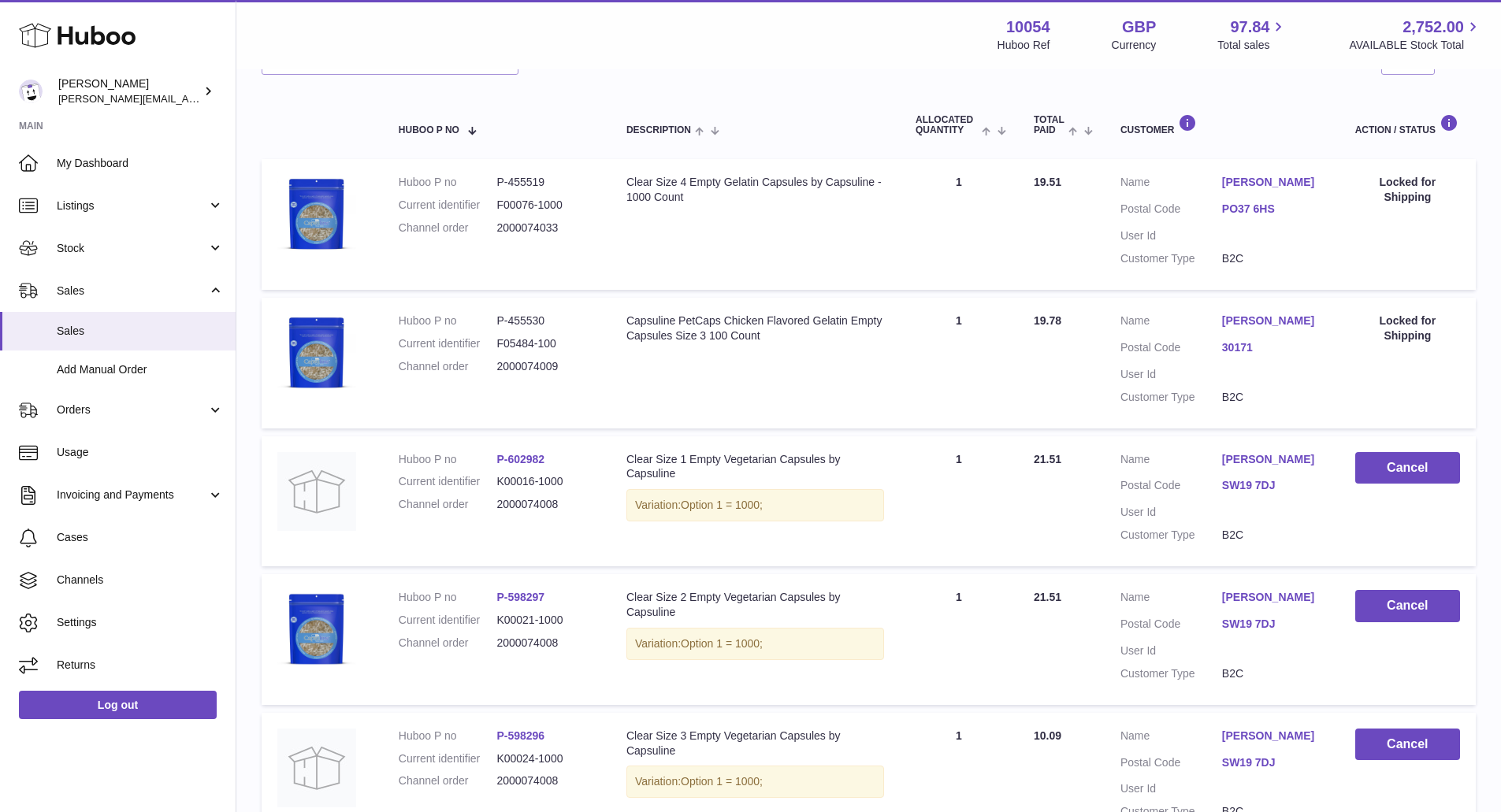
click at [1279, 467] on link "[PERSON_NAME]" at bounding box center [1273, 460] width 102 height 15
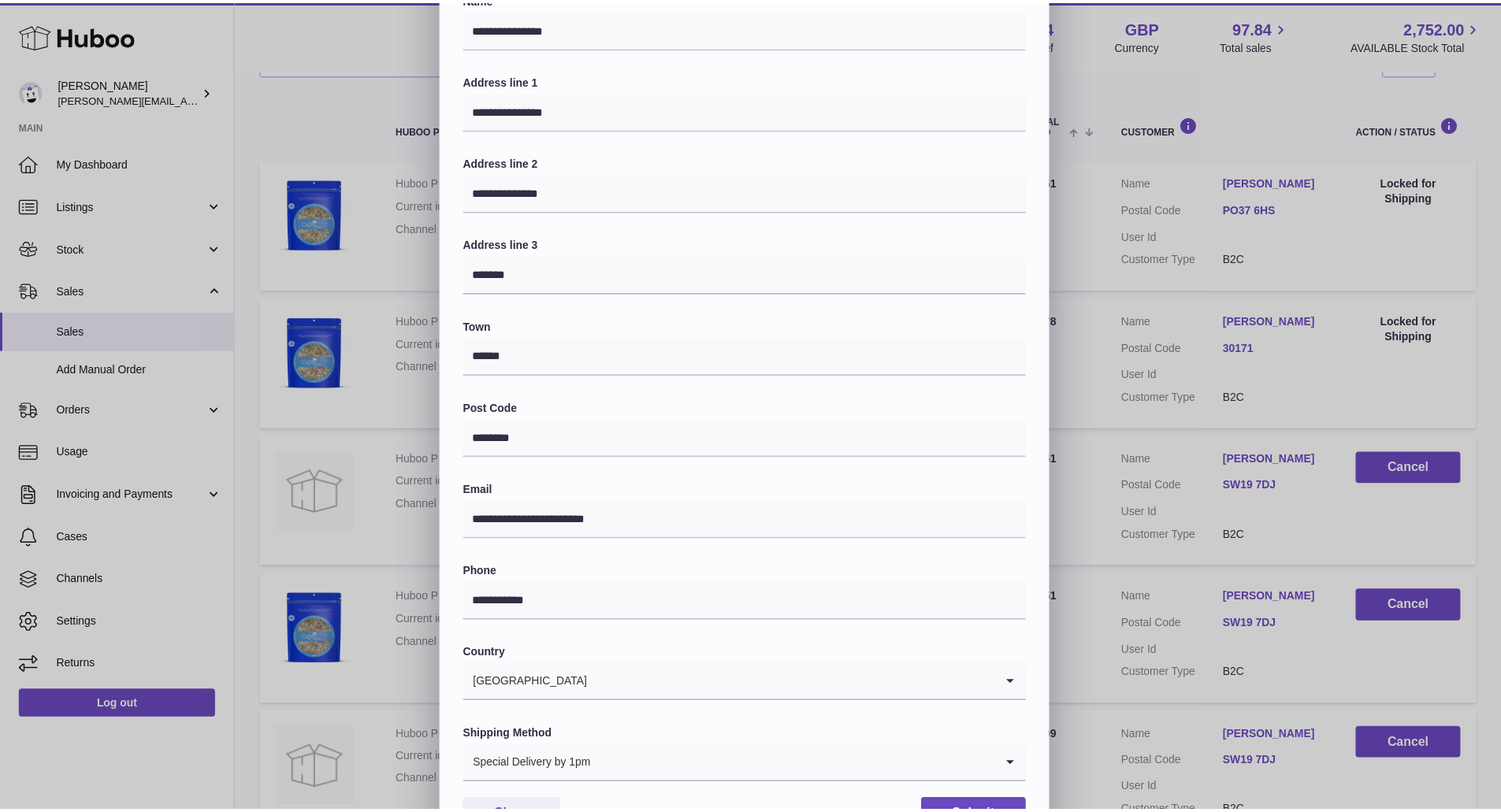
scroll to position [180, 0]
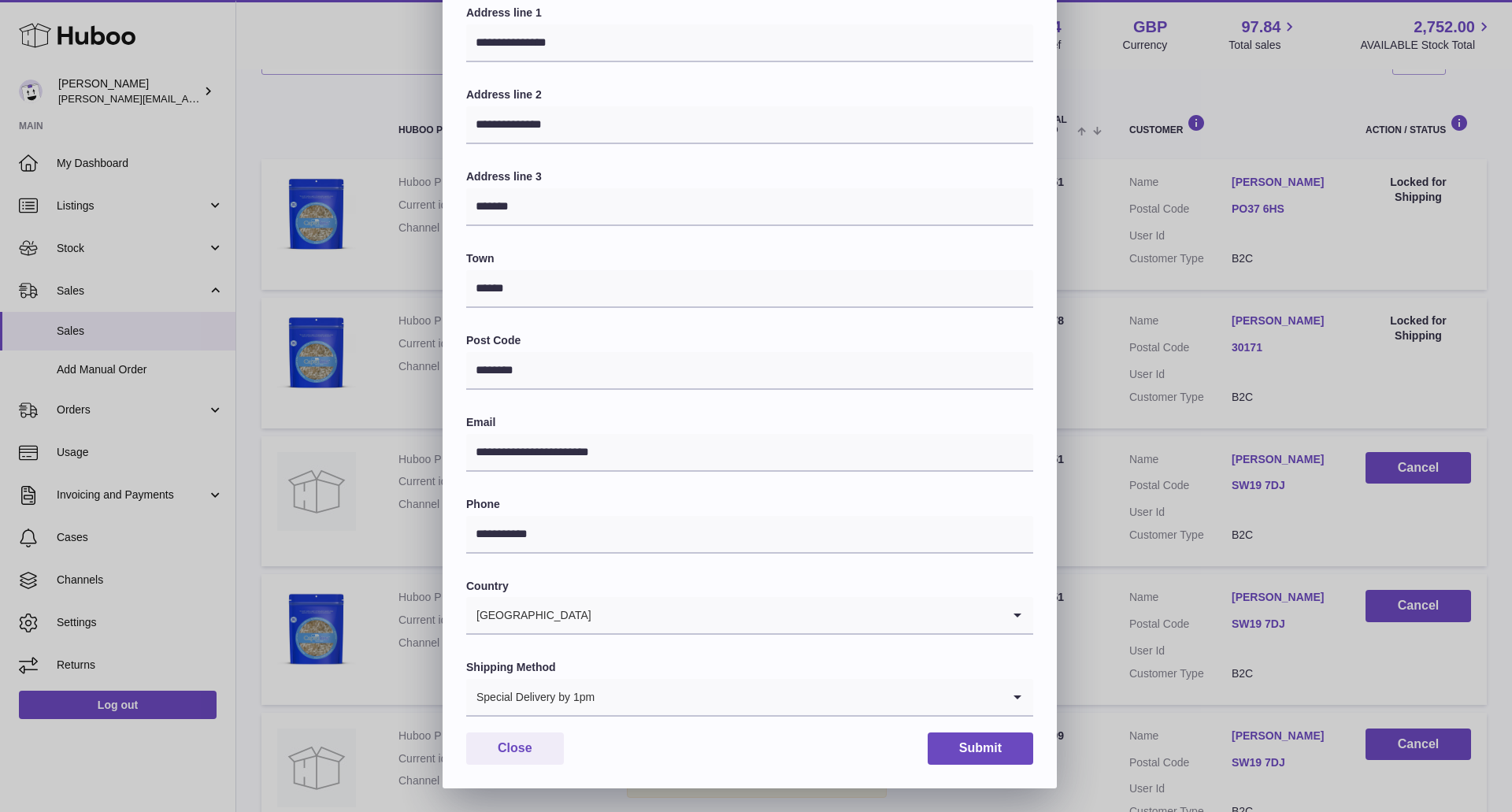
click at [924, 754] on div "Close Submit" at bounding box center [749, 748] width 567 height 32
drag, startPoint x: 947, startPoint y: 749, endPoint x: 944, endPoint y: 741, distance: 8.5
click at [946, 749] on button "Submit" at bounding box center [980, 748] width 106 height 32
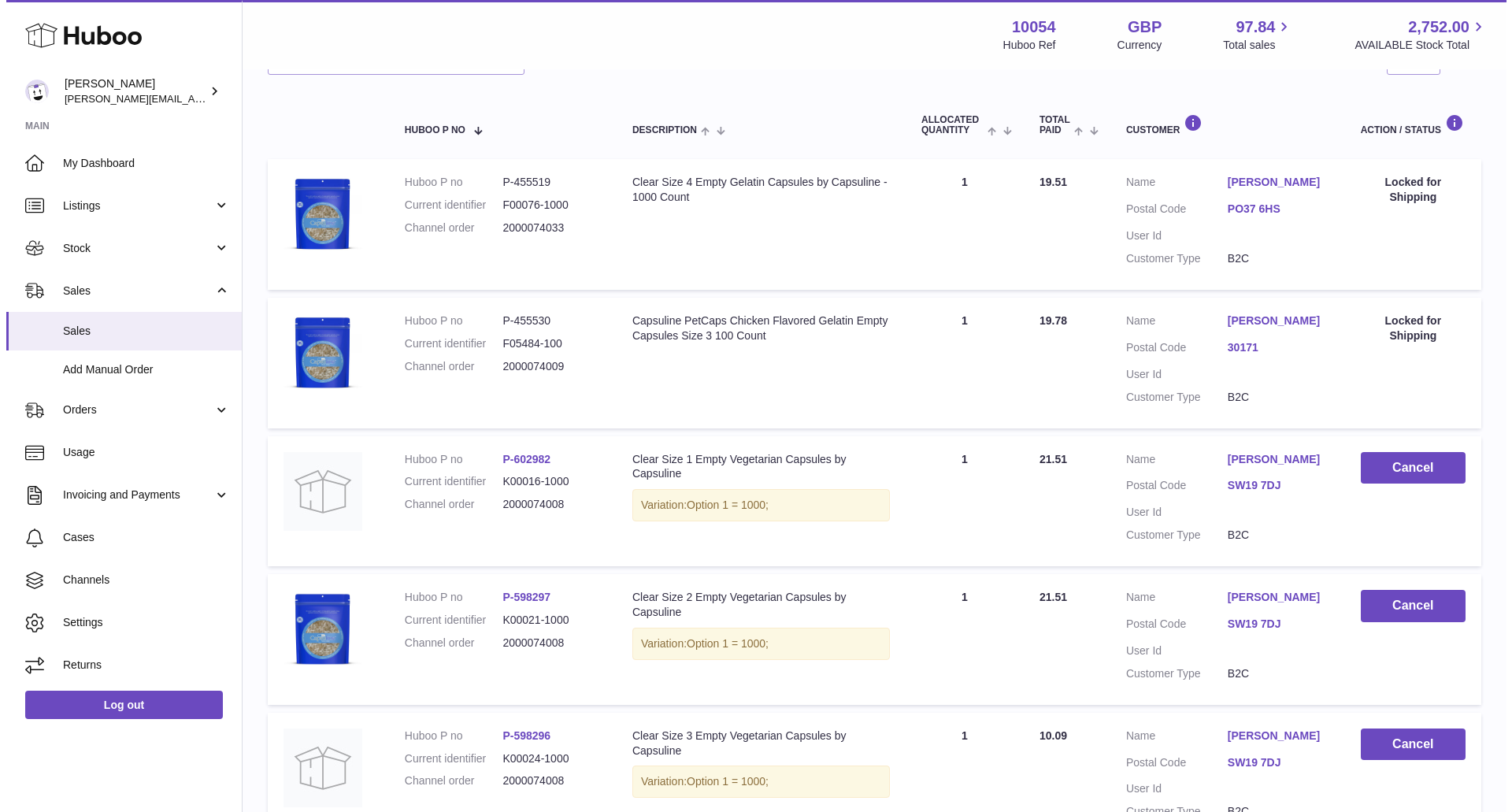
scroll to position [394, 0]
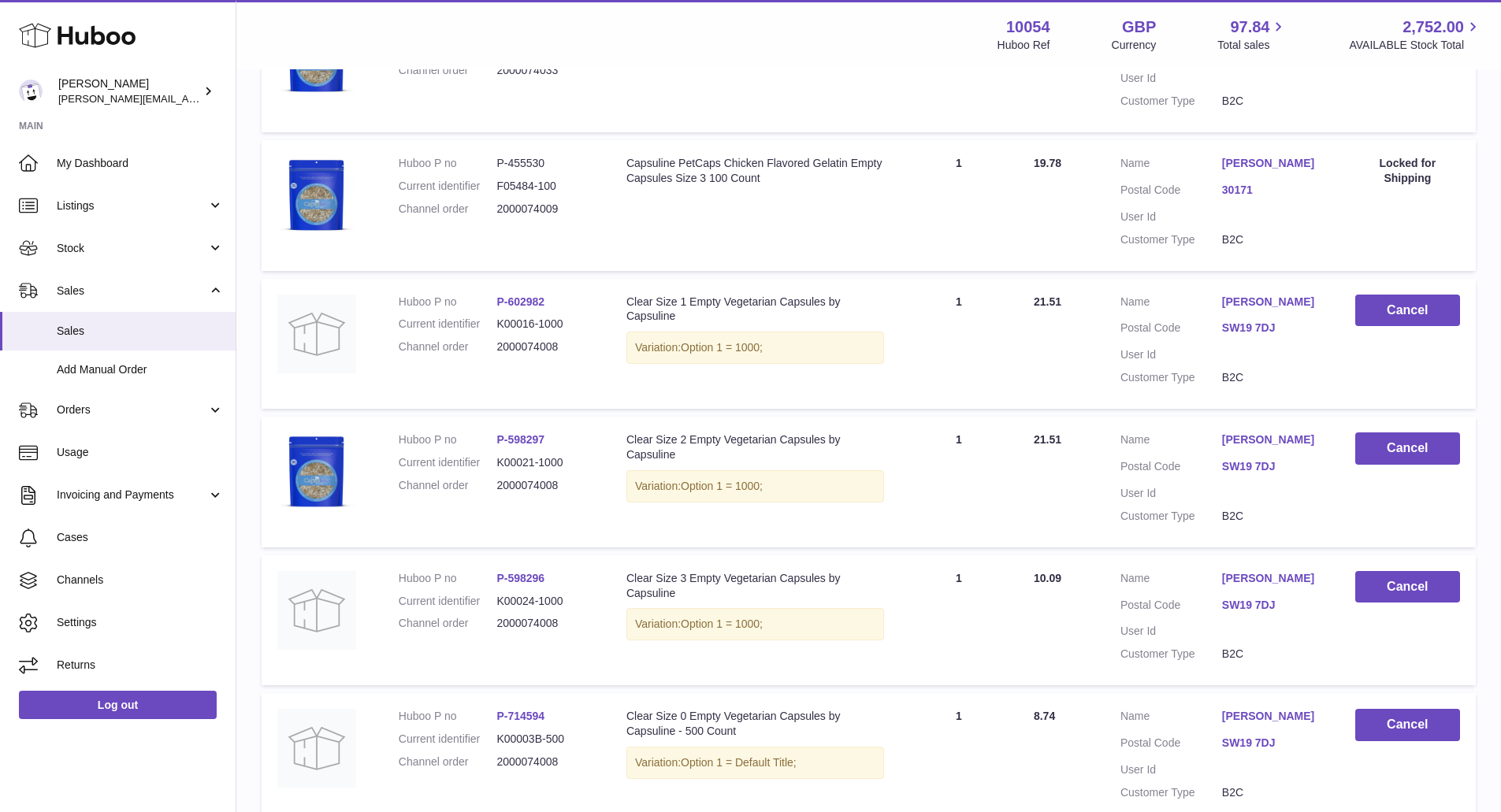
click at [1239, 479] on dd "SW19 7DJ" at bounding box center [1273, 468] width 102 height 19
click at [1258, 447] on link "[PERSON_NAME]" at bounding box center [1273, 440] width 102 height 15
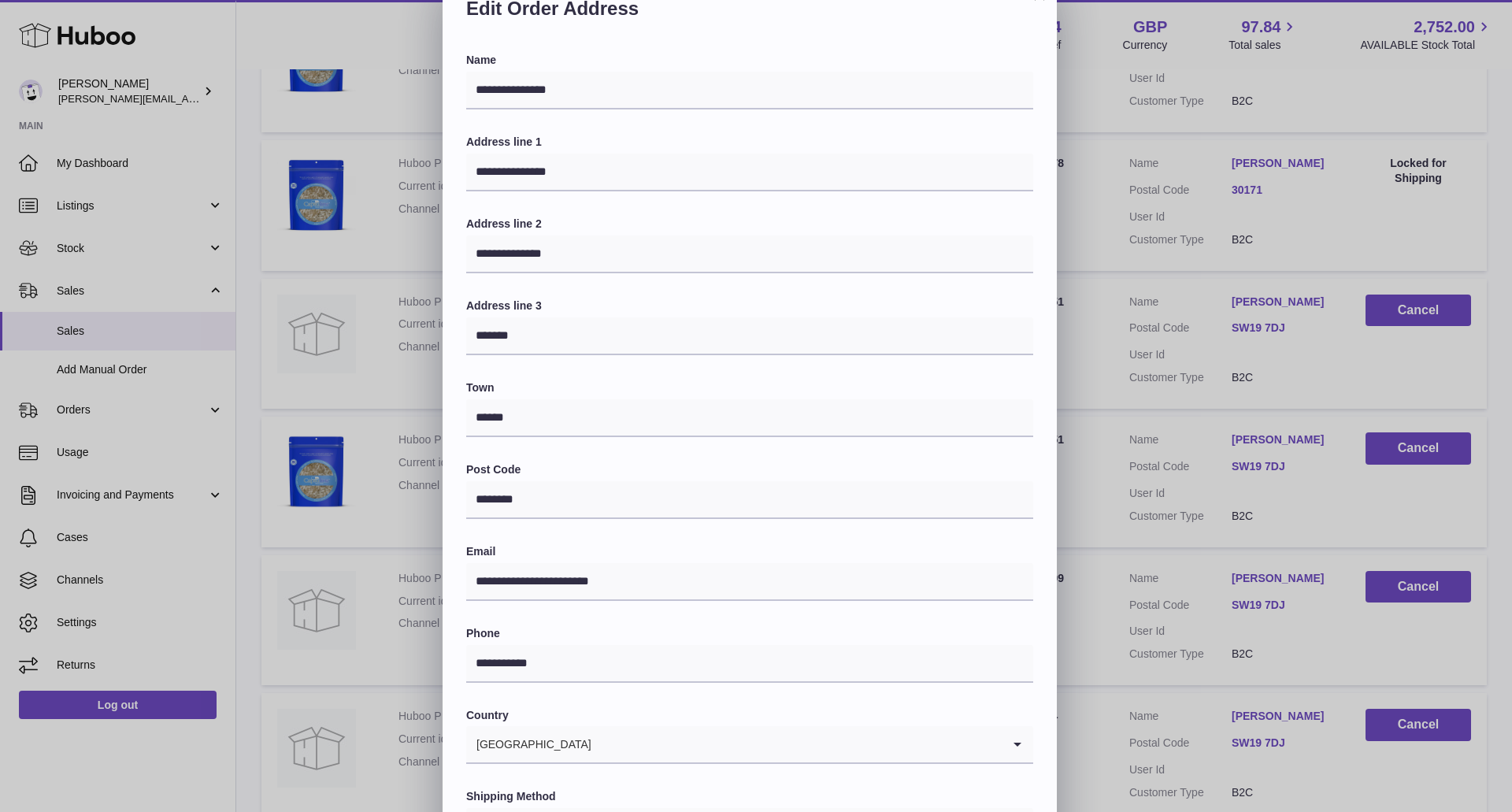
scroll to position [180, 0]
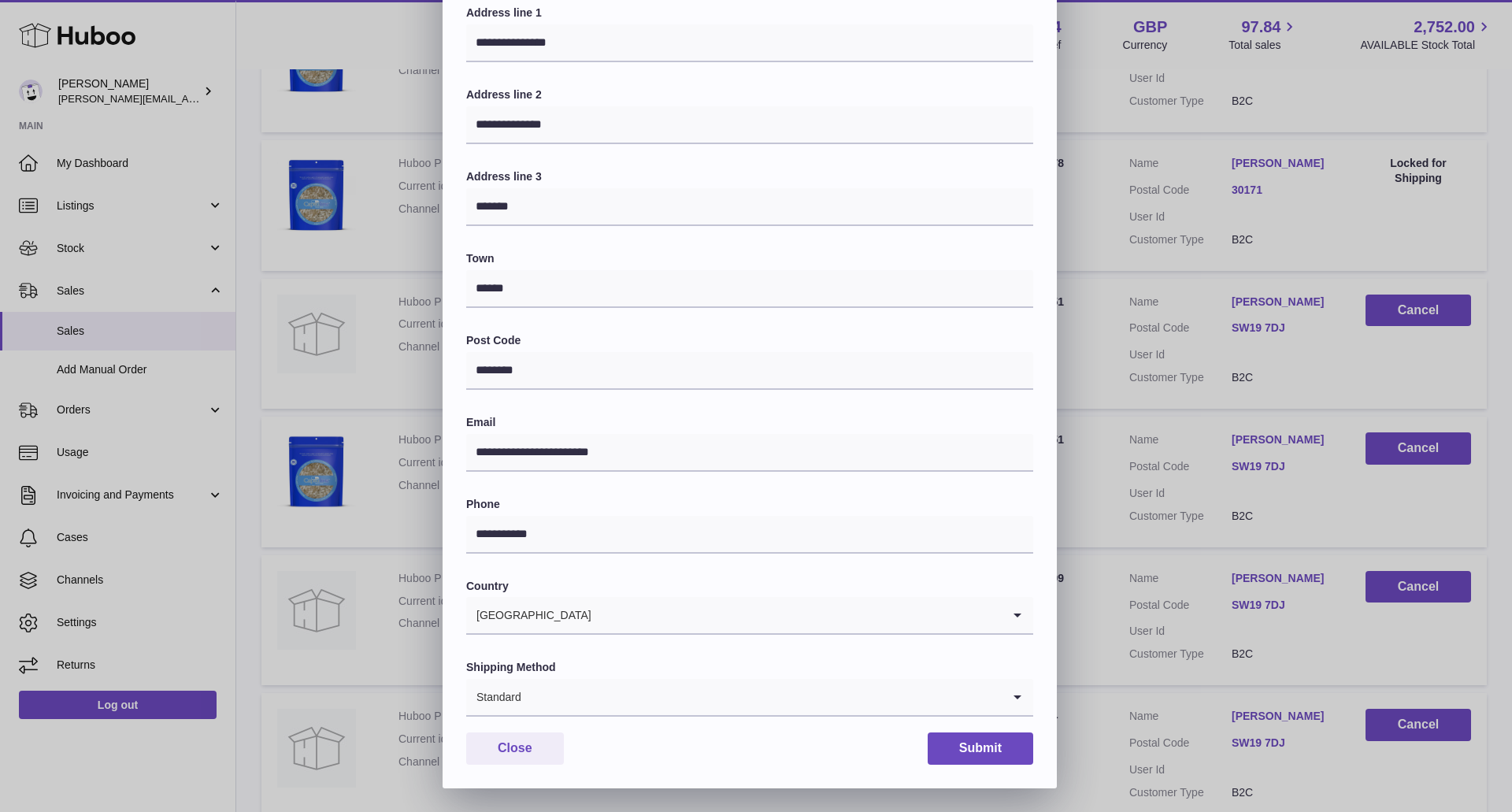
click at [702, 696] on input "Search for option" at bounding box center [761, 697] width 479 height 36
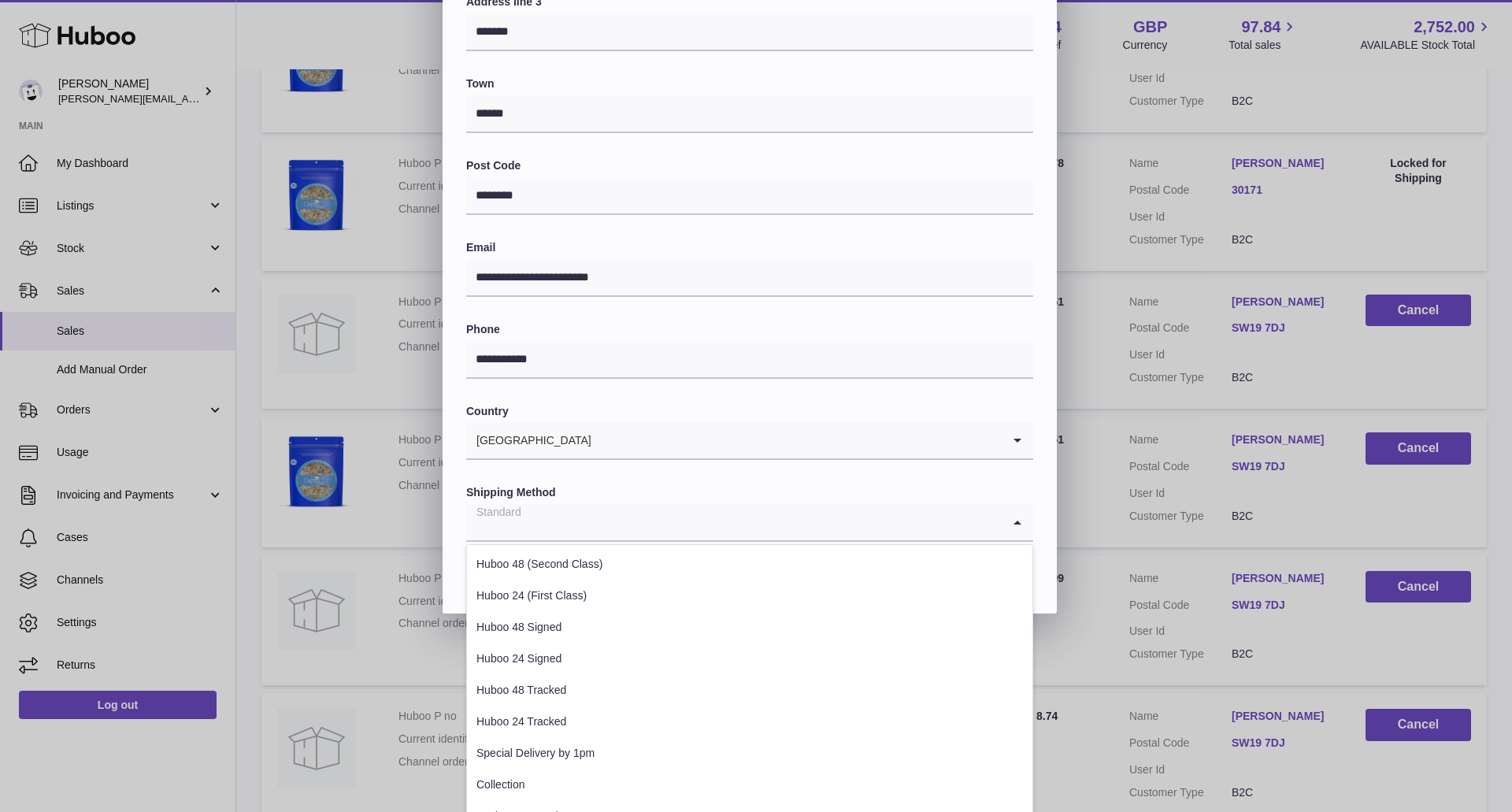
scroll to position [363, 0]
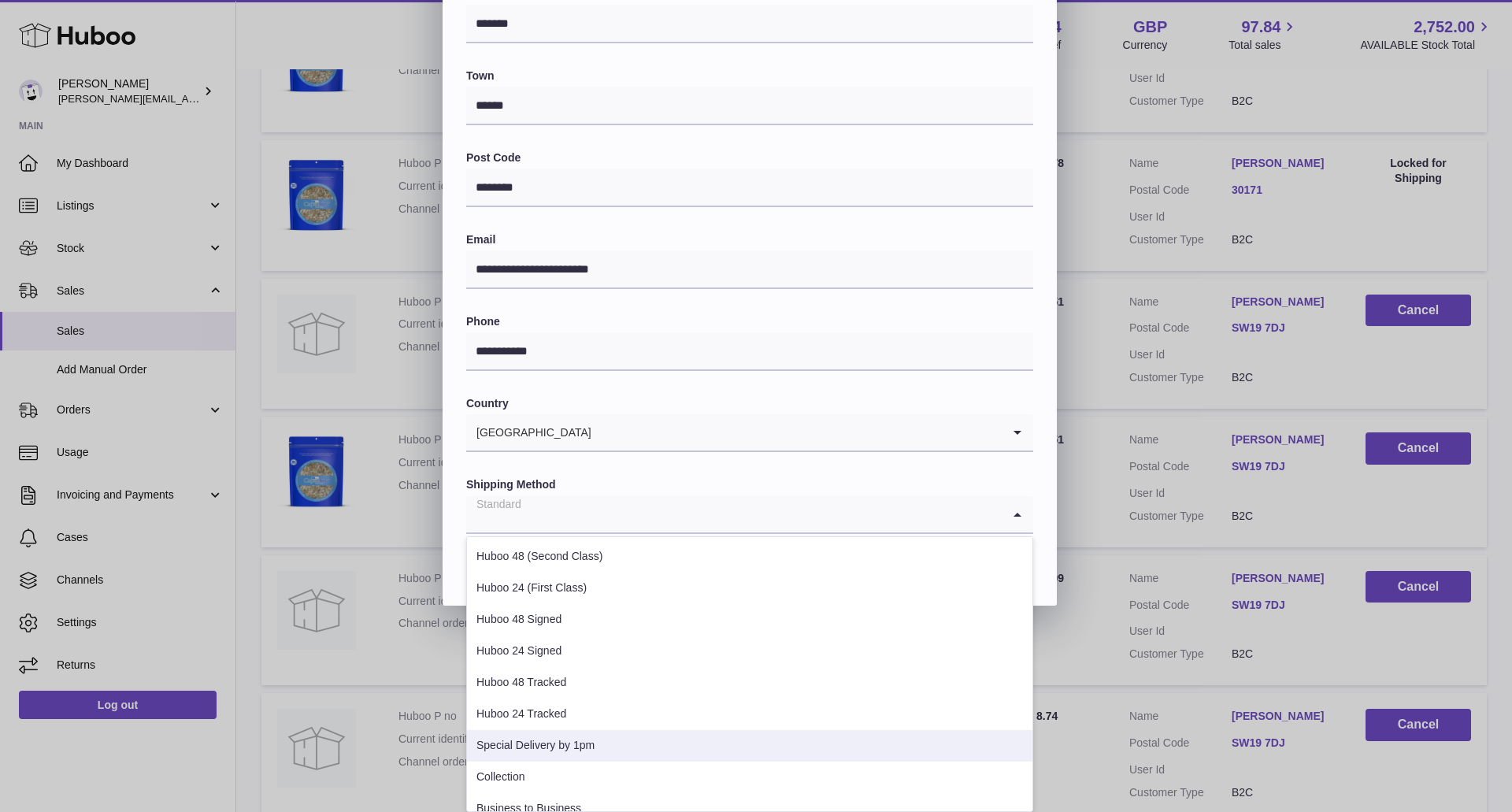
click at [670, 741] on li "Special Delivery by 1pm" at bounding box center [749, 746] width 565 height 31
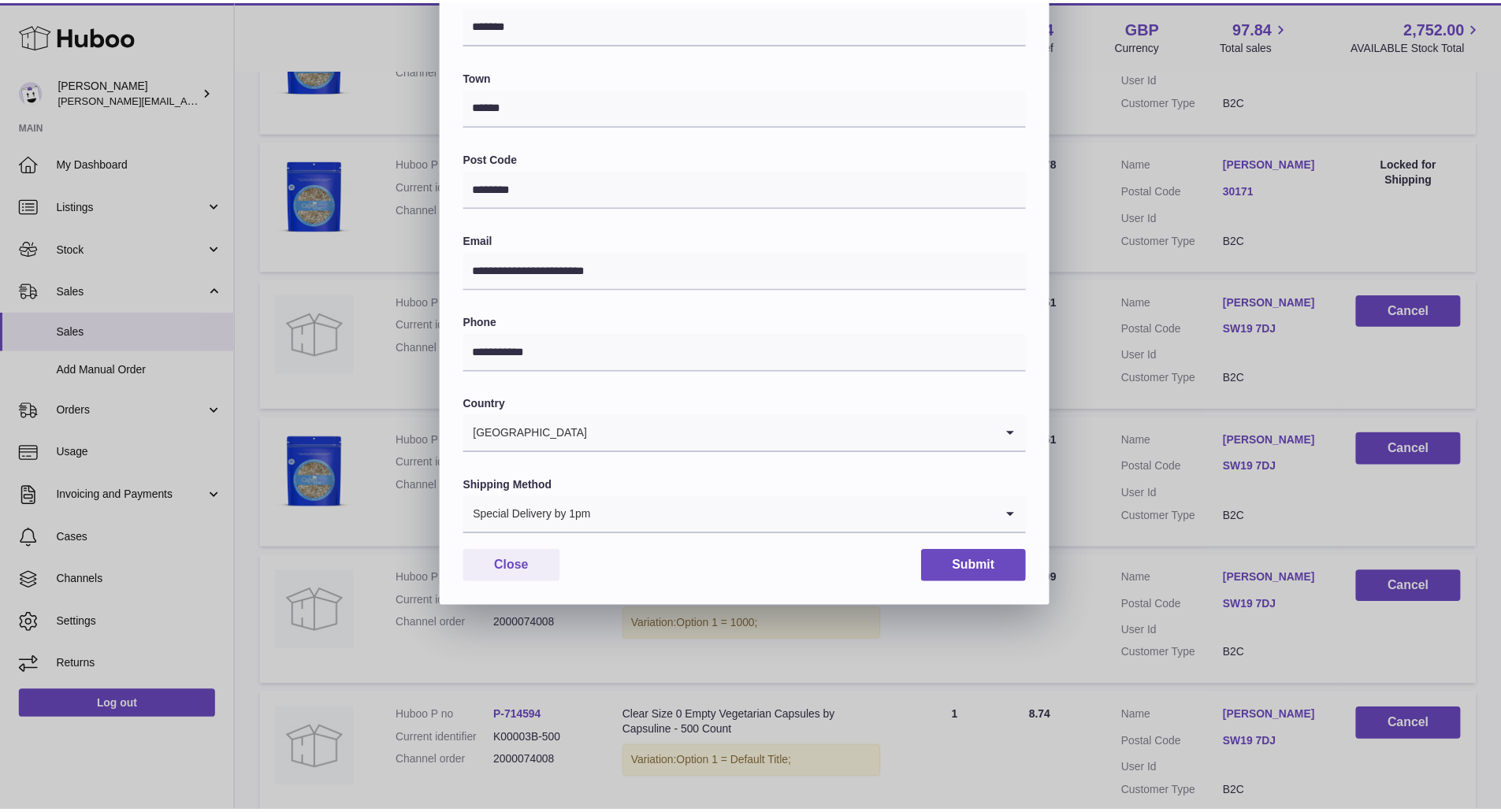
scroll to position [180, 0]
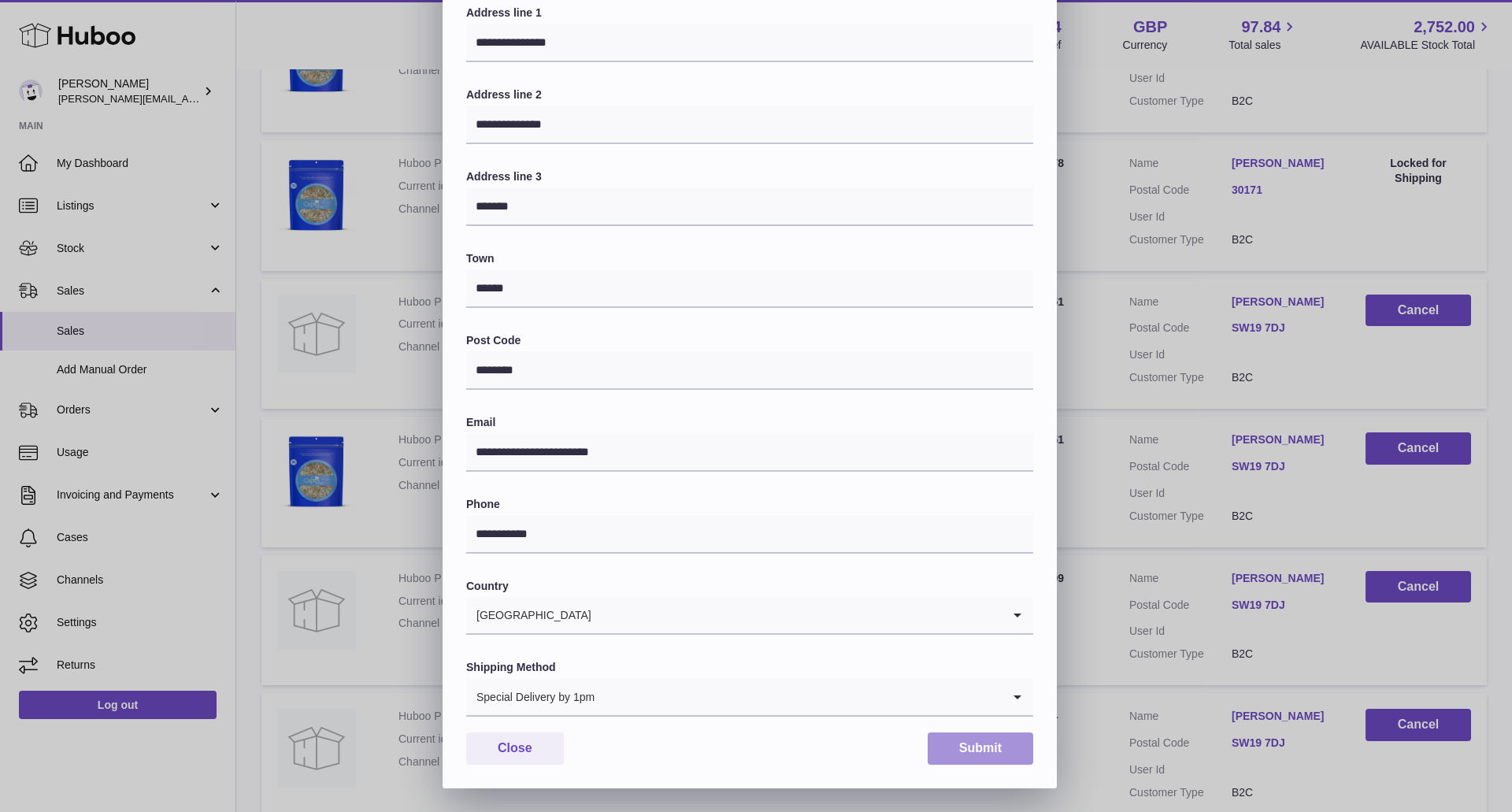
click at [981, 744] on button "Submit" at bounding box center [980, 748] width 106 height 32
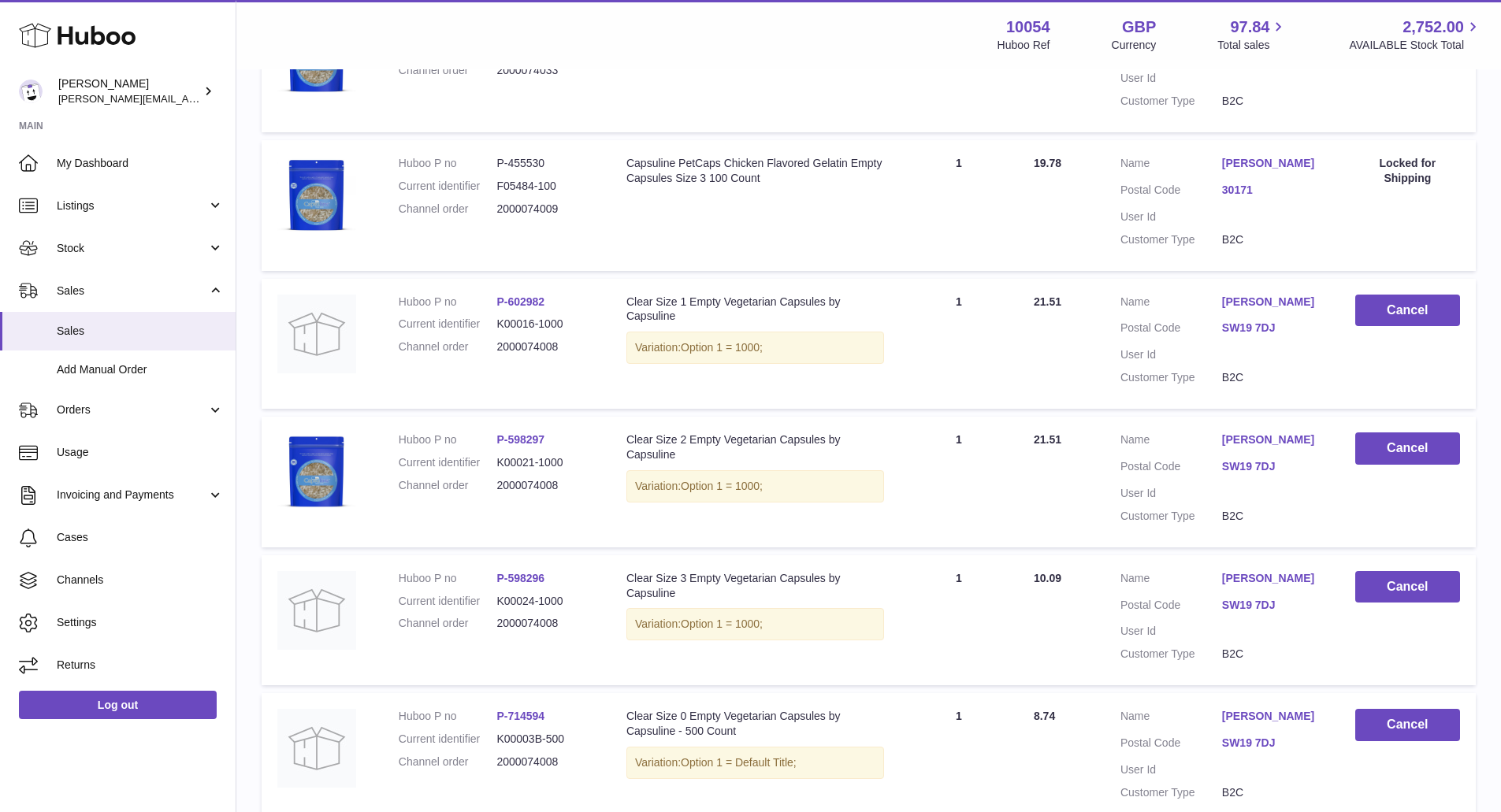
click at [1289, 586] on link "[PERSON_NAME]" at bounding box center [1273, 578] width 102 height 15
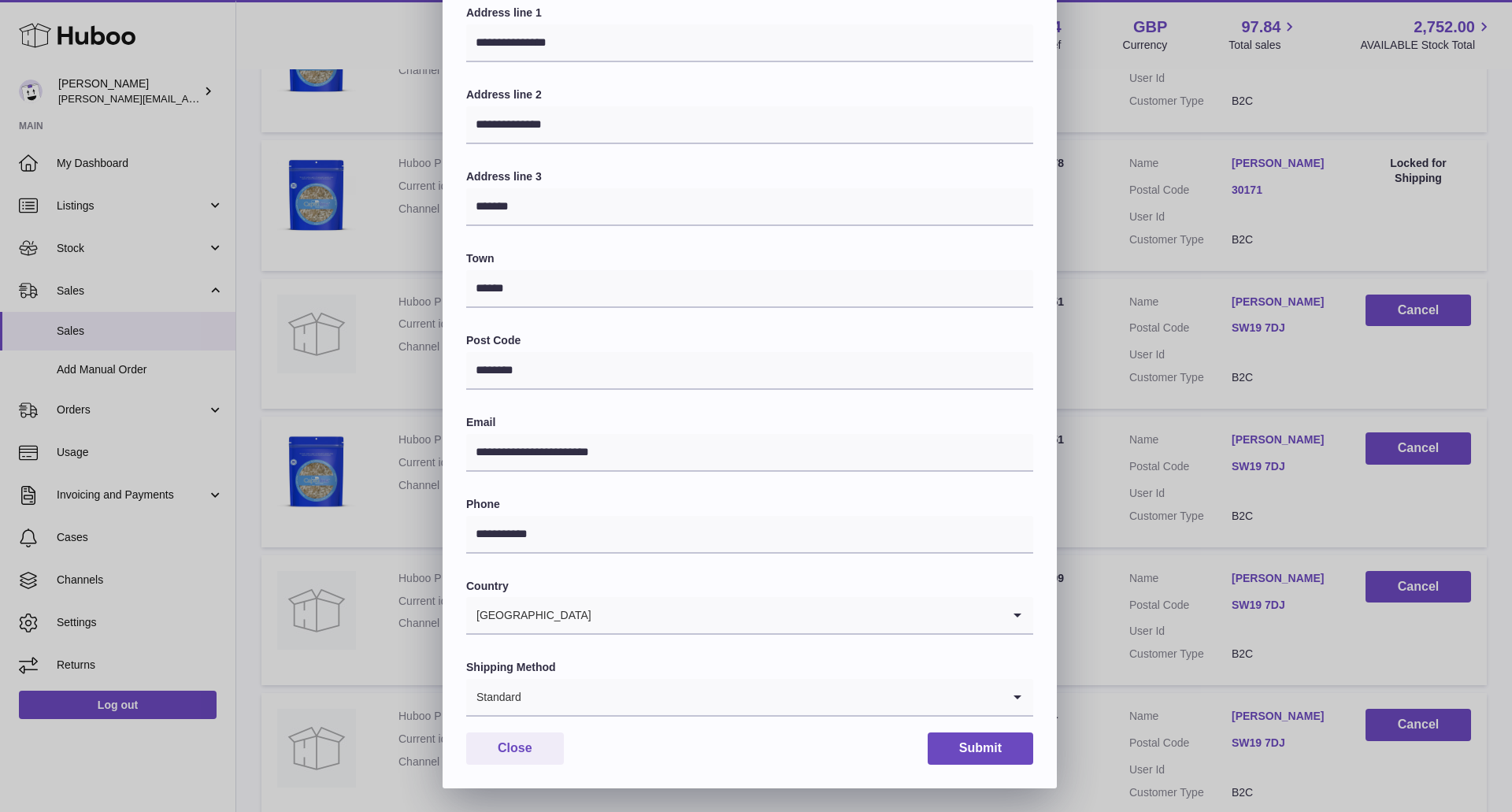
click at [767, 696] on input "Search for option" at bounding box center [761, 697] width 479 height 36
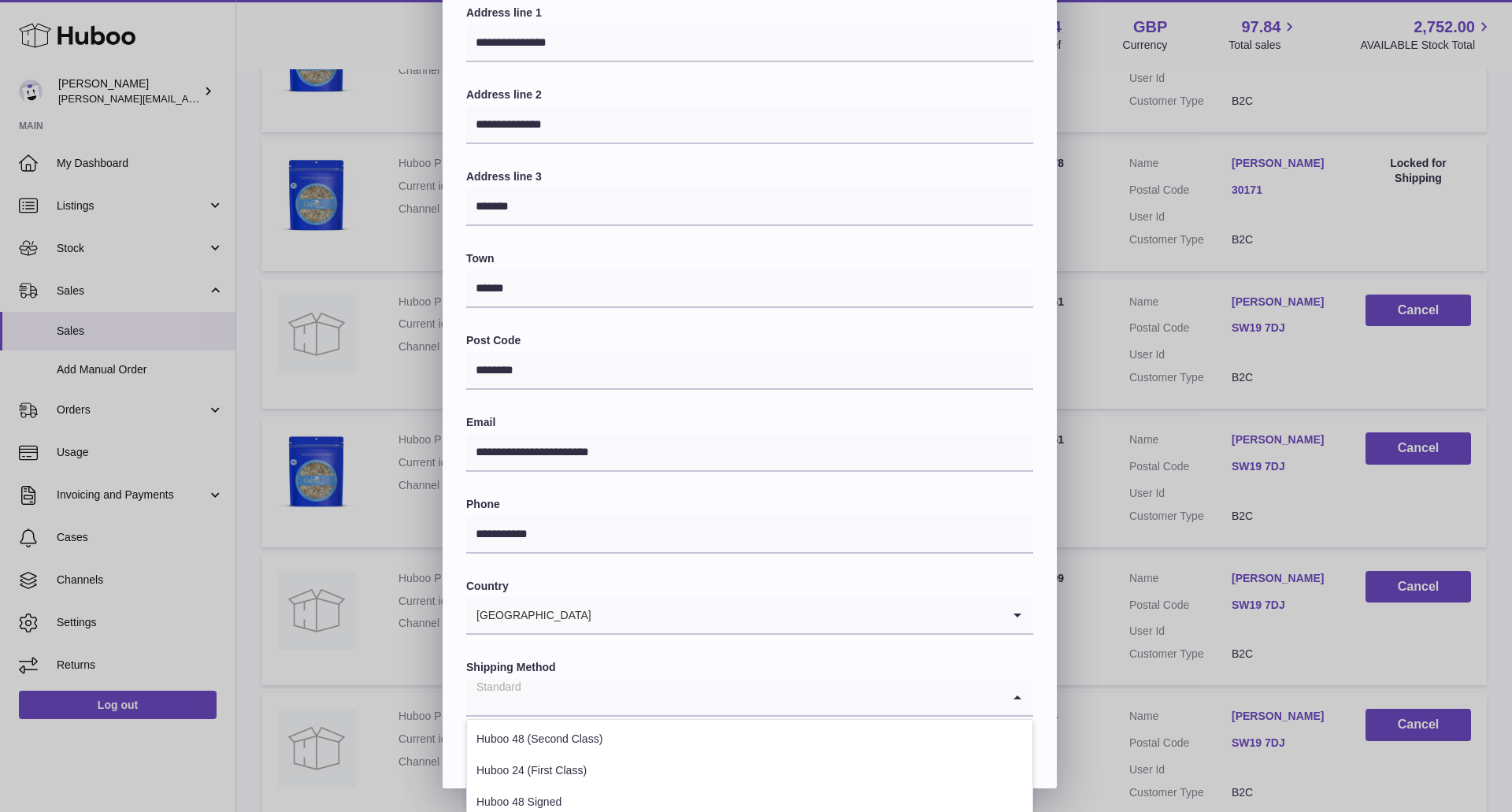
scroll to position [363, 0]
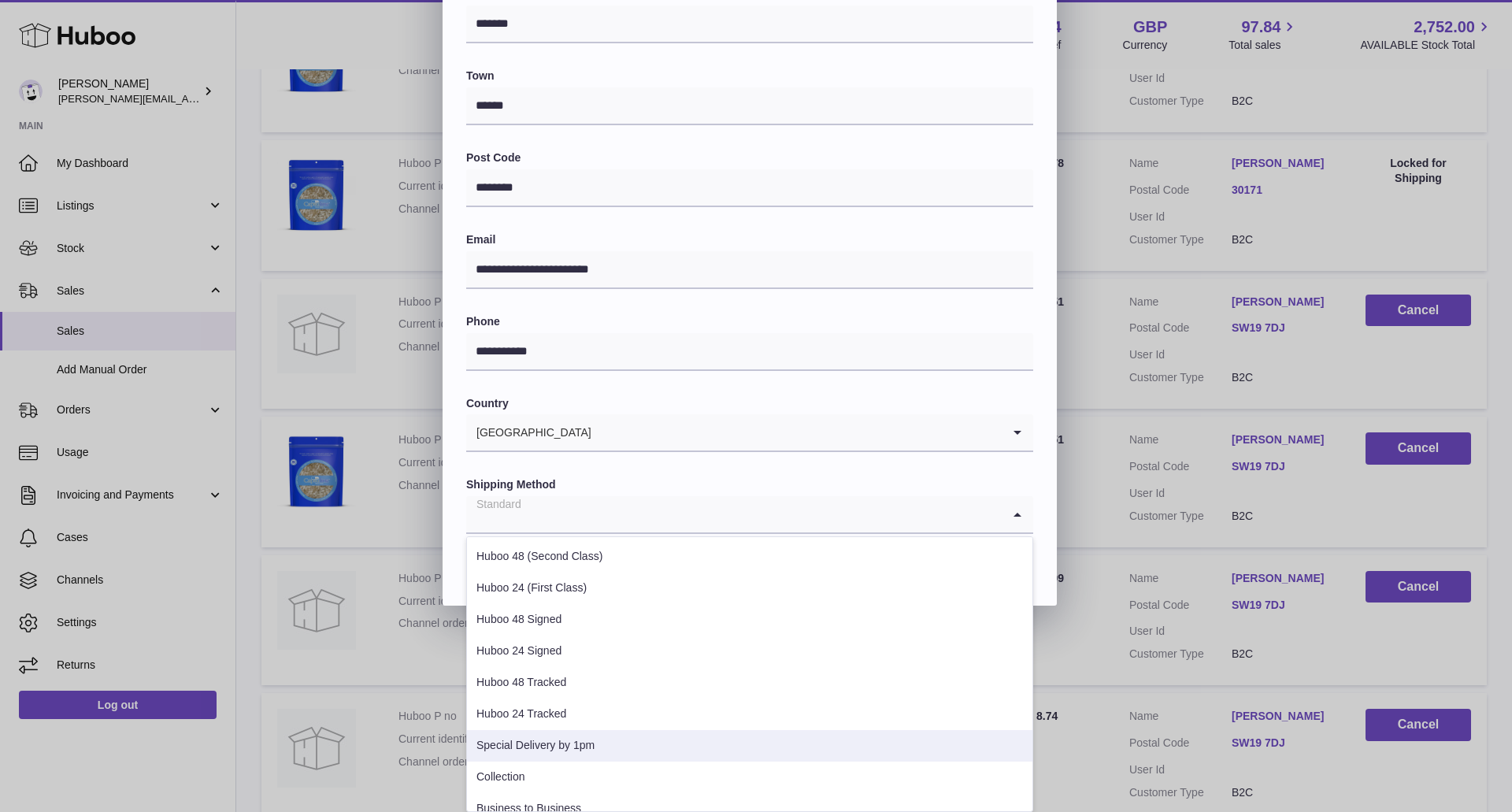
click at [652, 748] on li "Special Delivery by 1pm" at bounding box center [749, 746] width 565 height 31
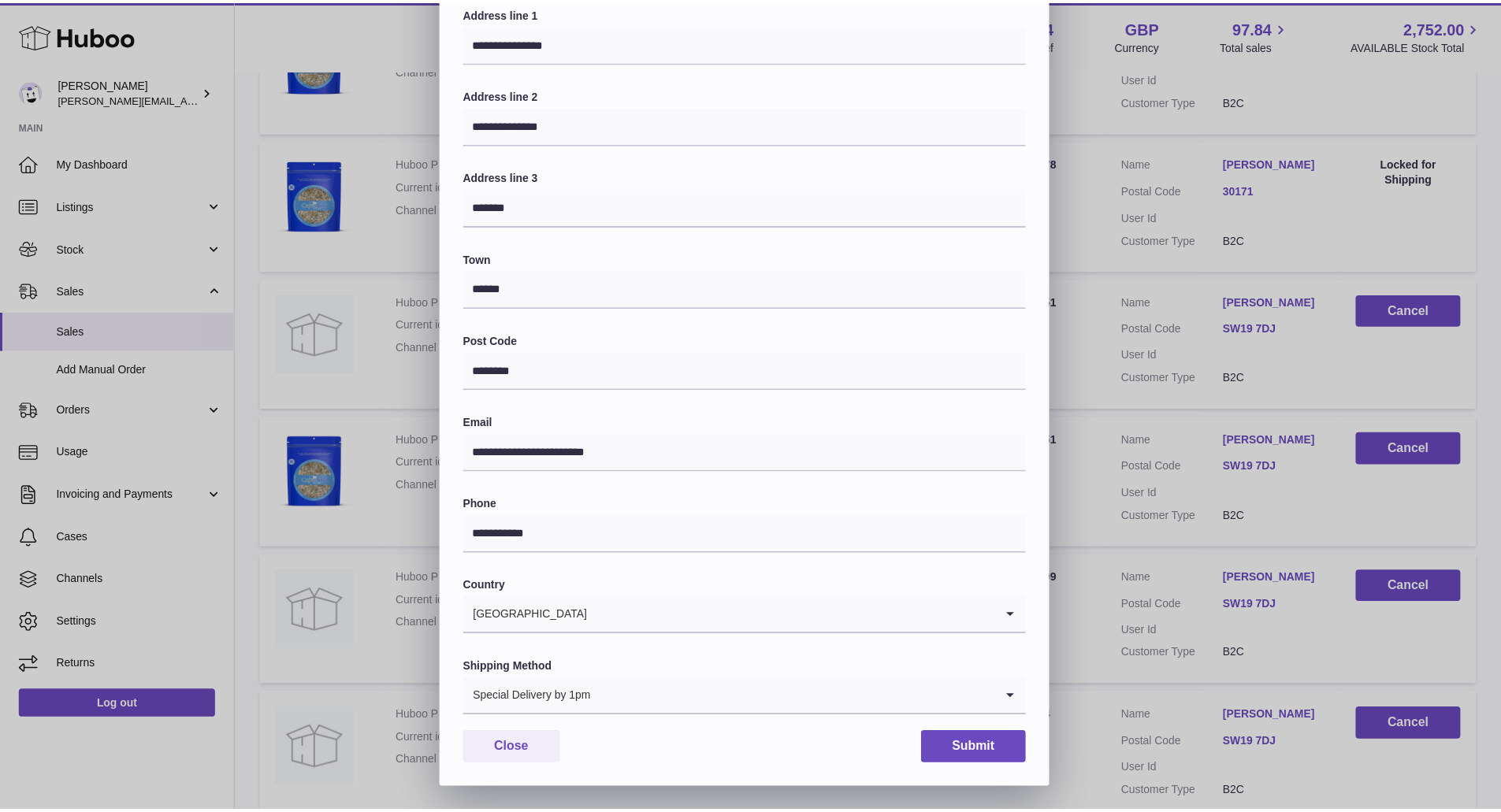
scroll to position [180, 0]
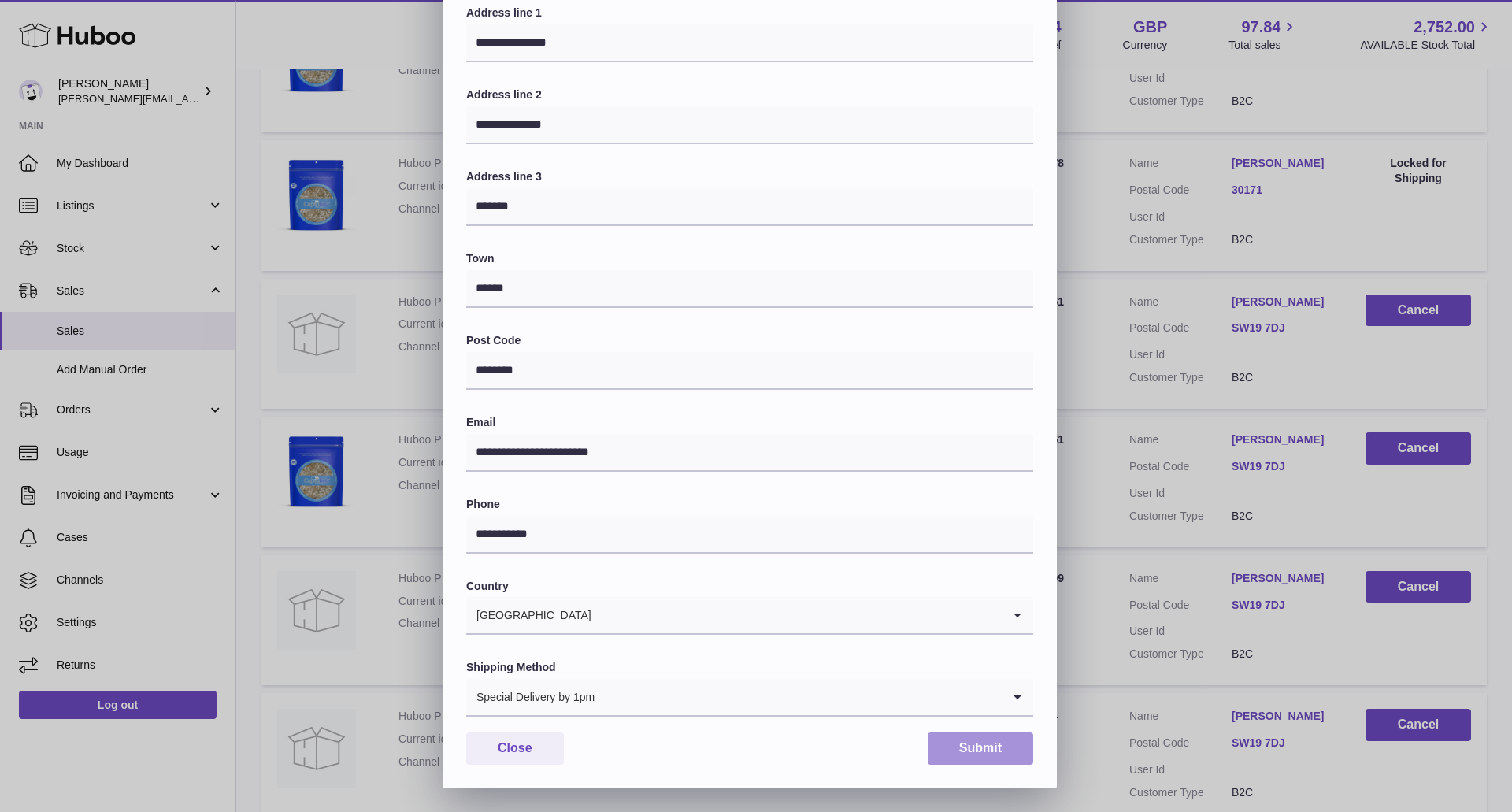
click at [967, 749] on button "Submit" at bounding box center [980, 748] width 106 height 32
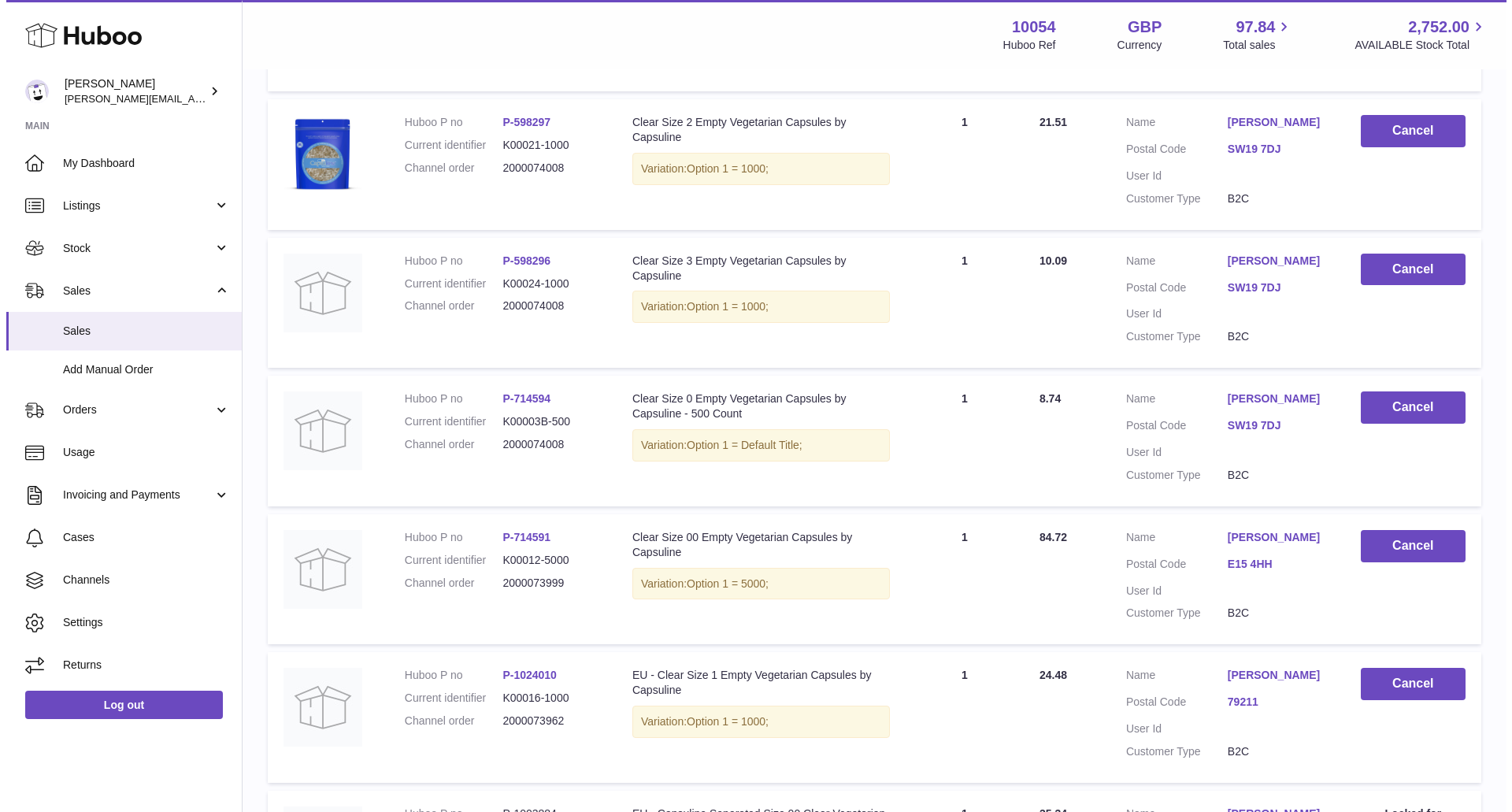
scroll to position [787, 0]
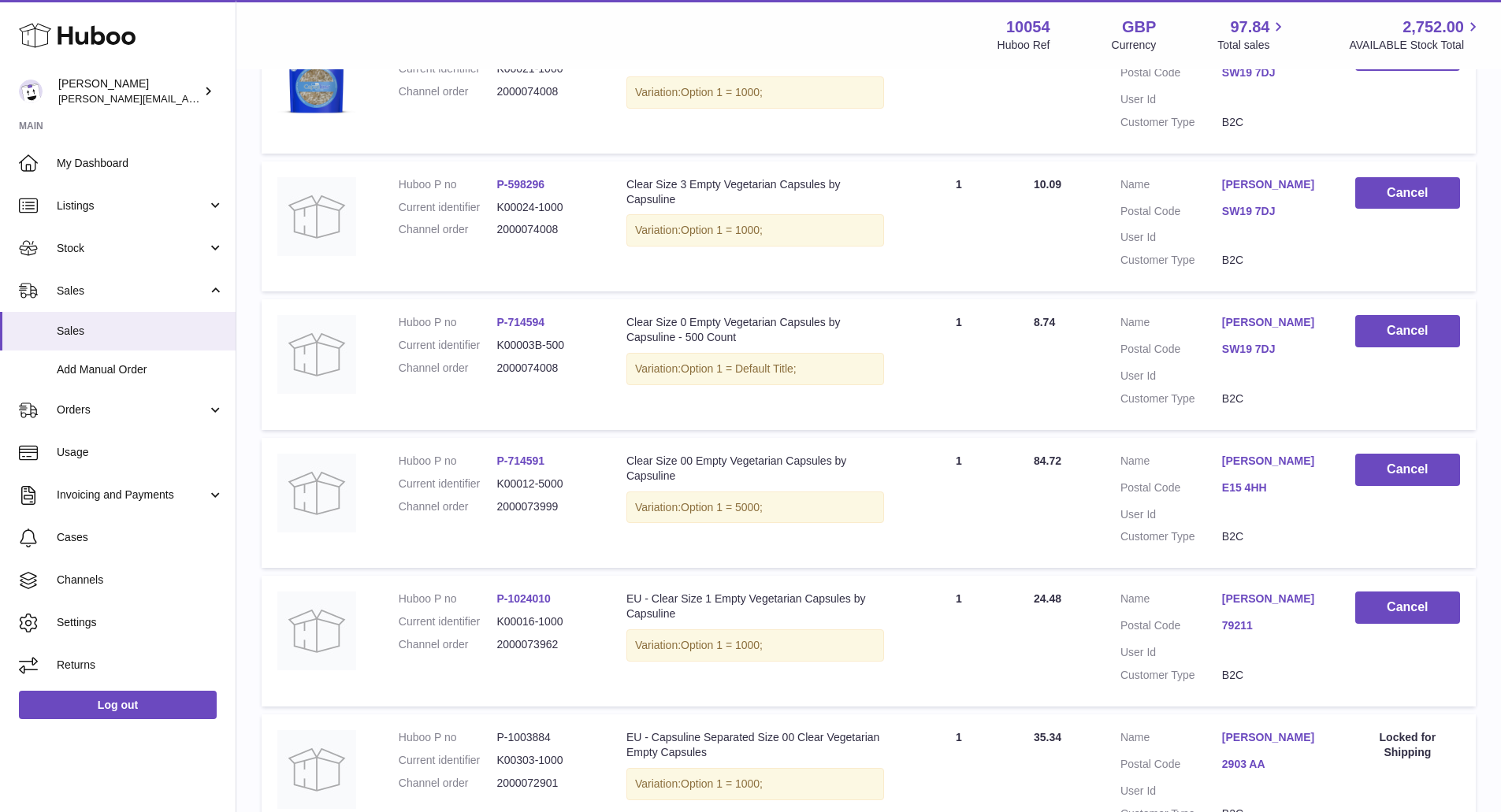
click at [1272, 328] on td "Customer Name Gwenaelle Baise Postal Code SW19 7DJ User Id Customer Type B2C" at bounding box center [1222, 365] width 234 height 131
click at [1268, 330] on link "[PERSON_NAME]" at bounding box center [1273, 323] width 102 height 15
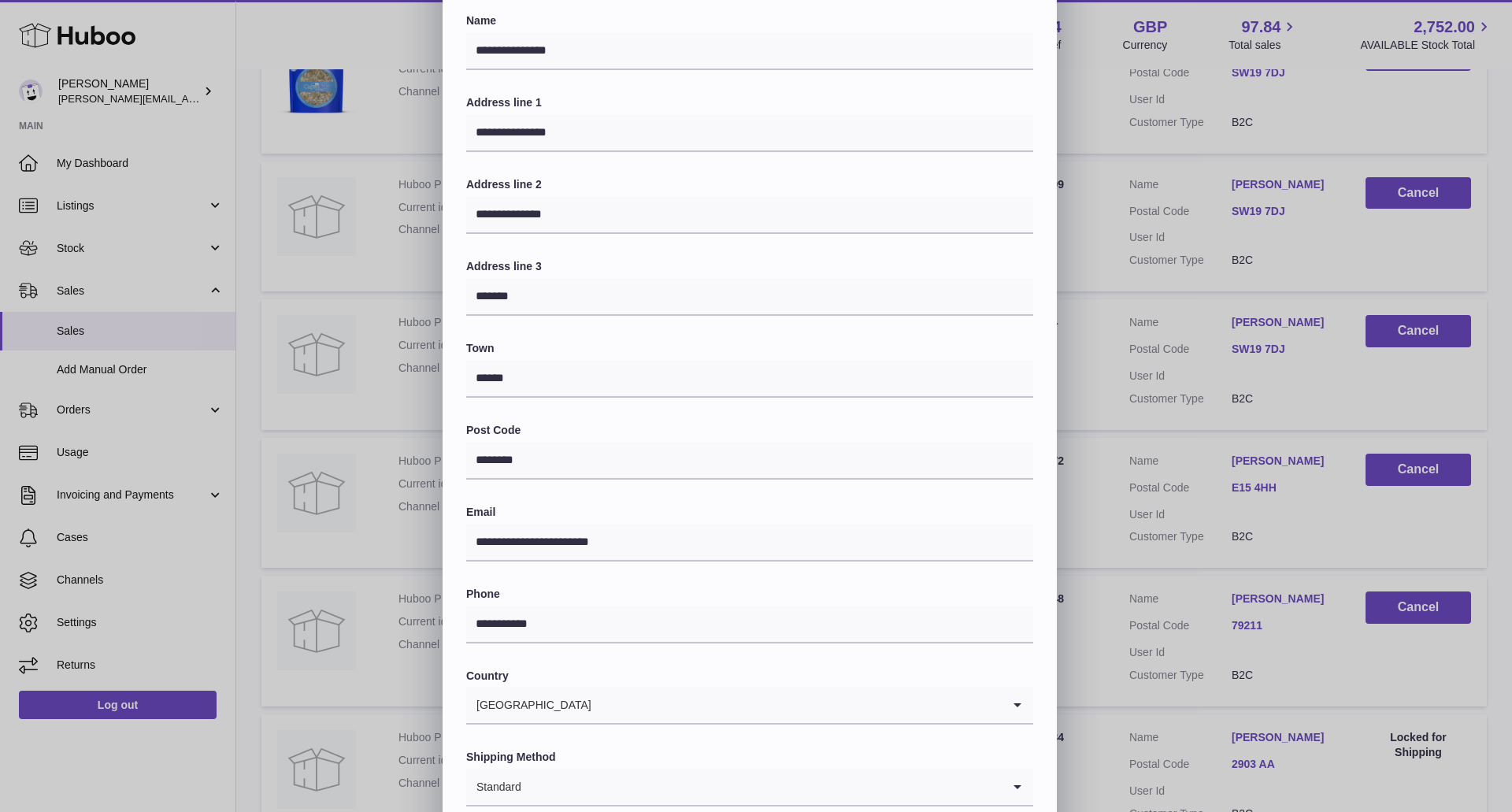
scroll to position [180, 0]
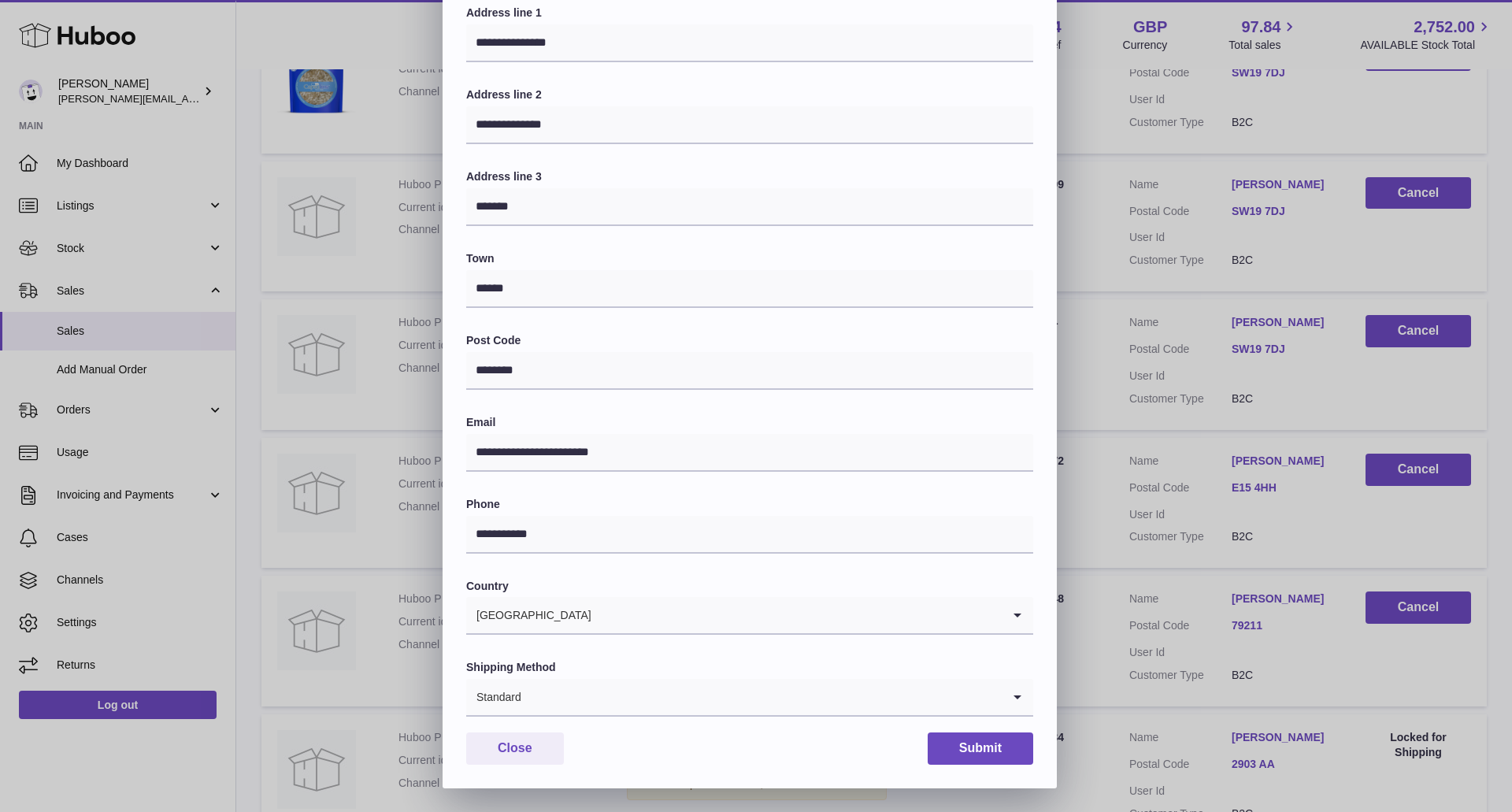
click at [949, 691] on input "Search for option" at bounding box center [761, 697] width 479 height 36
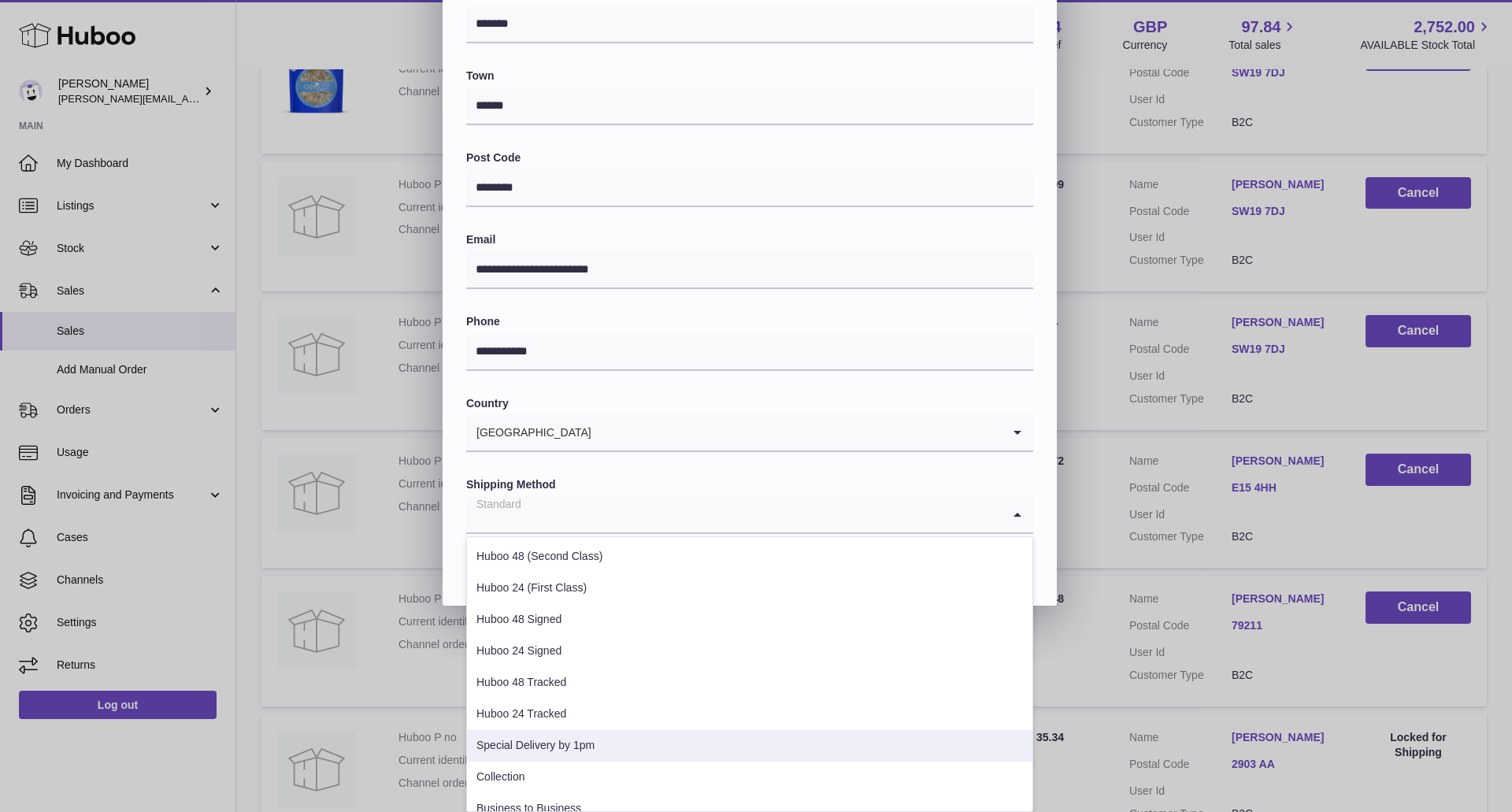
click at [719, 741] on li "Special Delivery by 1pm" at bounding box center [749, 746] width 565 height 31
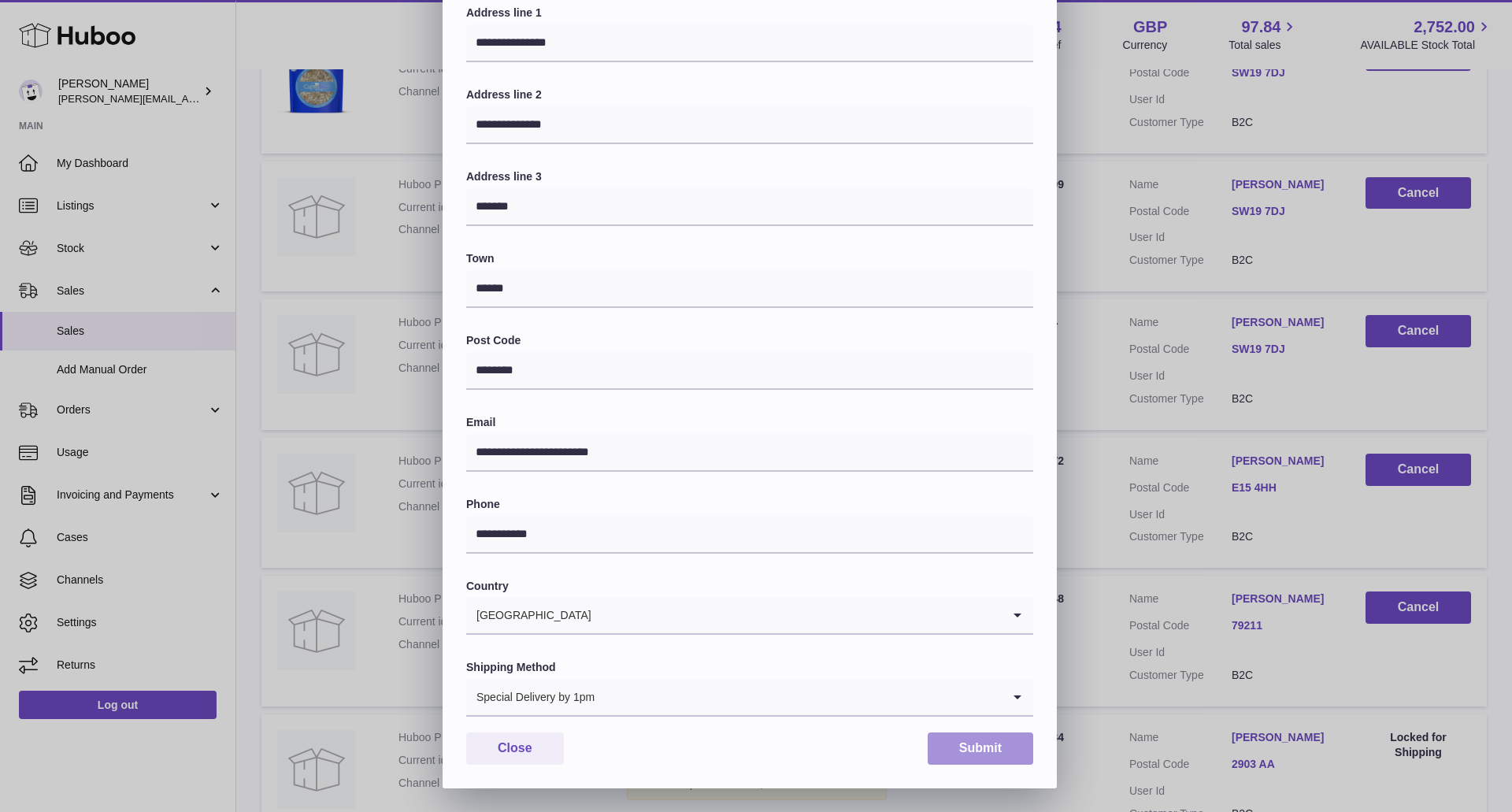
click at [985, 738] on button "Submit" at bounding box center [980, 748] width 106 height 32
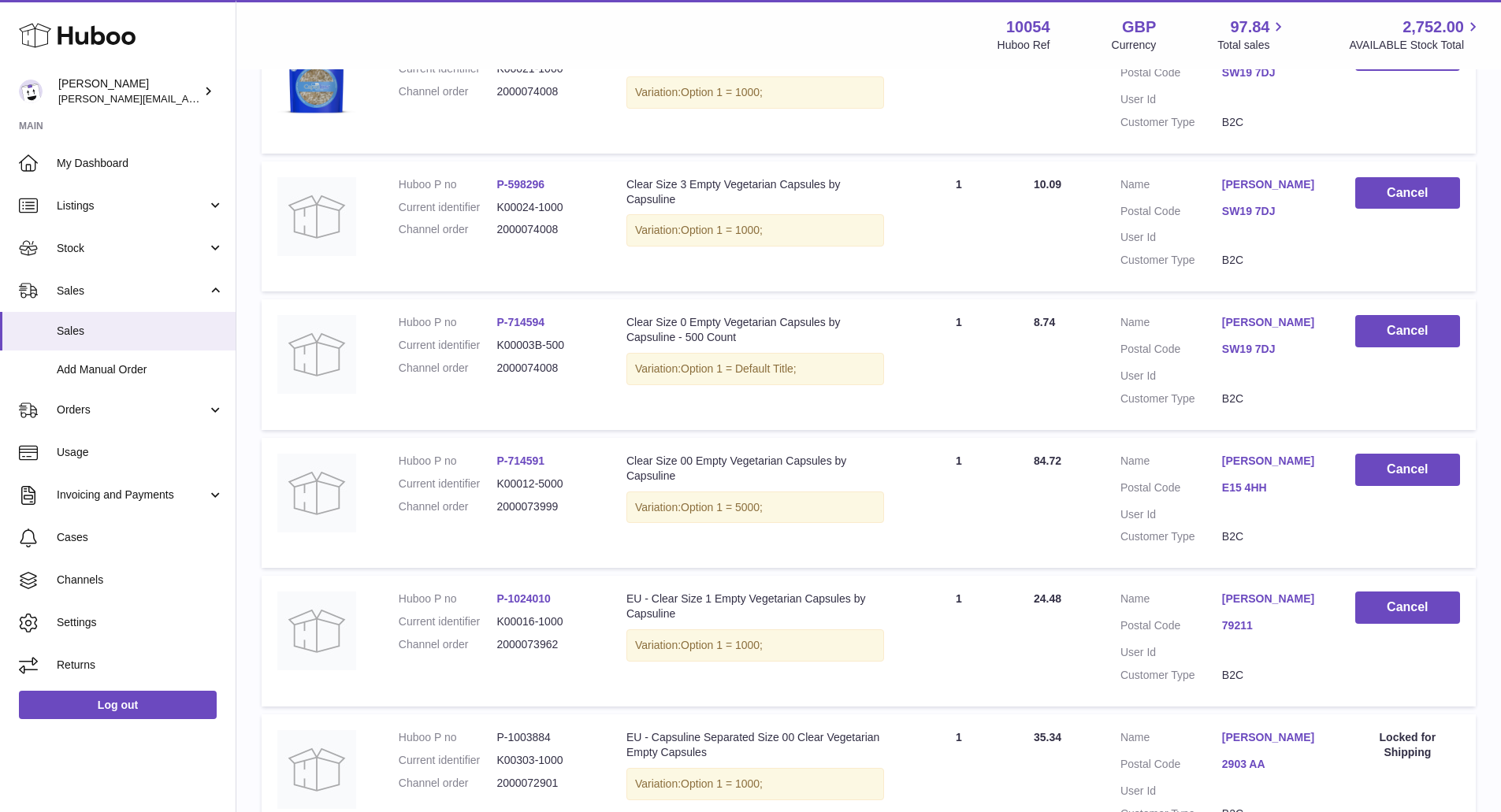
click at [1266, 469] on link "[PERSON_NAME]" at bounding box center [1273, 461] width 102 height 15
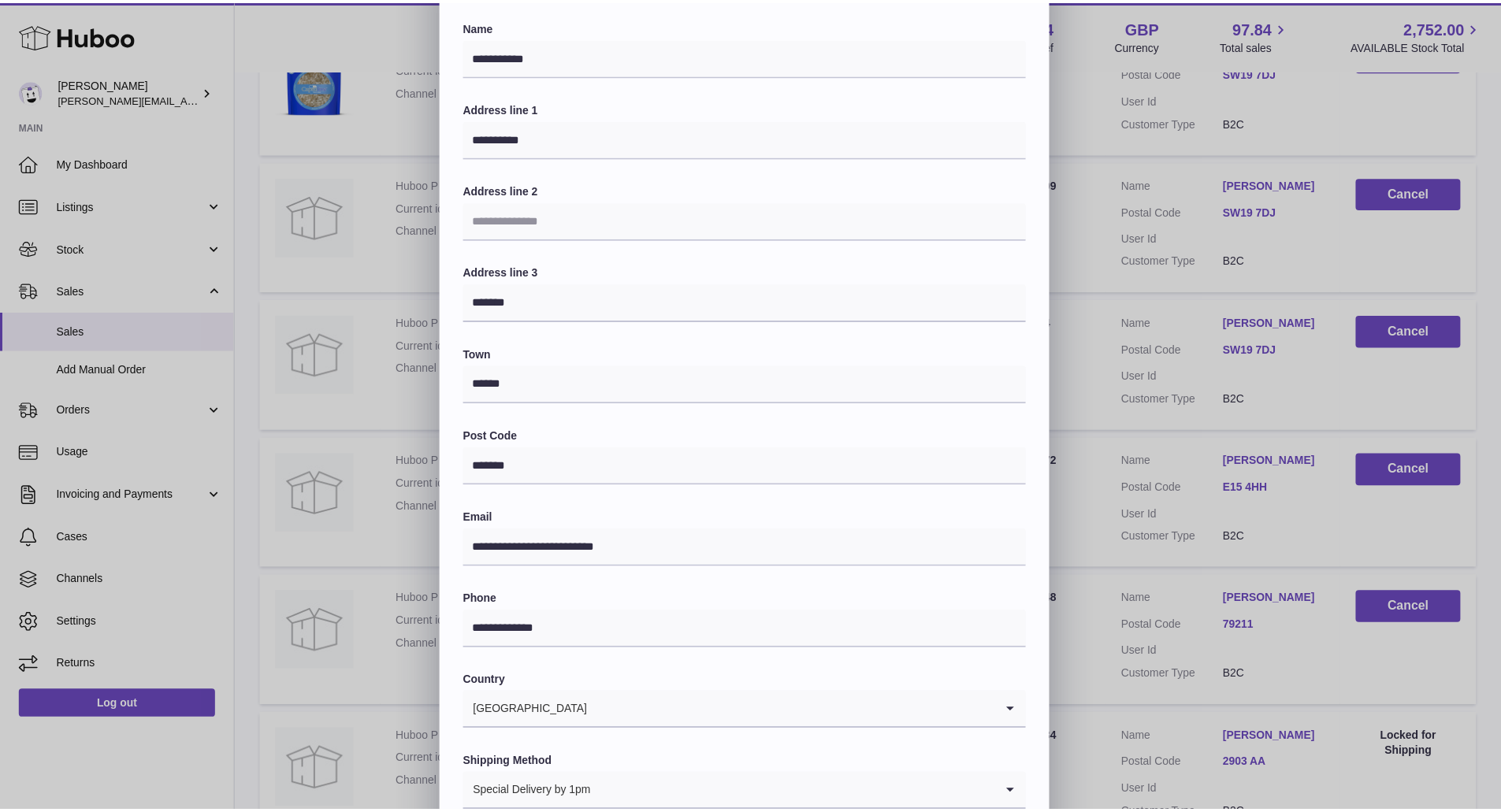
scroll to position [180, 0]
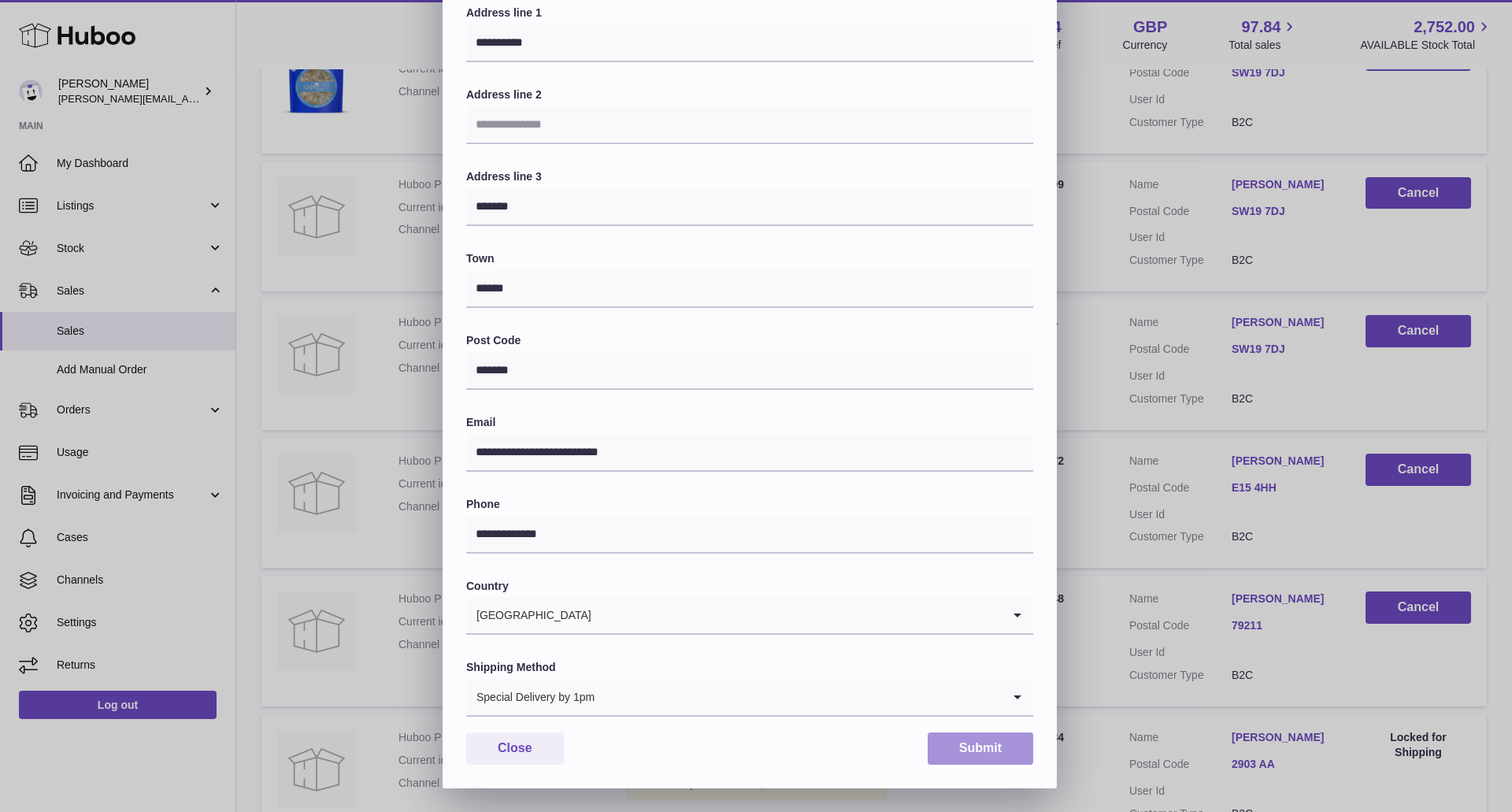
drag, startPoint x: 990, startPoint y: 753, endPoint x: 988, endPoint y: 745, distance: 8.2
click at [989, 753] on button "Submit" at bounding box center [980, 748] width 106 height 32
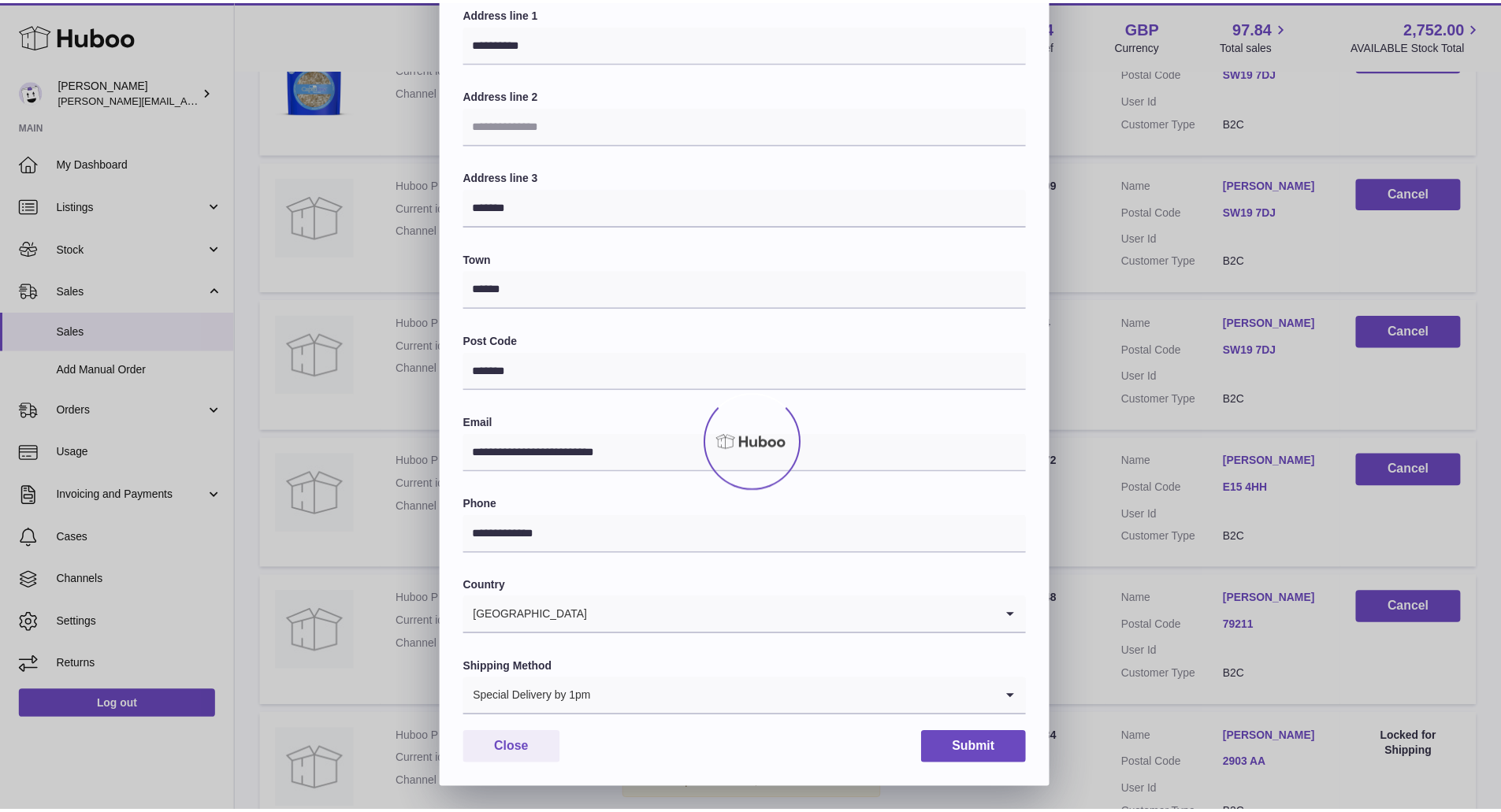
scroll to position [0, 0]
